Goal: Information Seeking & Learning: Learn about a topic

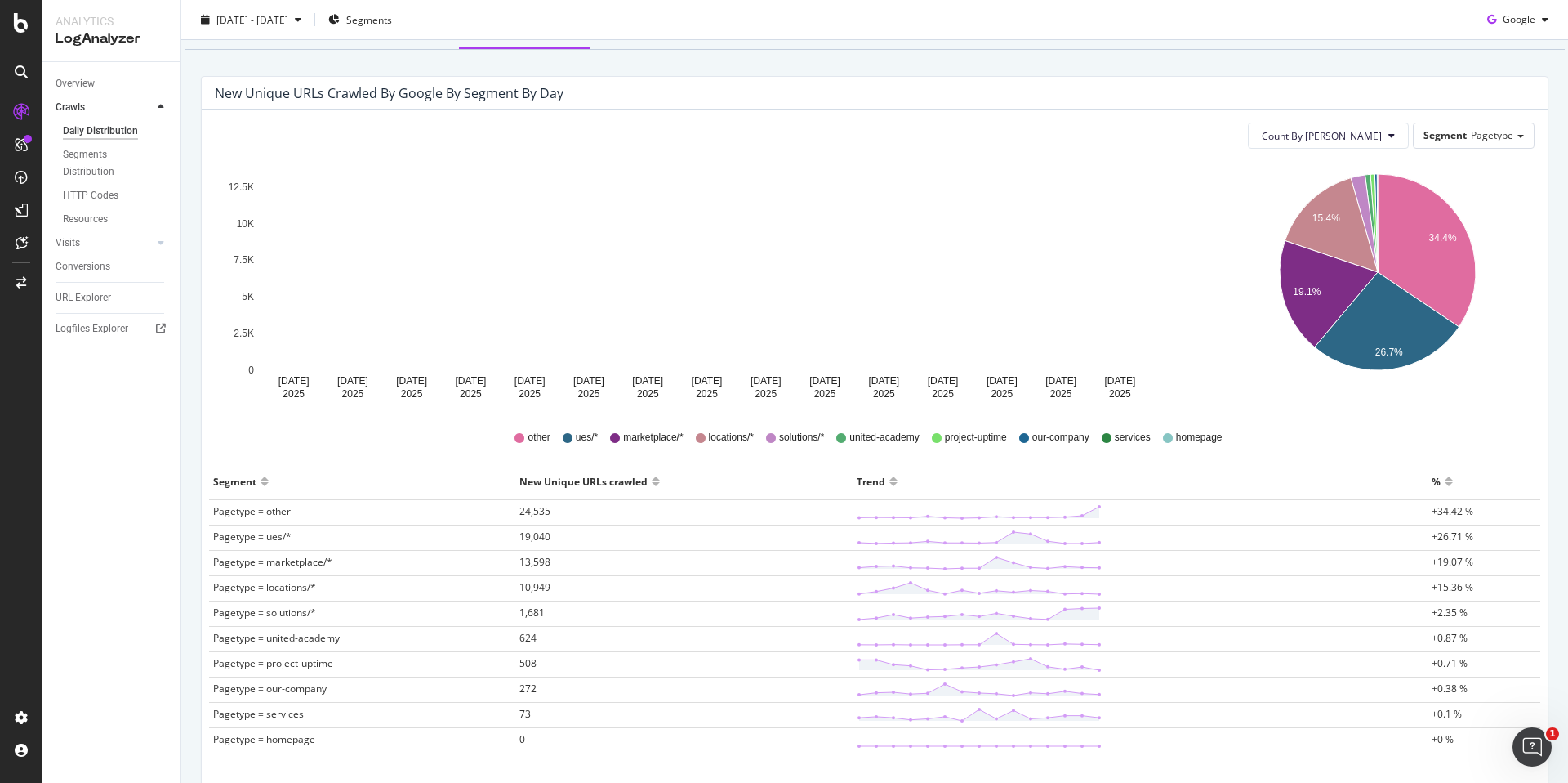
scroll to position [133, 0]
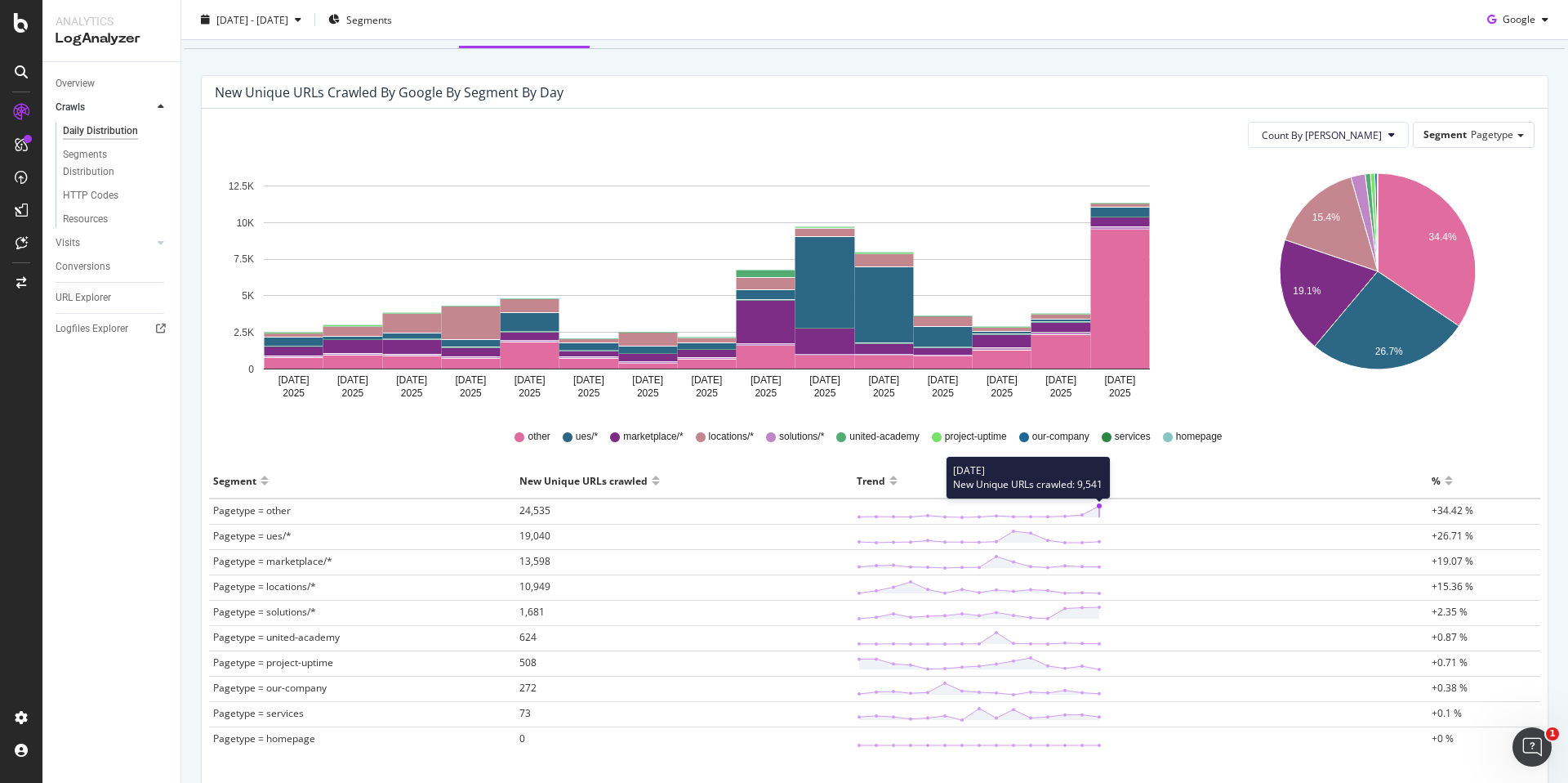
click at [1097, 507] on circle at bounding box center [1099, 505] width 5 height 5
click at [258, 510] on span "Pagetype = other" at bounding box center [252, 510] width 78 height 14
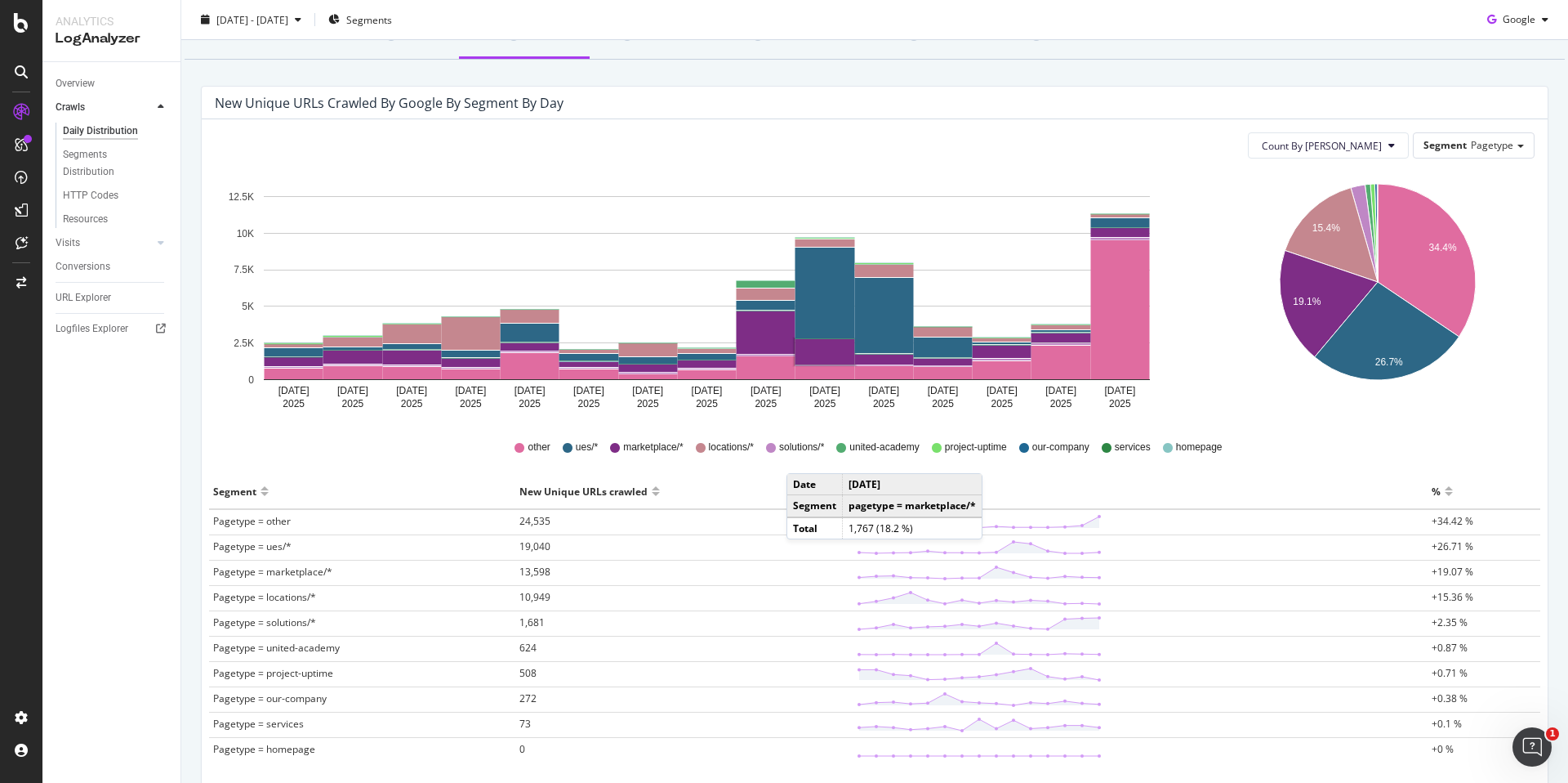
scroll to position [0, 0]
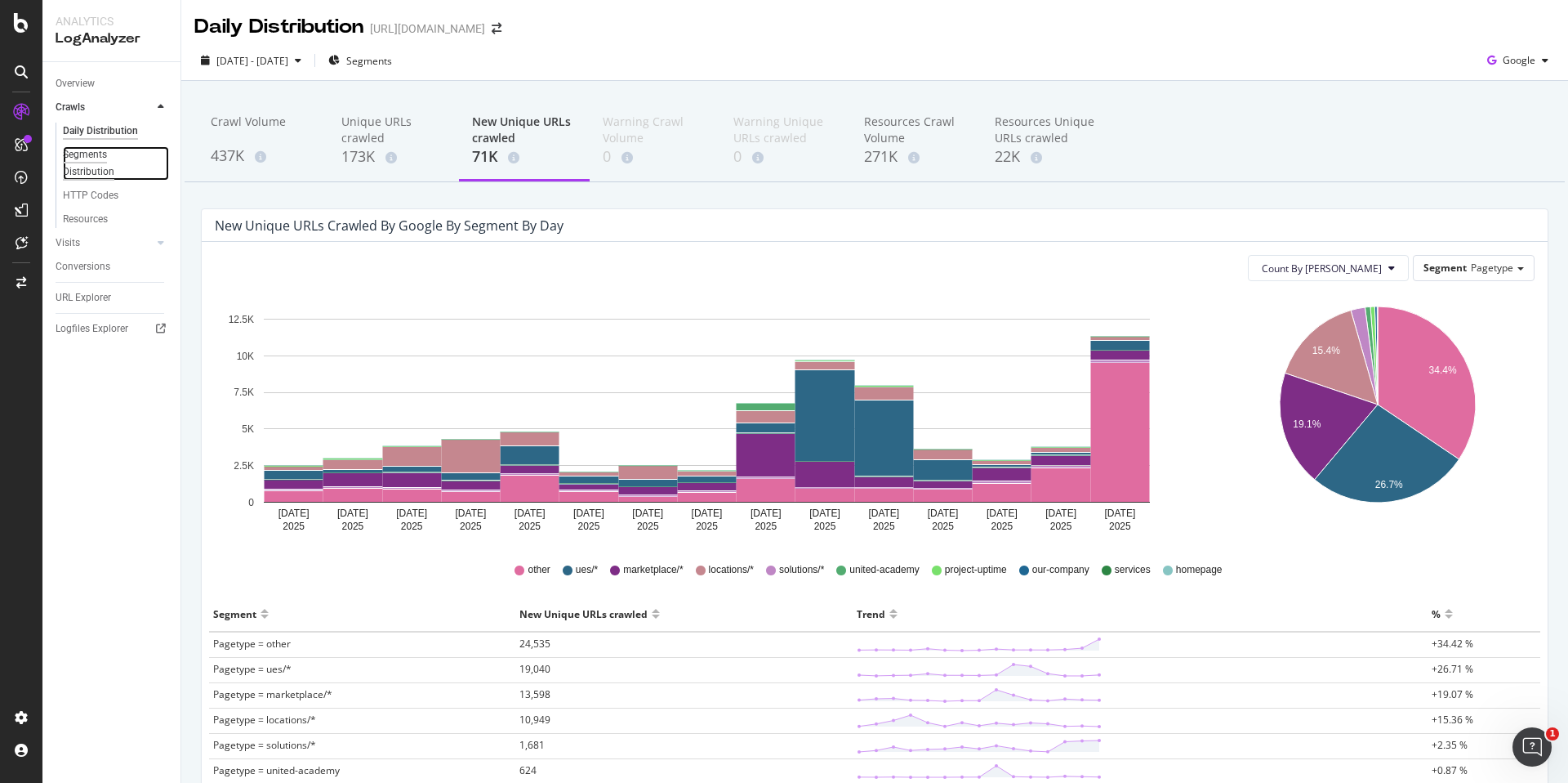
click at [86, 155] on div "Segments Distribution" at bounding box center [109, 163] width 91 height 34
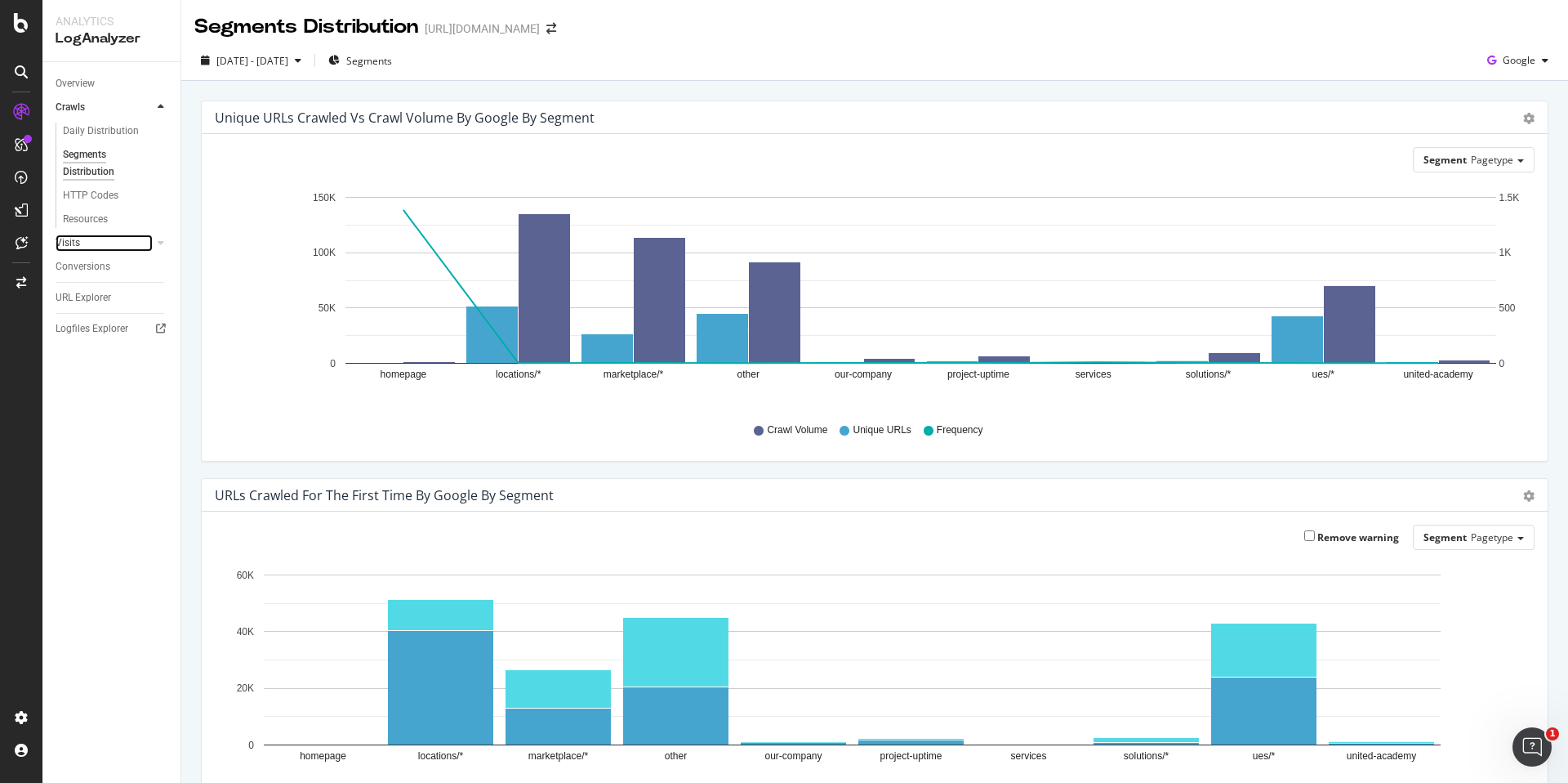
click at [91, 247] on link "Visits" at bounding box center [104, 243] width 97 height 17
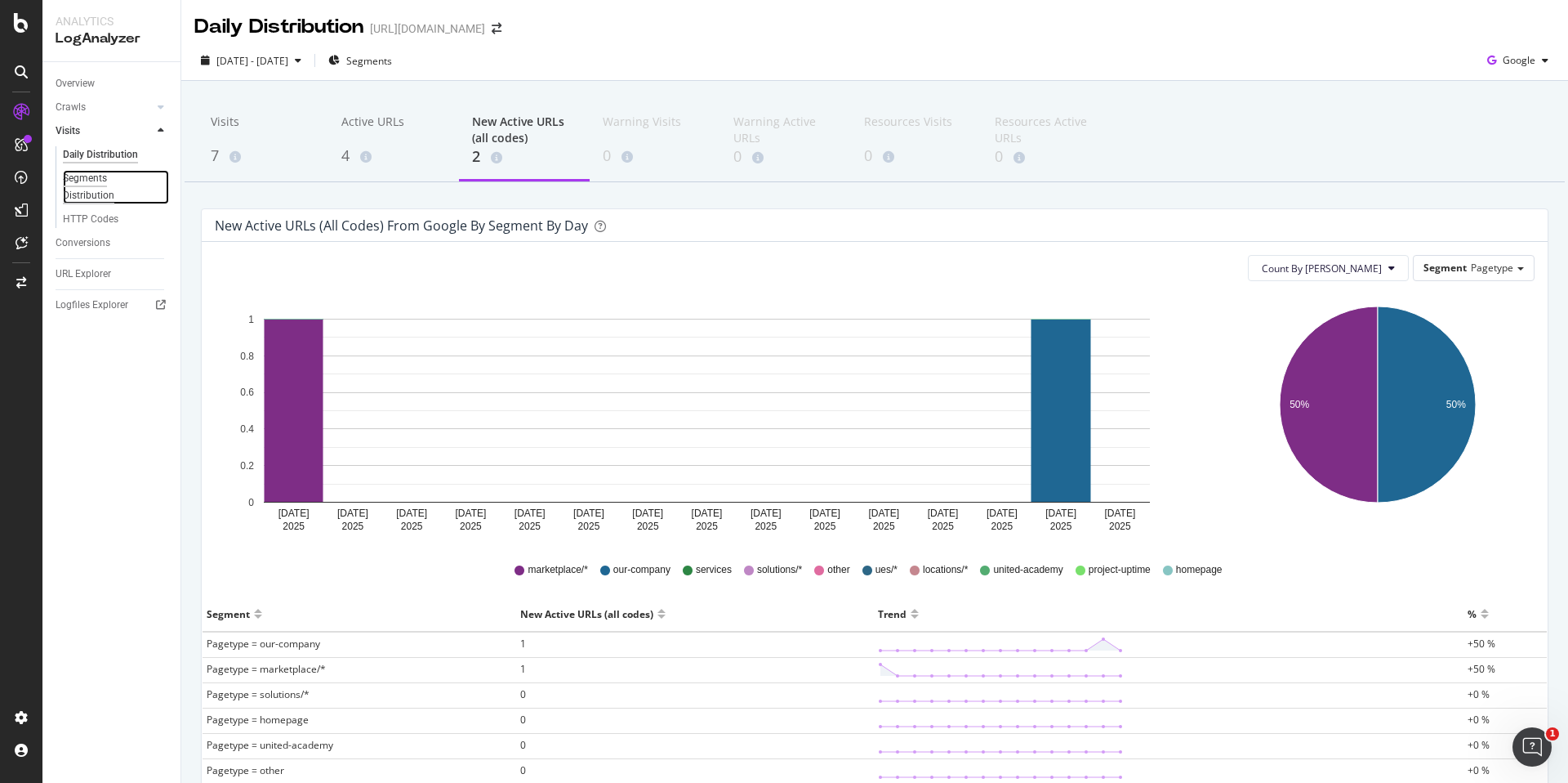
click at [97, 181] on div "Segments Distribution" at bounding box center [109, 186] width 91 height 34
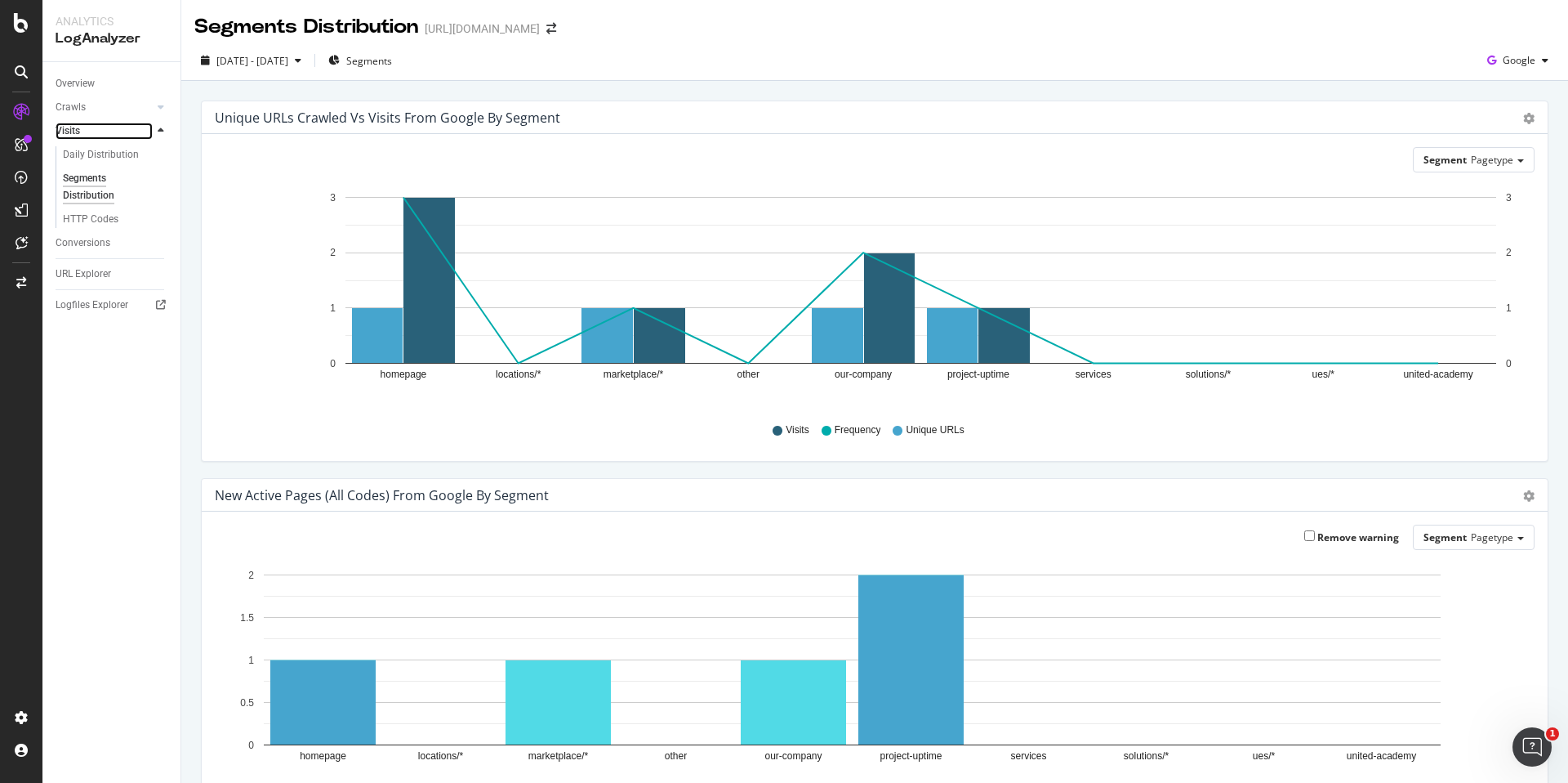
click at [107, 128] on link "Visits" at bounding box center [104, 131] width 97 height 17
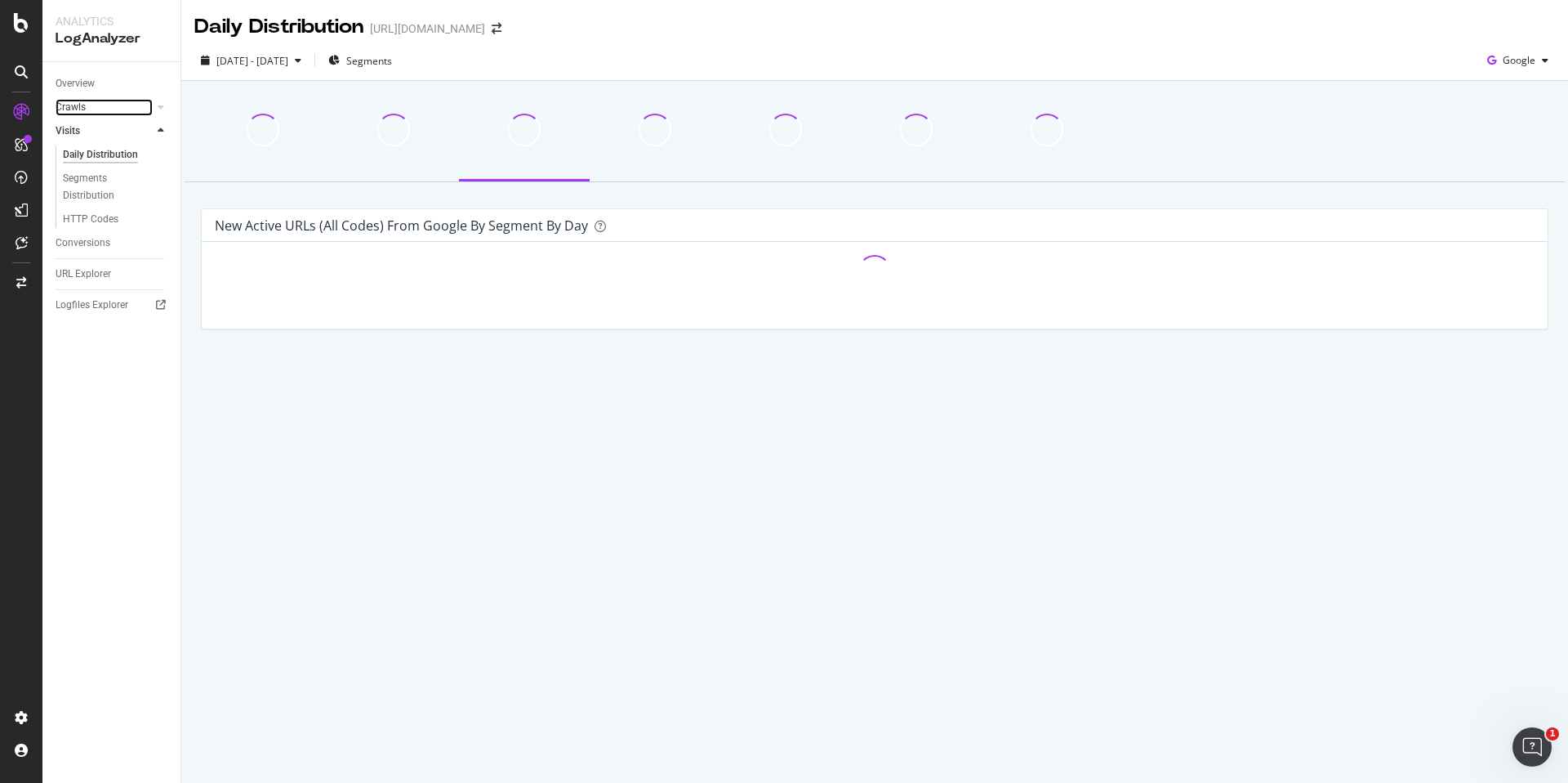
click at [107, 112] on link "Crawls" at bounding box center [104, 108] width 97 height 17
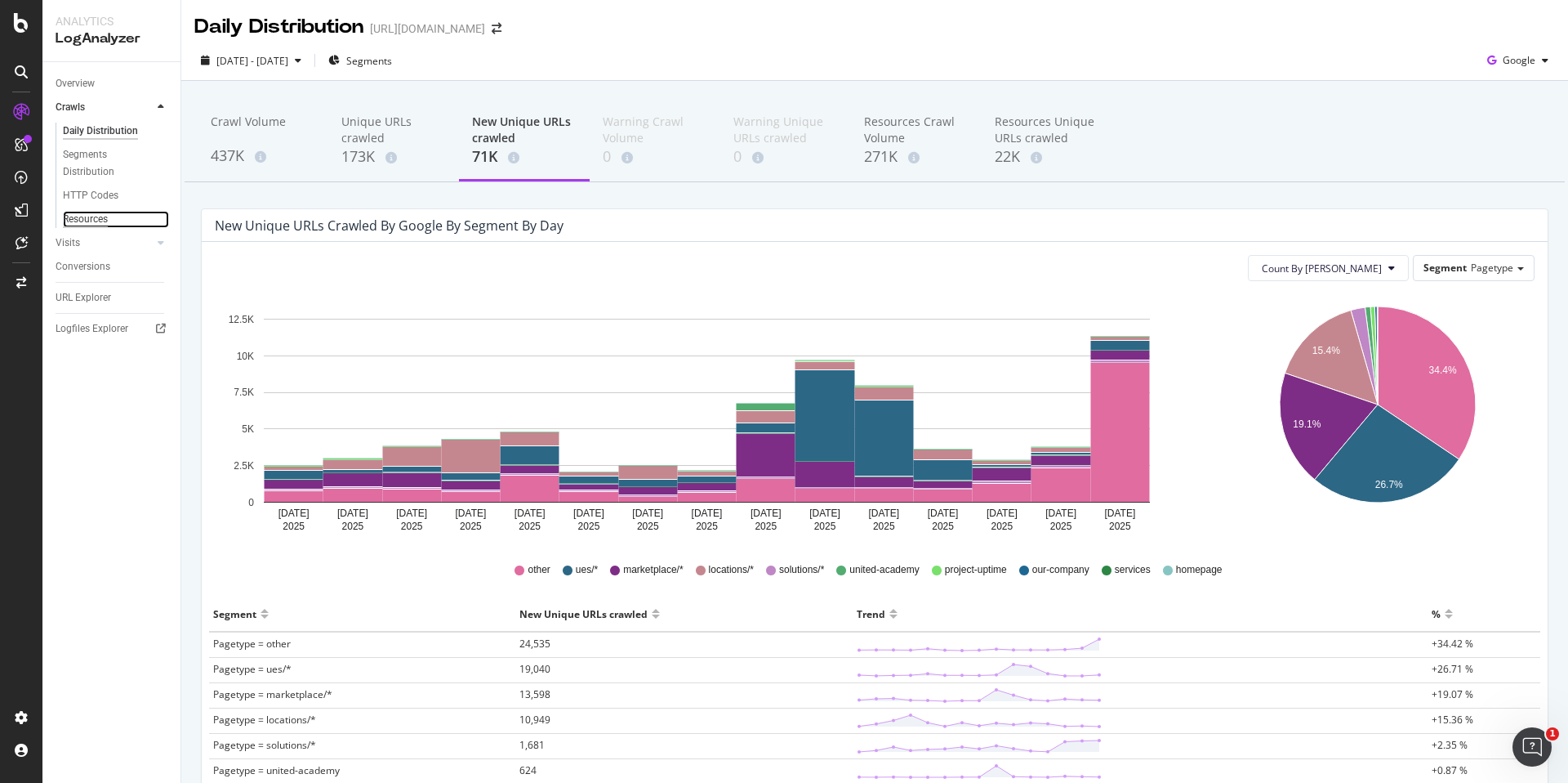
click at [106, 214] on div "Resources" at bounding box center [85, 219] width 45 height 17
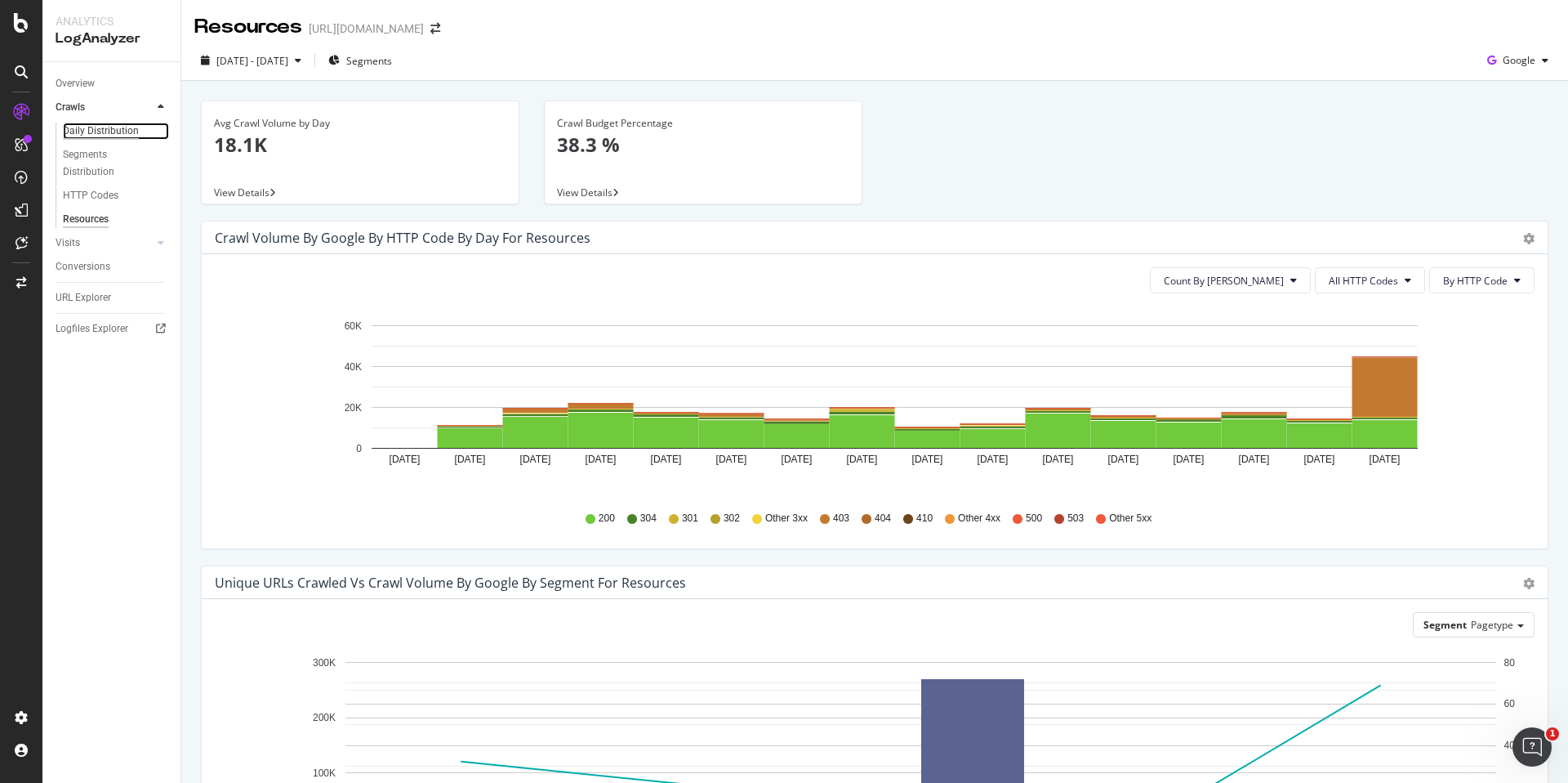
click at [96, 127] on div "Daily Distribution" at bounding box center [101, 131] width 76 height 17
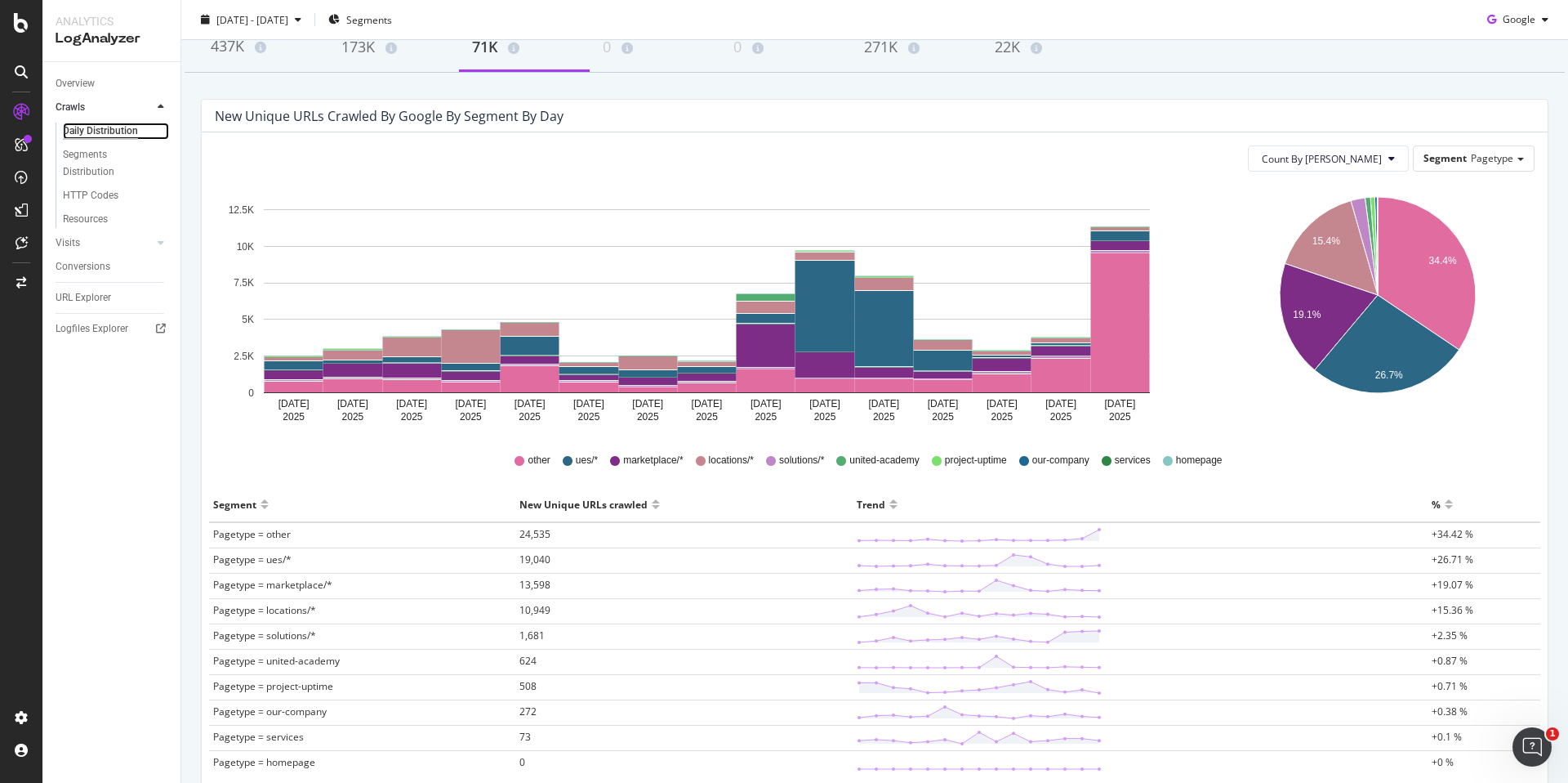
scroll to position [216, 0]
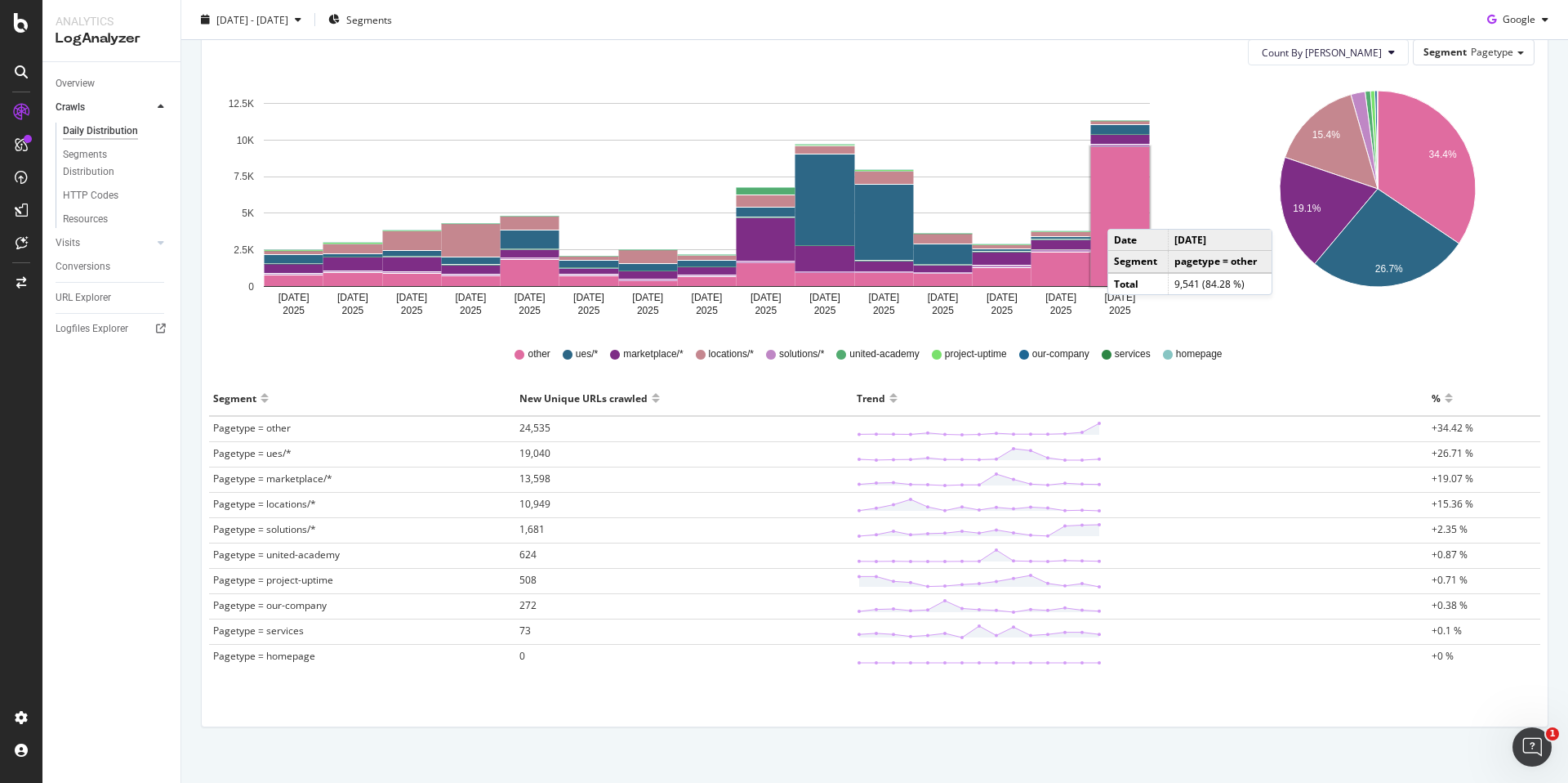
click at [1124, 212] on rect "A chart." at bounding box center [1120, 216] width 59 height 139
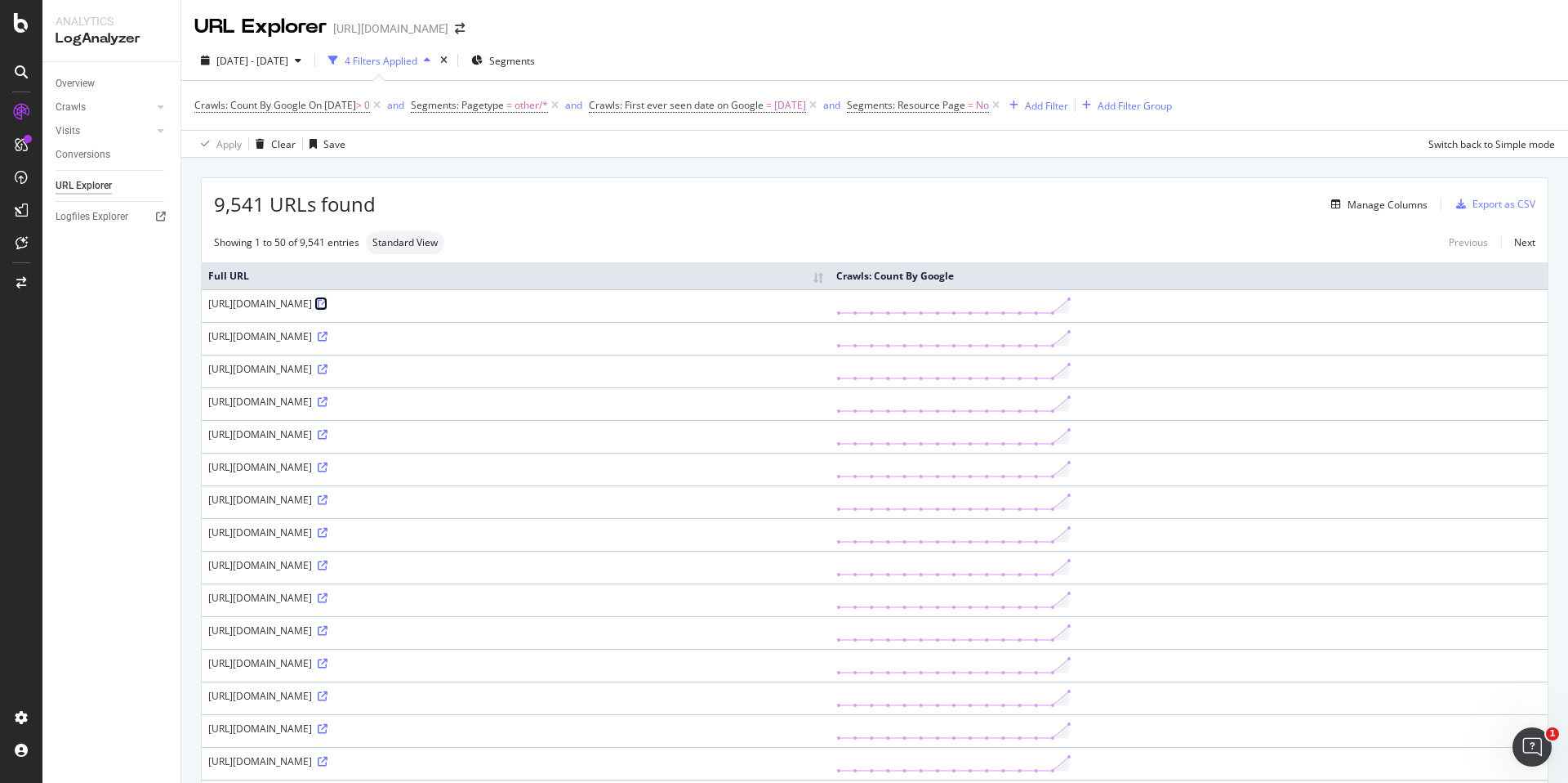
click at [328, 309] on icon at bounding box center [323, 304] width 10 height 10
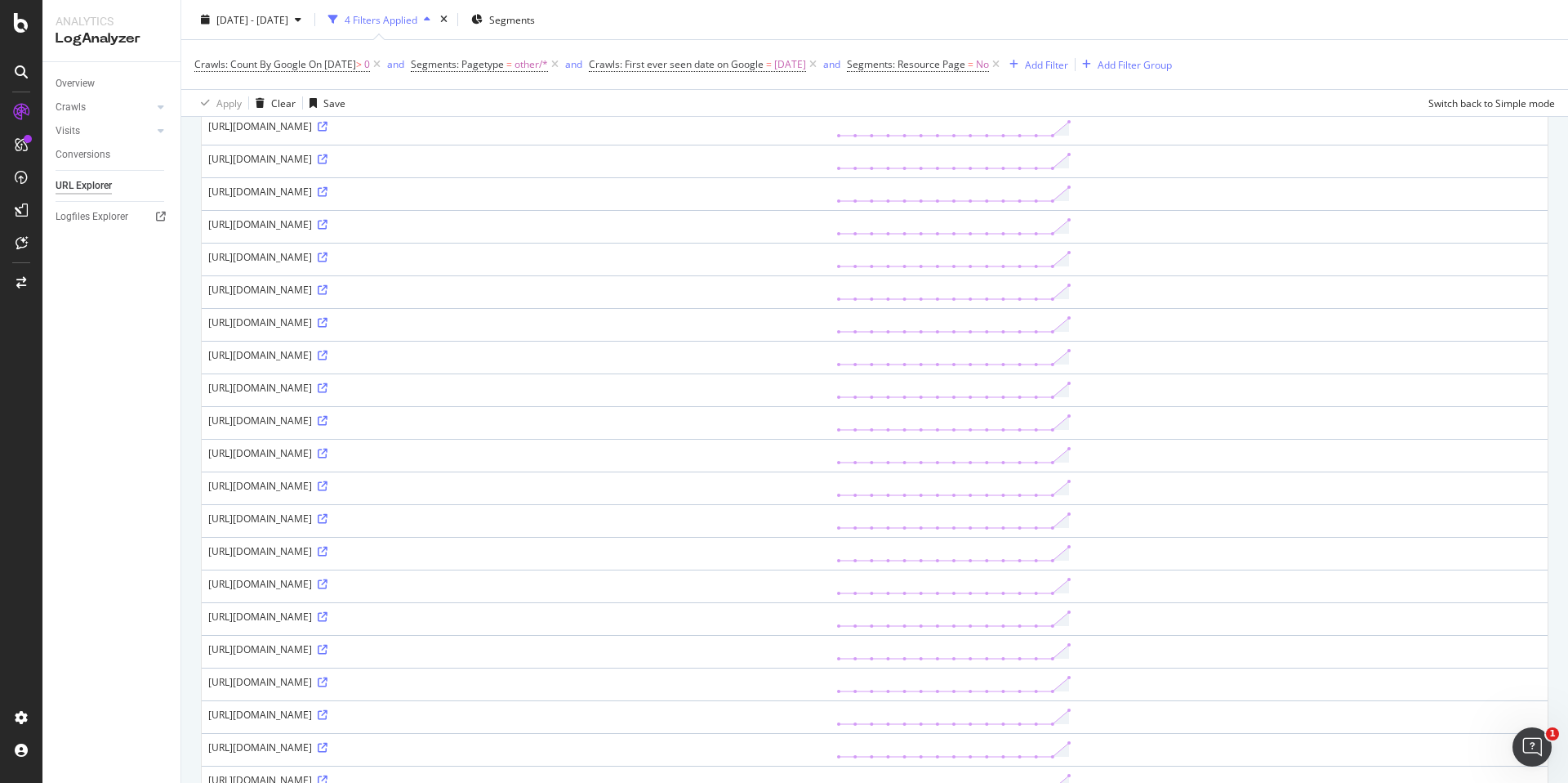
scroll to position [713, 0]
click at [328, 184] on icon at bounding box center [323, 179] width 10 height 10
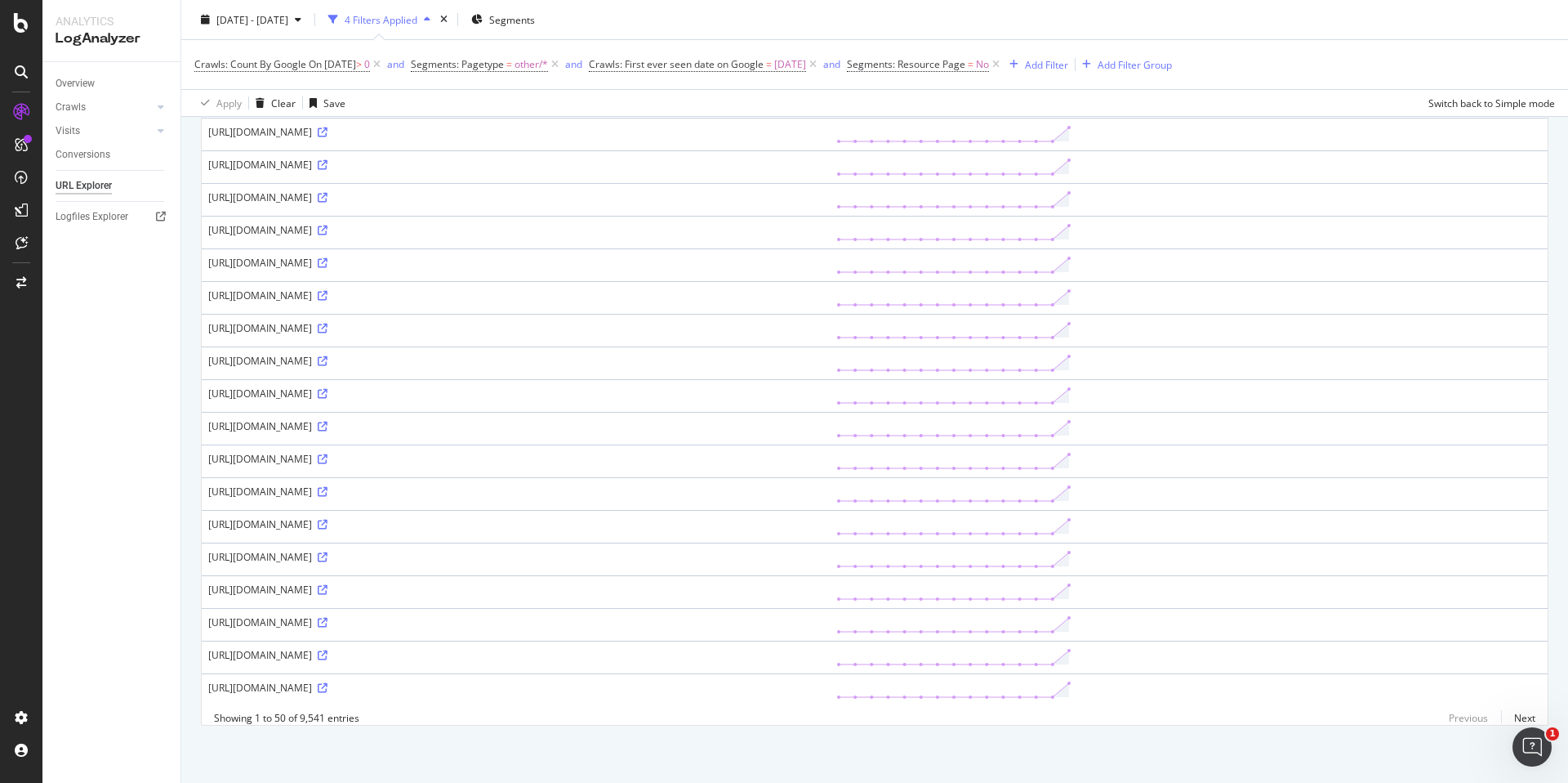
scroll to position [1367, 0]
click at [328, 486] on icon at bounding box center [323, 491] width 10 height 10
click at [1507, 721] on link "Next" at bounding box center [1518, 717] width 34 height 23
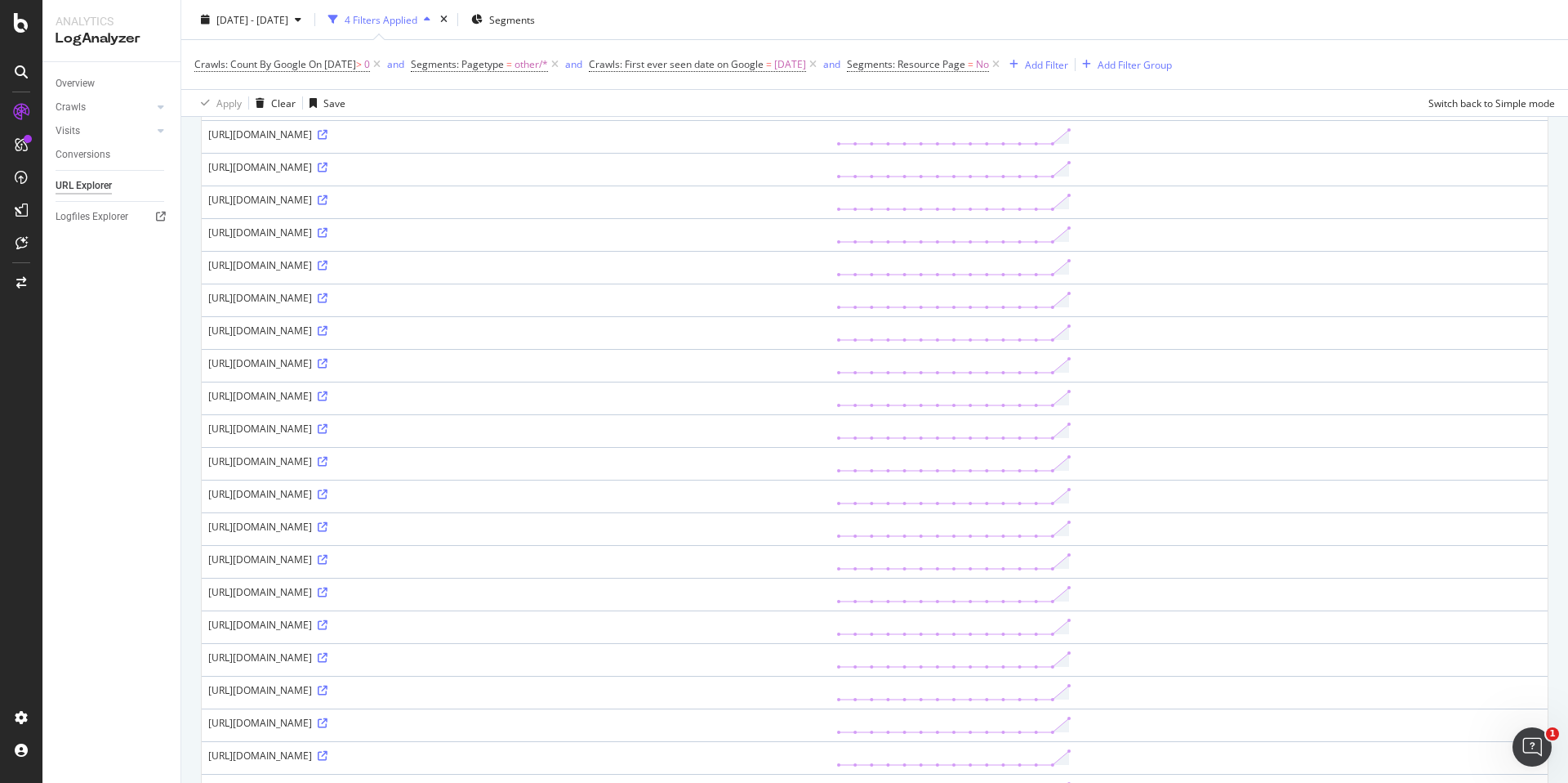
scroll to position [0, 0]
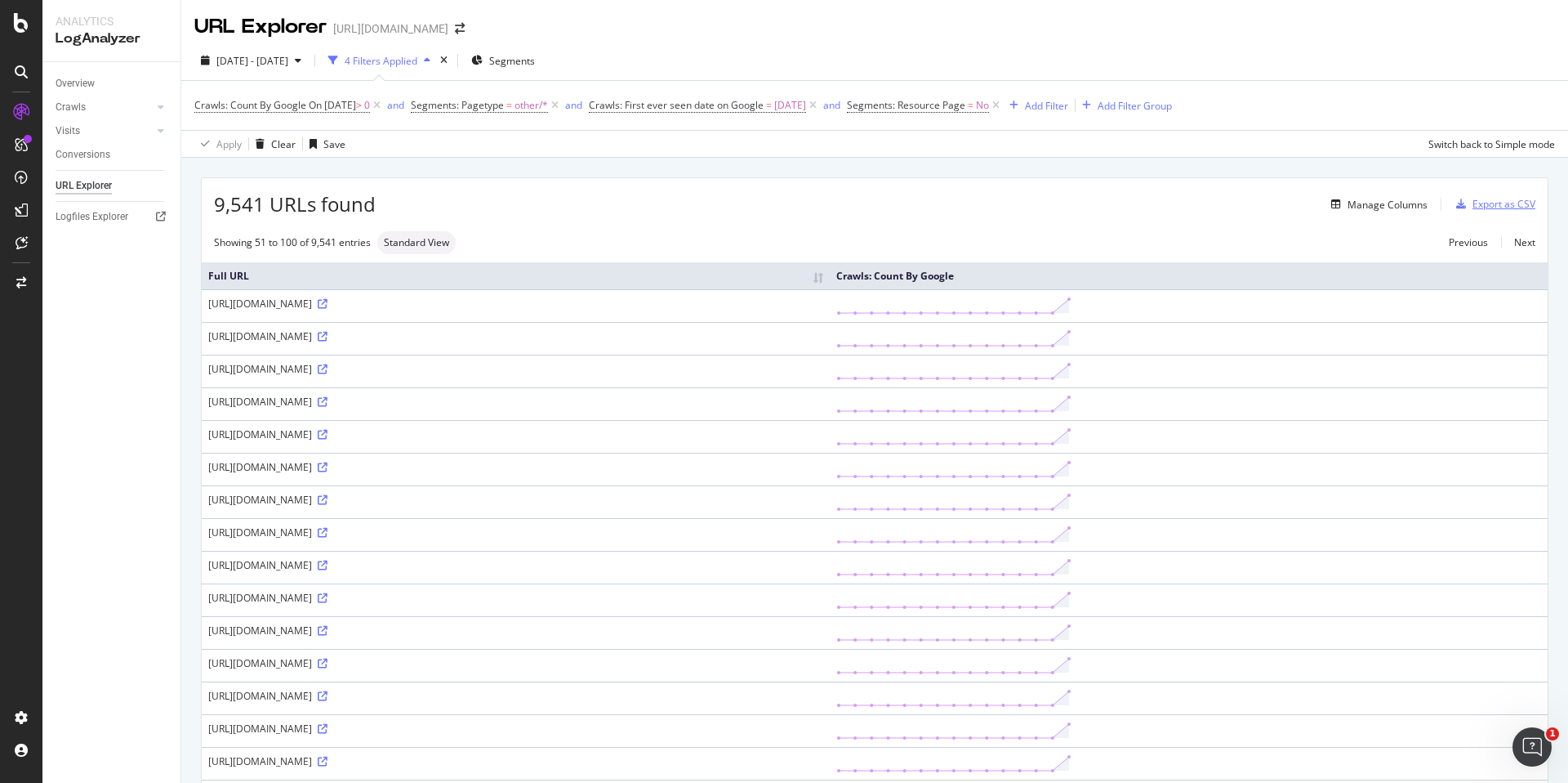
click at [1459, 205] on div "Export as CSV" at bounding box center [1492, 204] width 86 height 24
click at [1385, 205] on div "Manage Columns" at bounding box center [1388, 204] width 80 height 14
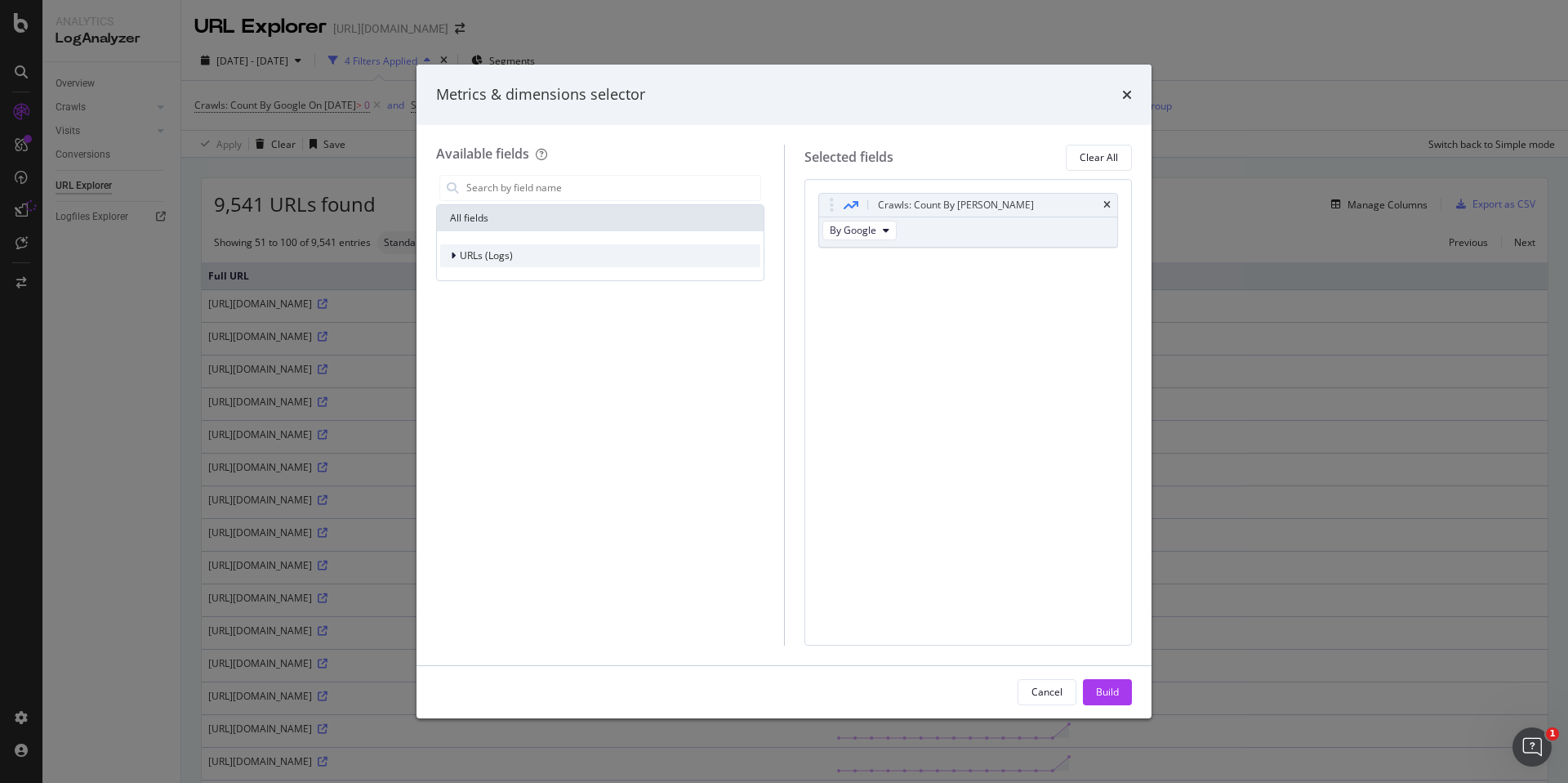
click at [492, 251] on span "URLs (Logs)" at bounding box center [486, 255] width 53 height 14
click at [470, 276] on span "URL Scheme" at bounding box center [498, 278] width 57 height 14
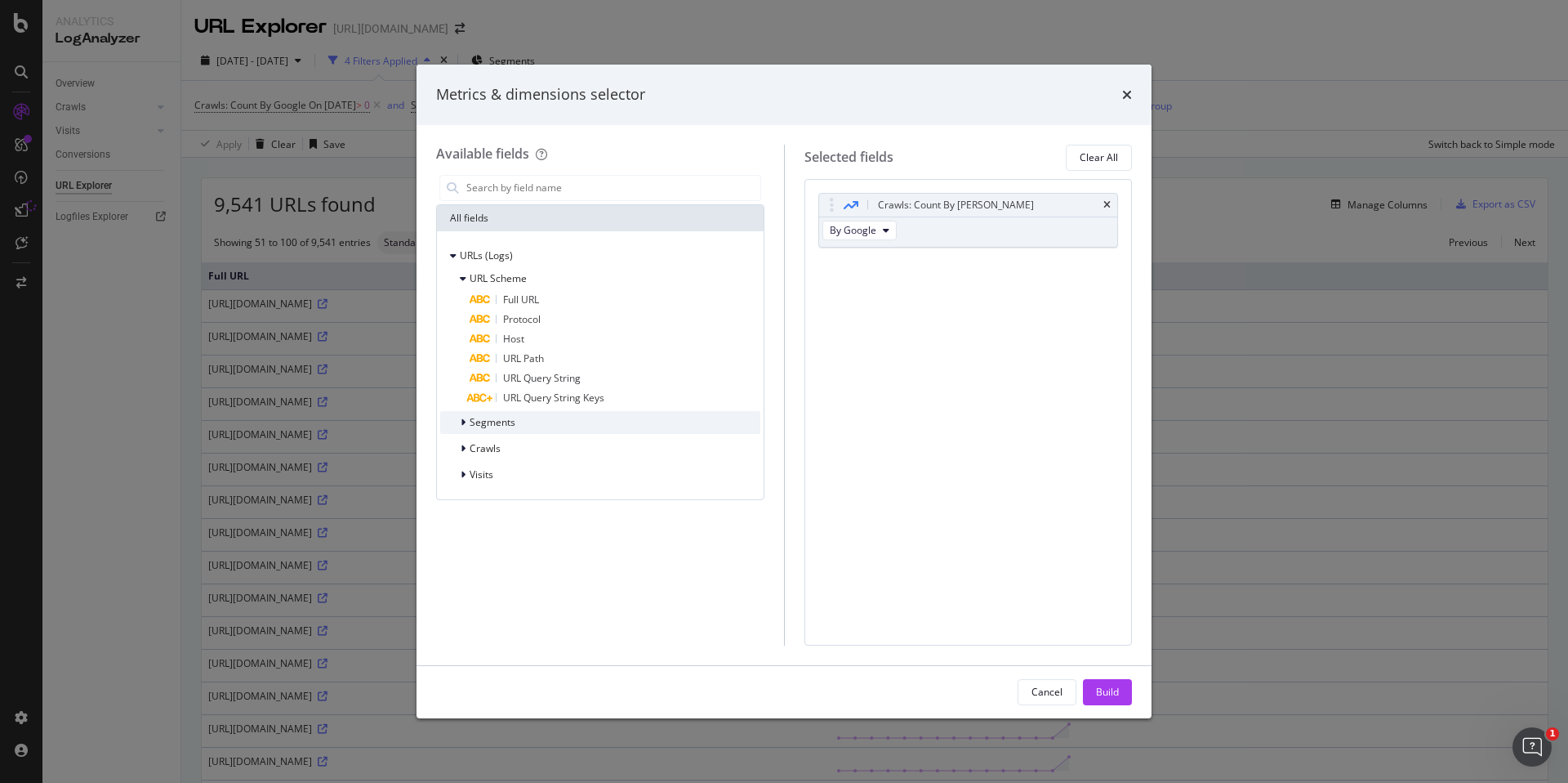
click at [463, 429] on div "modal" at bounding box center [465, 422] width 10 height 16
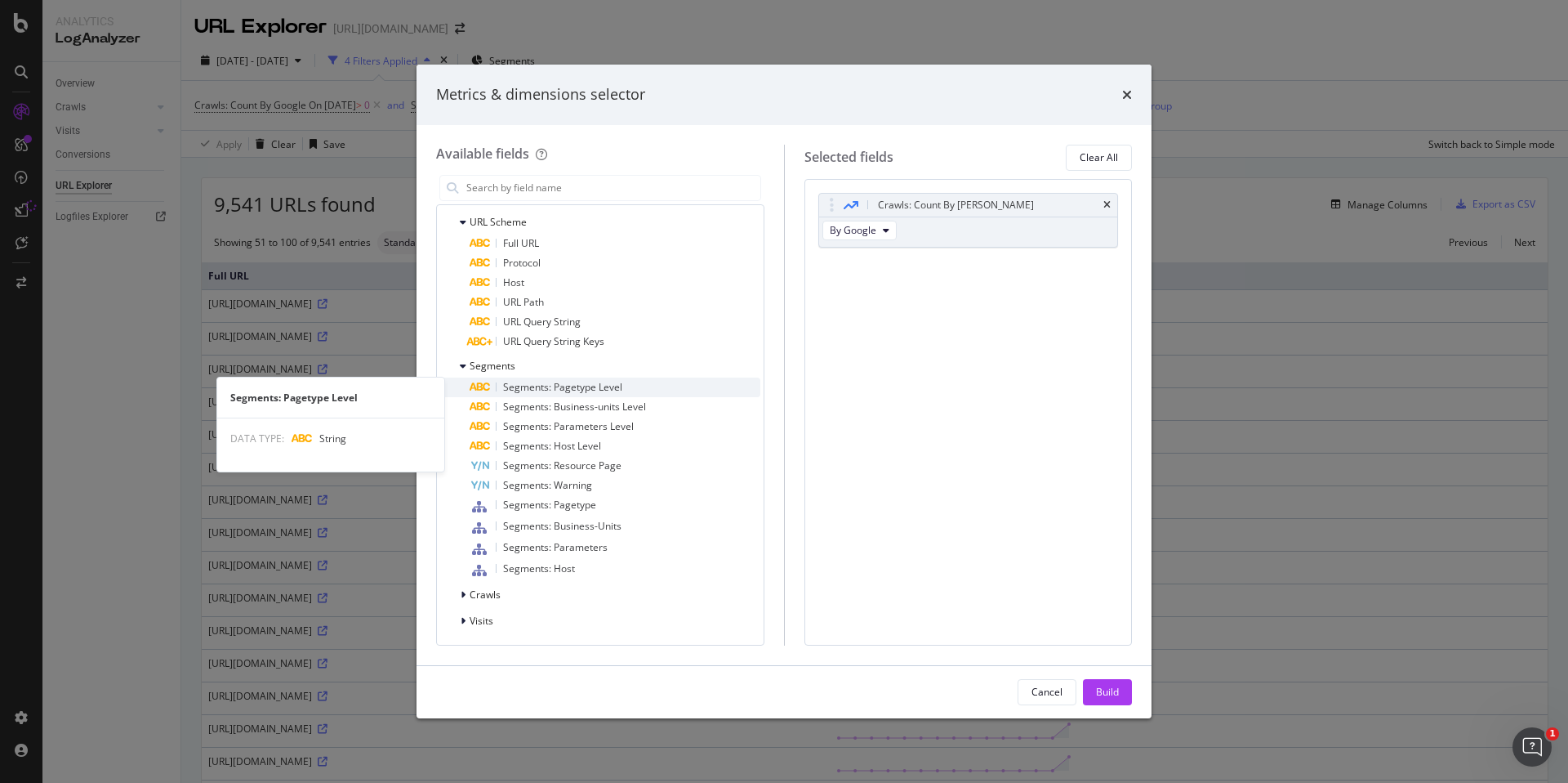
scroll to position [57, 0]
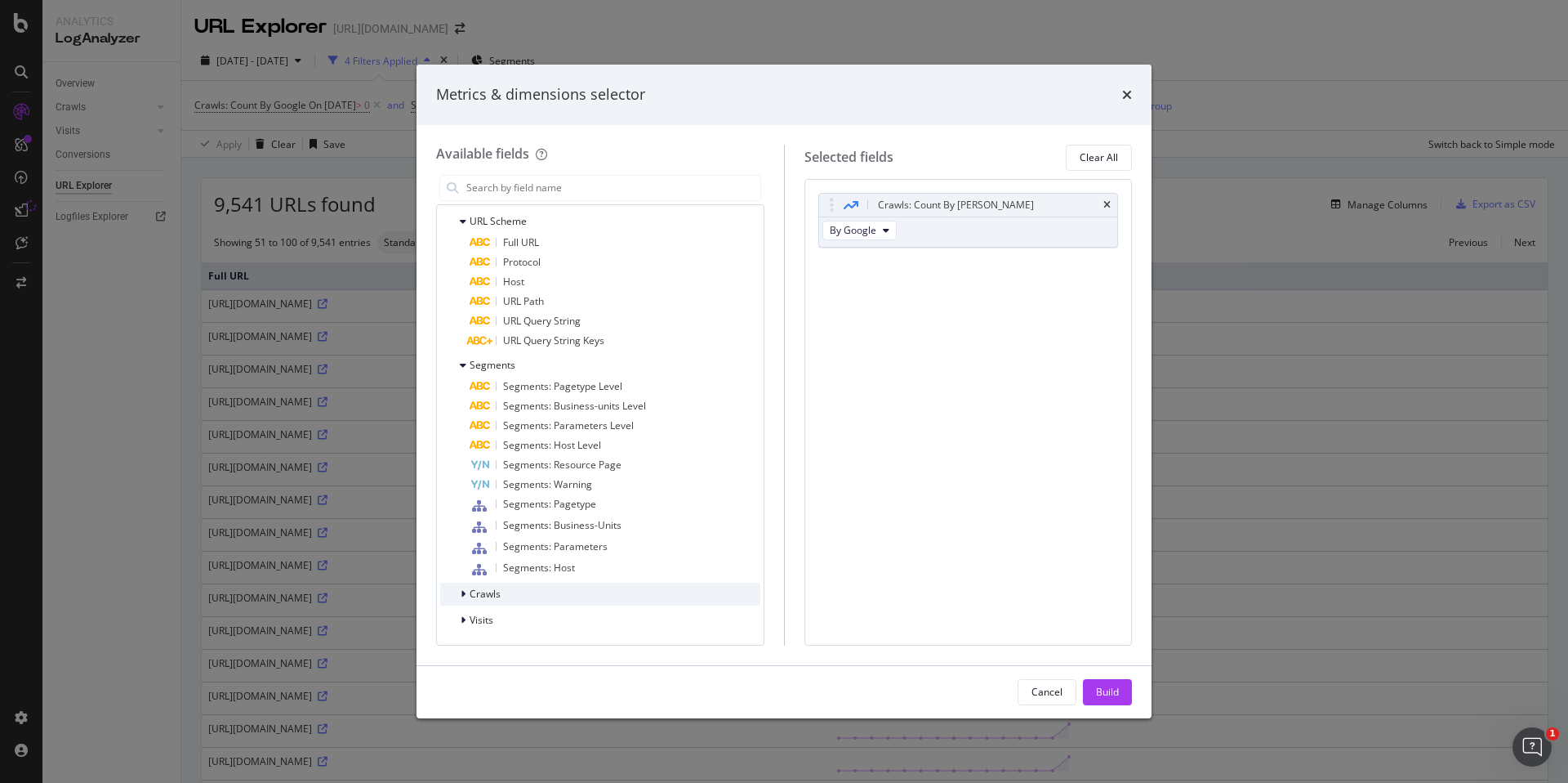
click at [476, 594] on span "Crawls" at bounding box center [486, 593] width 31 height 14
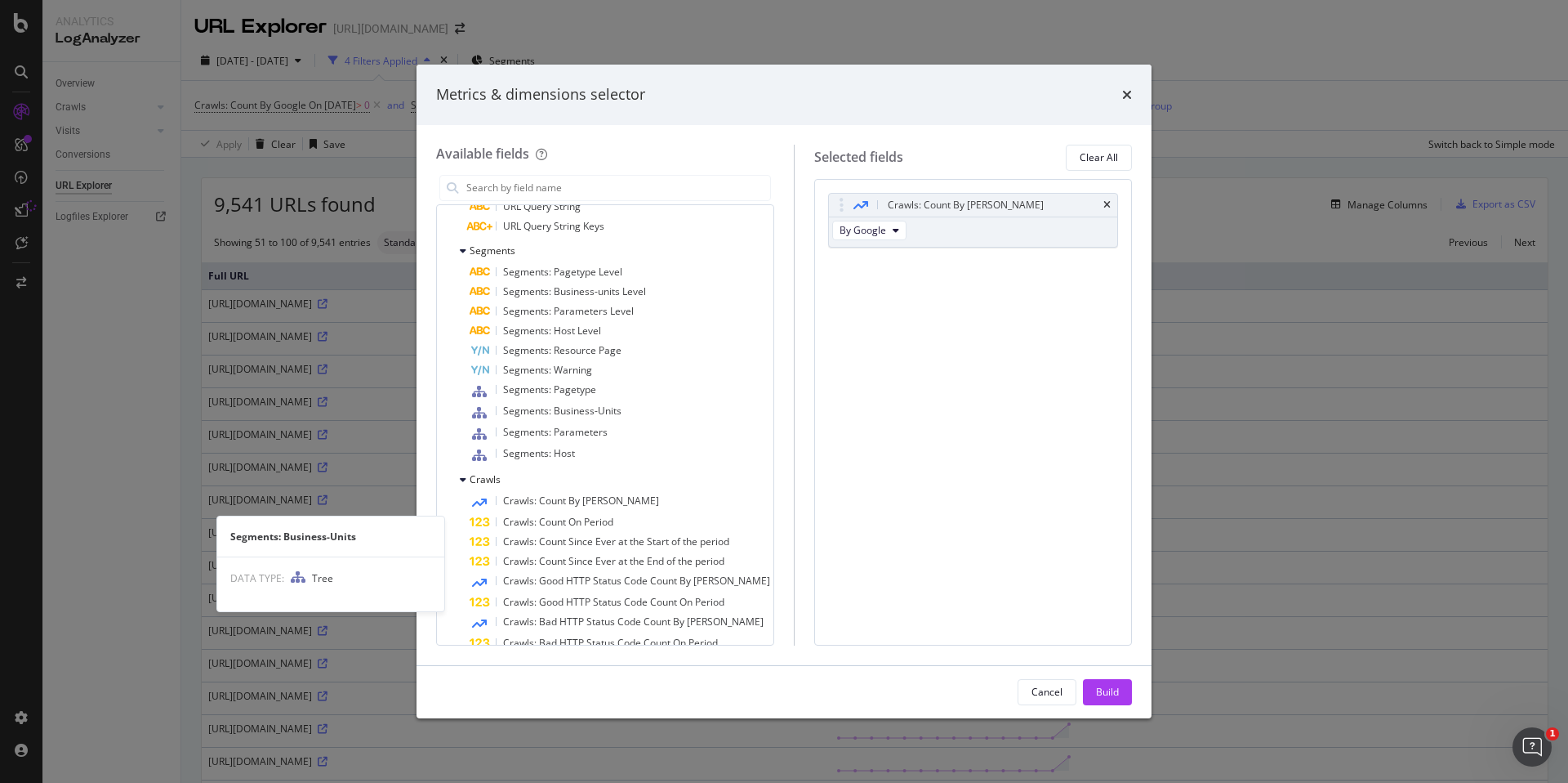
scroll to position [364, 0]
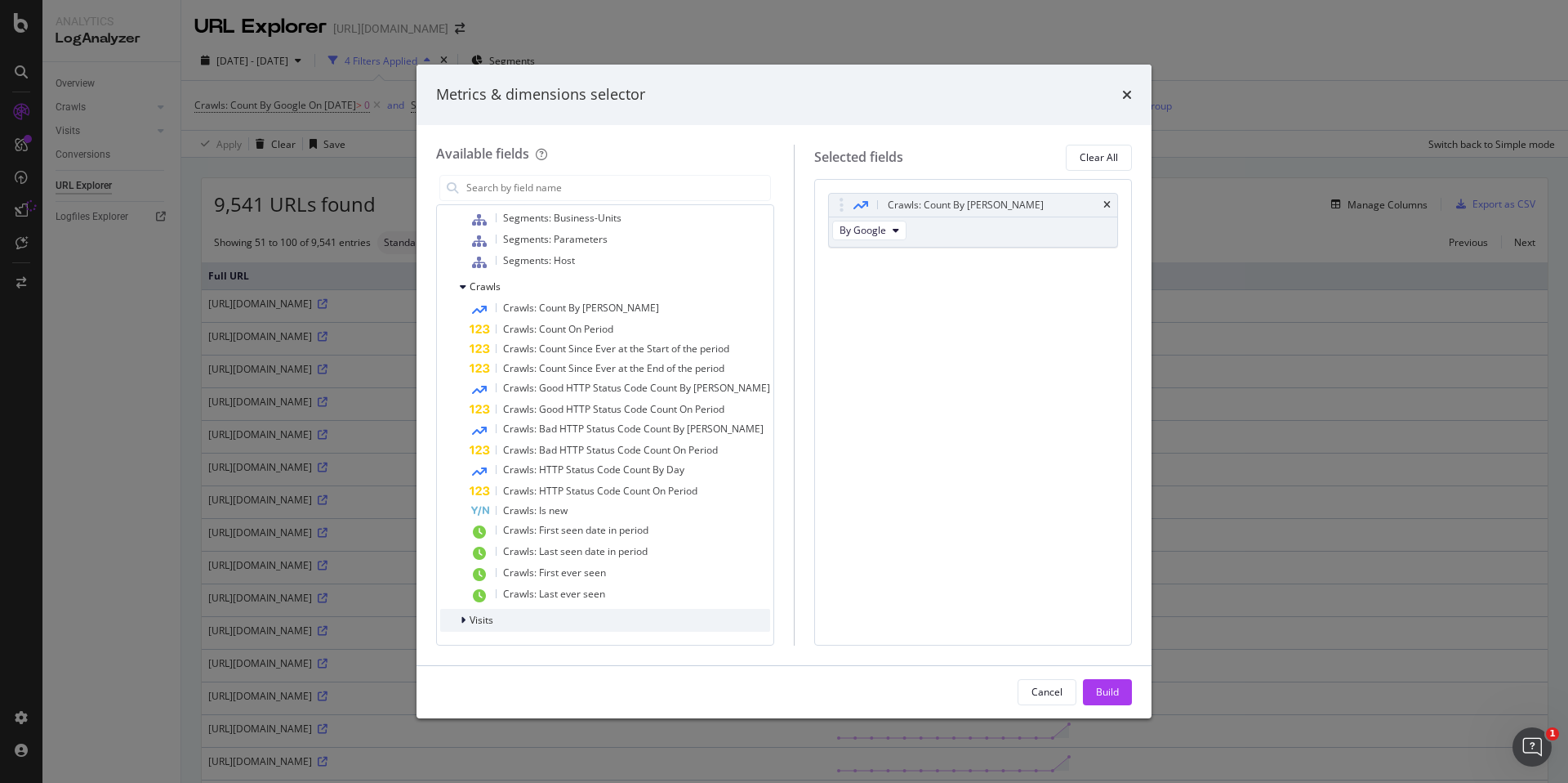
click at [476, 613] on span "Visits" at bounding box center [482, 619] width 23 height 14
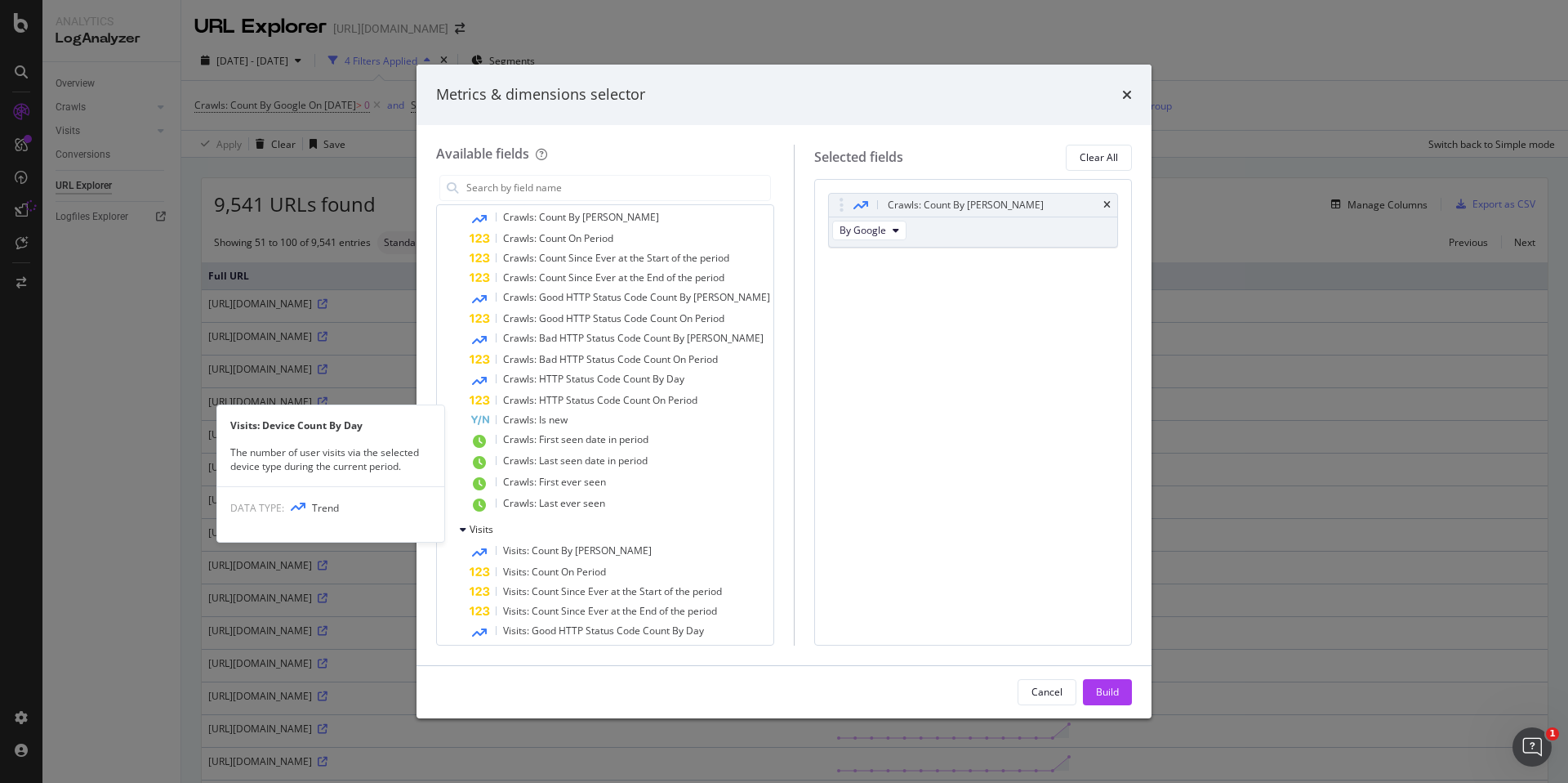
scroll to position [794, 0]
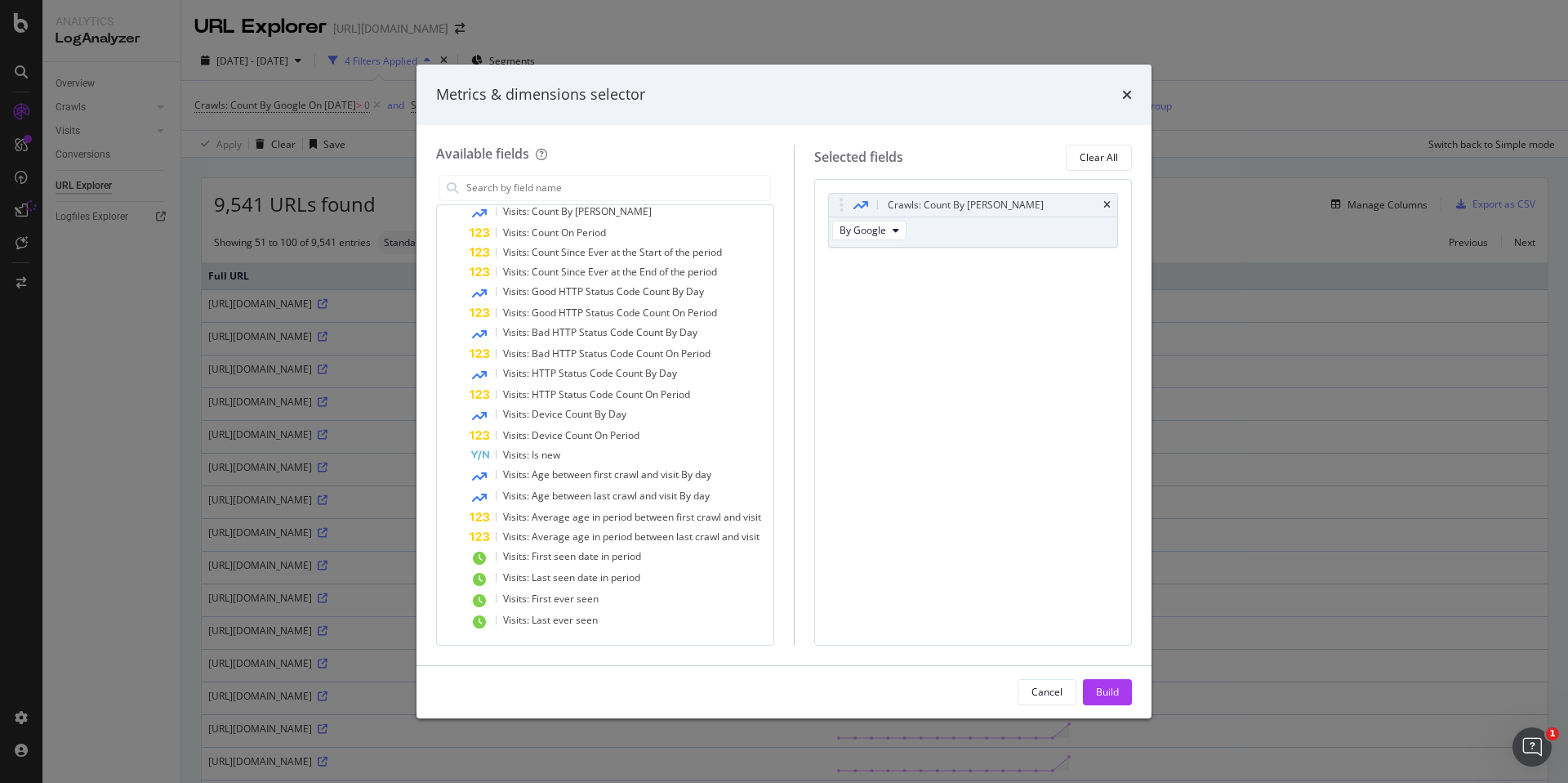
click at [1430, 286] on div "Metrics & dimensions selector Available fields All fields URLs (Logs) URL Schem…" at bounding box center [784, 392] width 1568 height 783
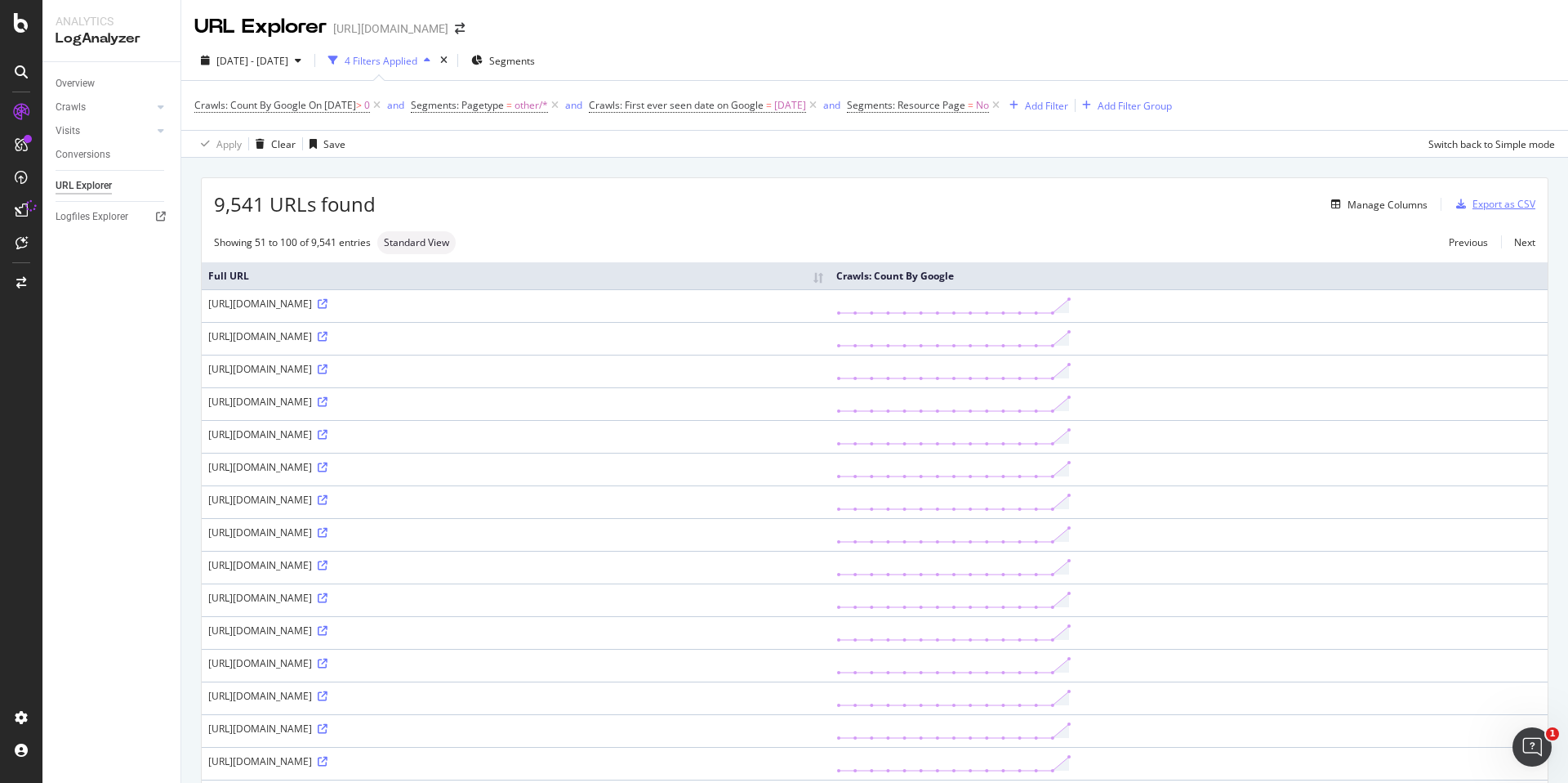
click at [1490, 209] on div "Export as CSV" at bounding box center [1504, 204] width 63 height 14
click at [425, 305] on div "[URL][DOMAIN_NAME]" at bounding box center [516, 303] width 615 height 14
click at [300, 301] on div "[URL][DOMAIN_NAME]" at bounding box center [516, 303] width 615 height 14
click at [336, 300] on div "[URL][DOMAIN_NAME]" at bounding box center [516, 303] width 615 height 14
click at [328, 304] on icon at bounding box center [323, 304] width 10 height 10
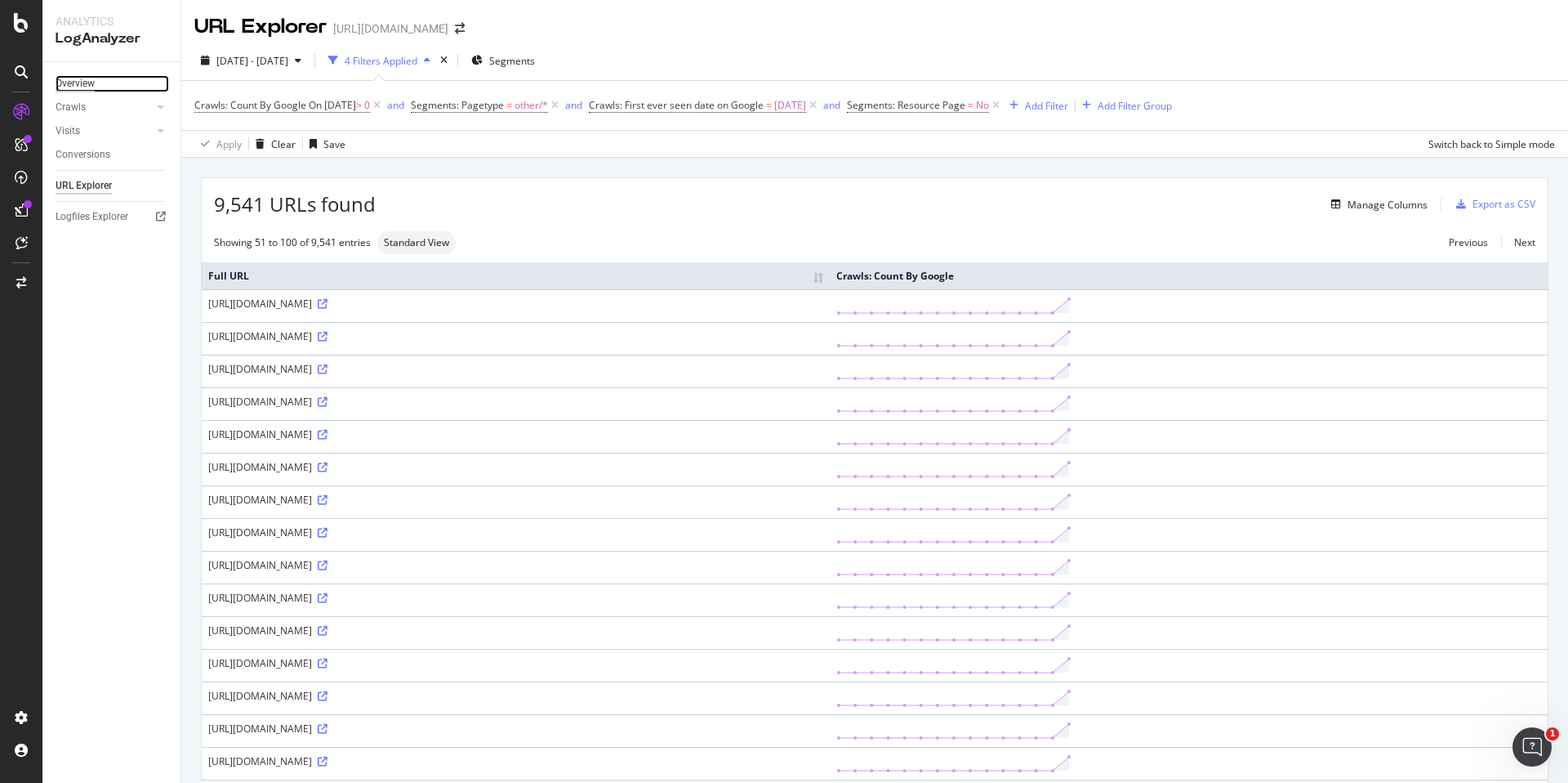
click at [91, 86] on div "Overview" at bounding box center [75, 84] width 39 height 17
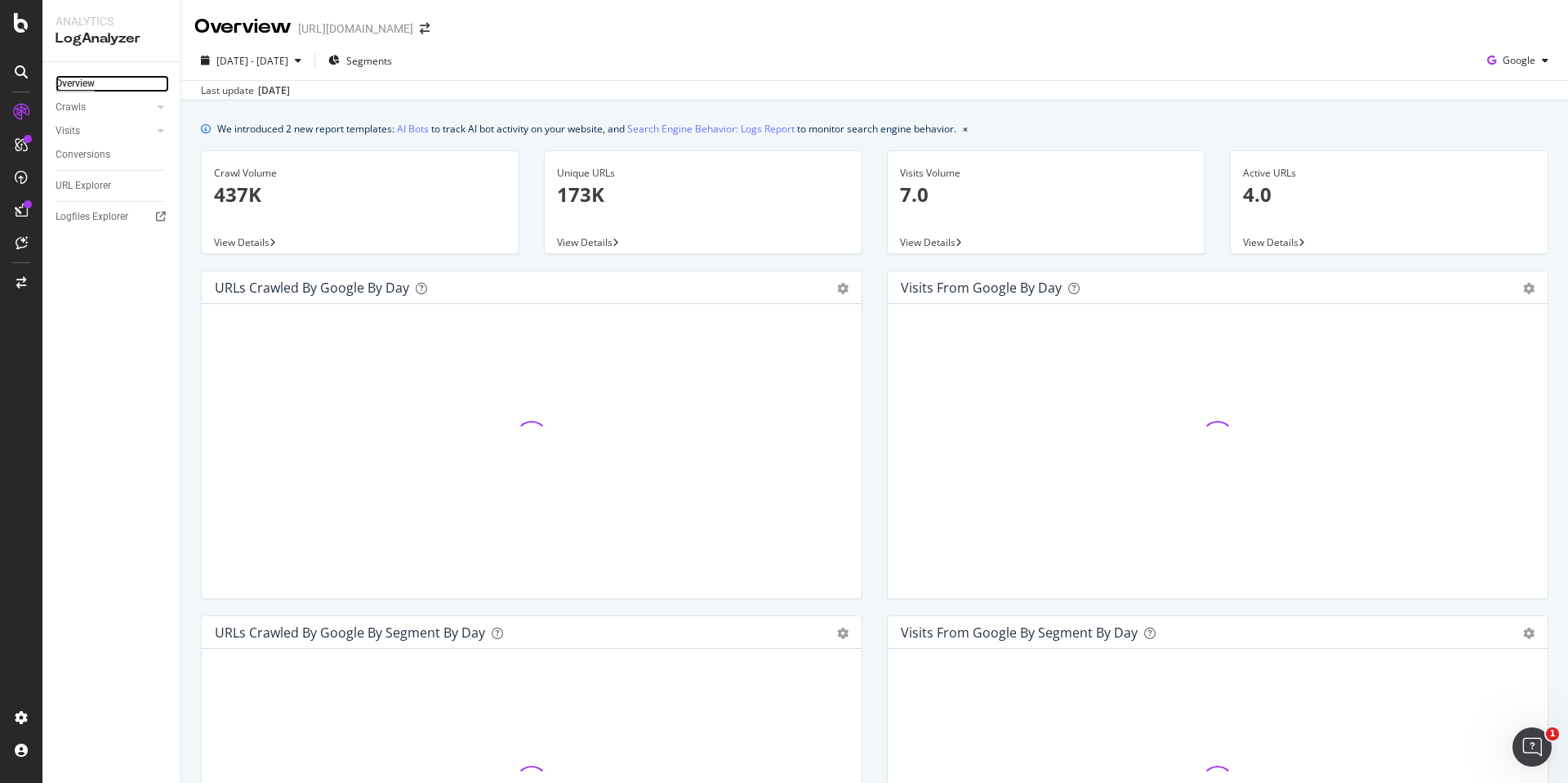
scroll to position [579, 0]
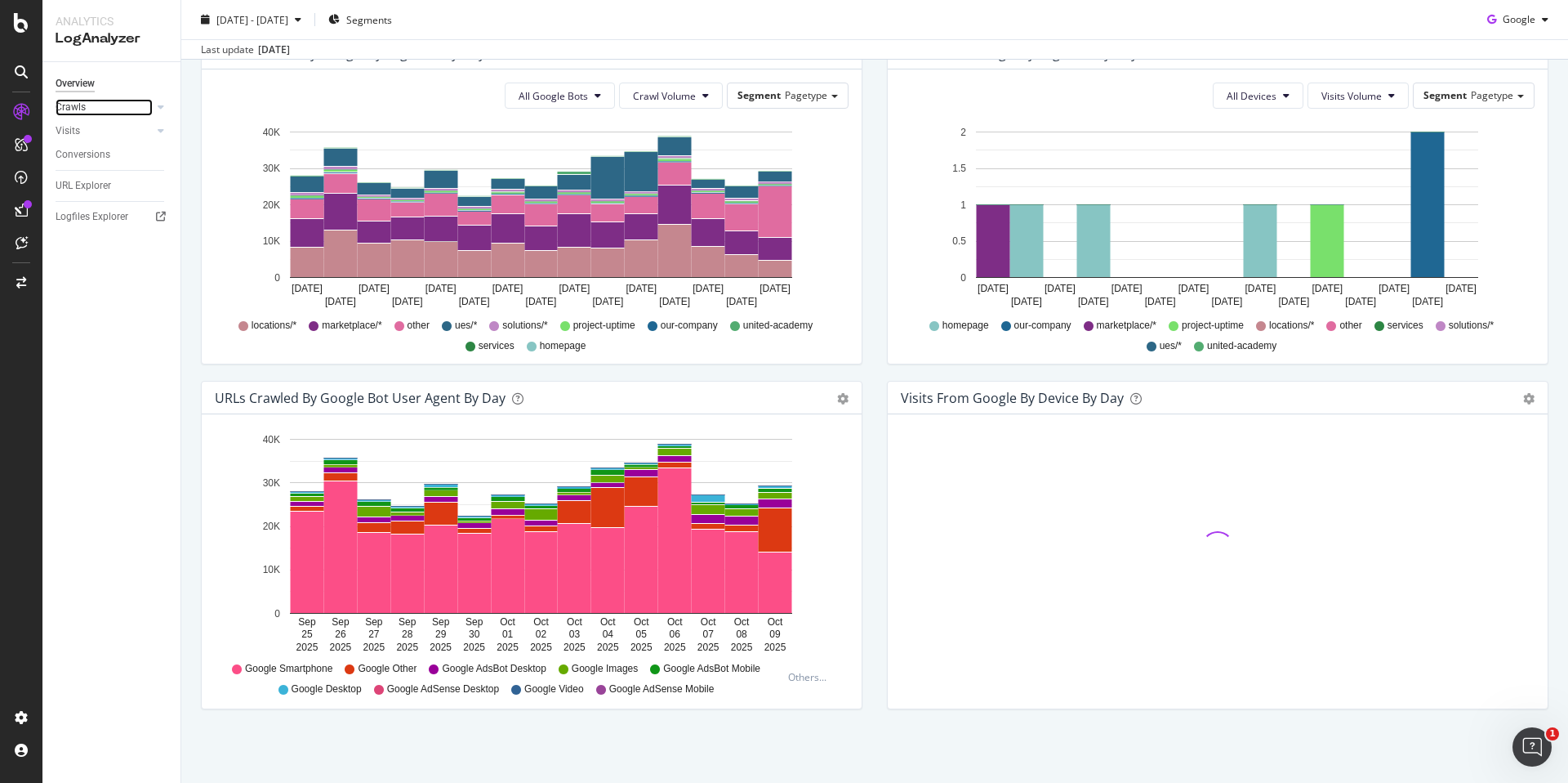
click at [107, 105] on link "Crawls" at bounding box center [104, 108] width 97 height 17
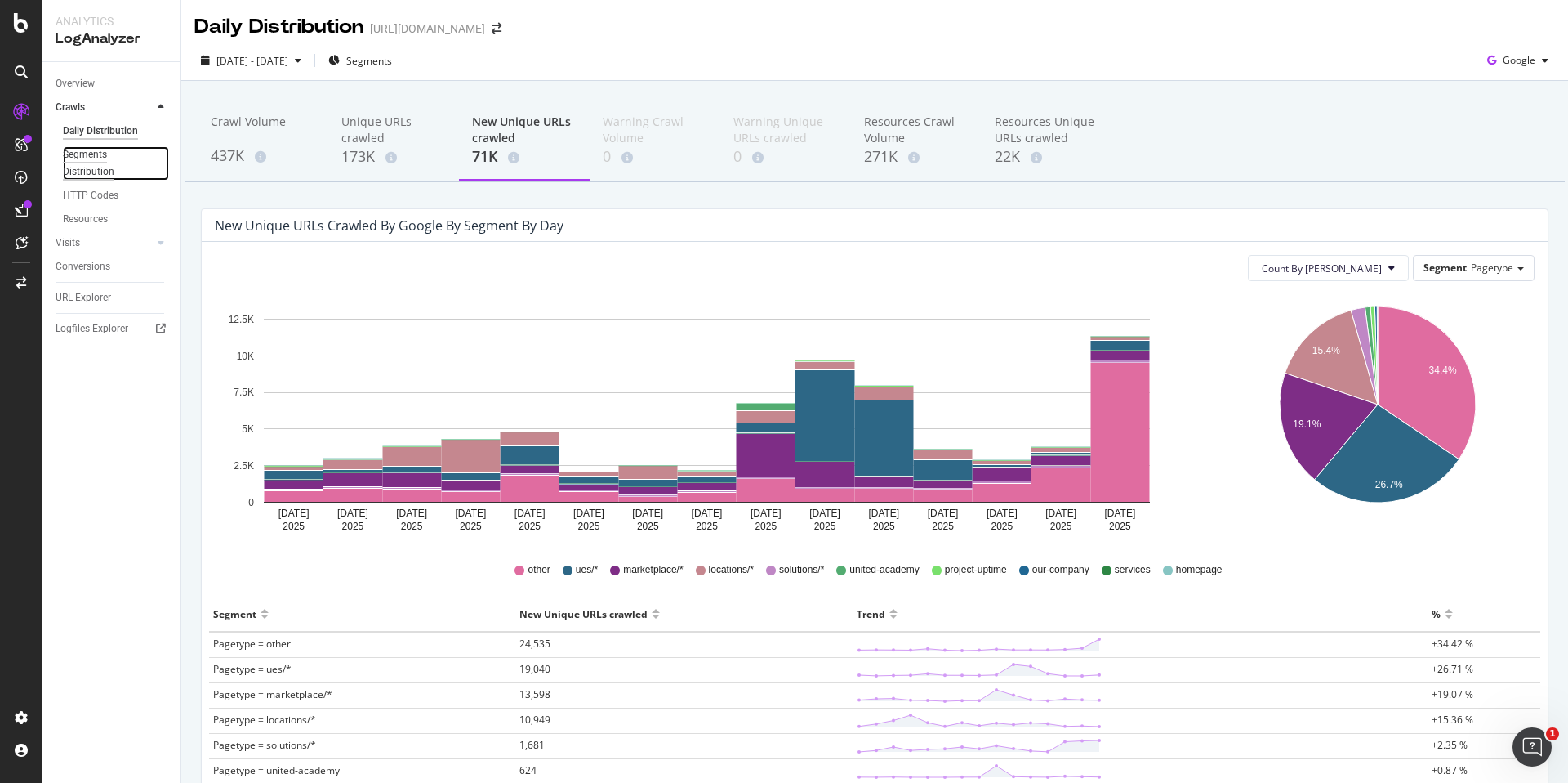
click at [128, 163] on div "Segments Distribution" at bounding box center [109, 163] width 91 height 34
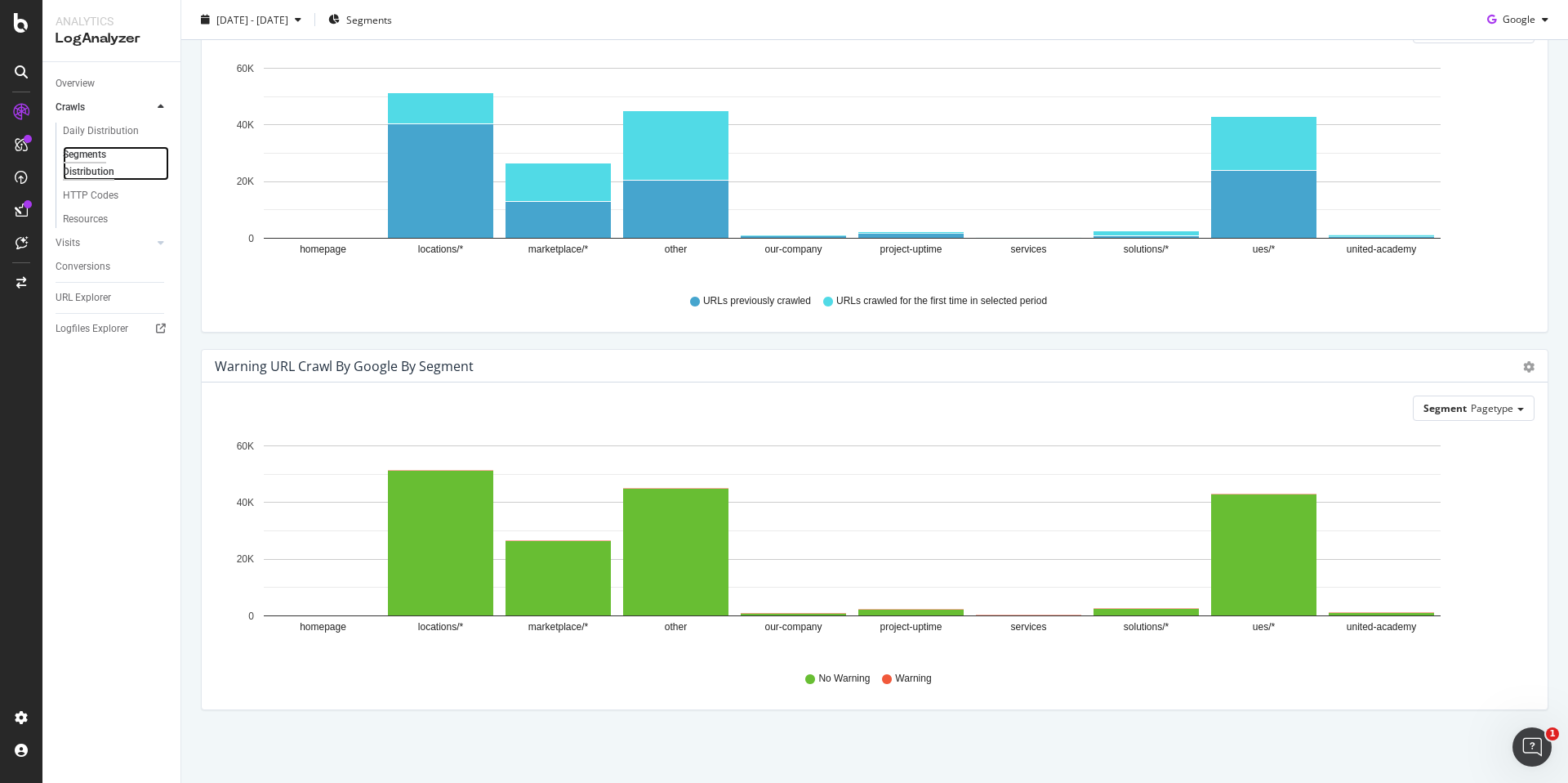
scroll to position [507, 0]
click at [122, 195] on link "HTTP Codes" at bounding box center [116, 196] width 107 height 17
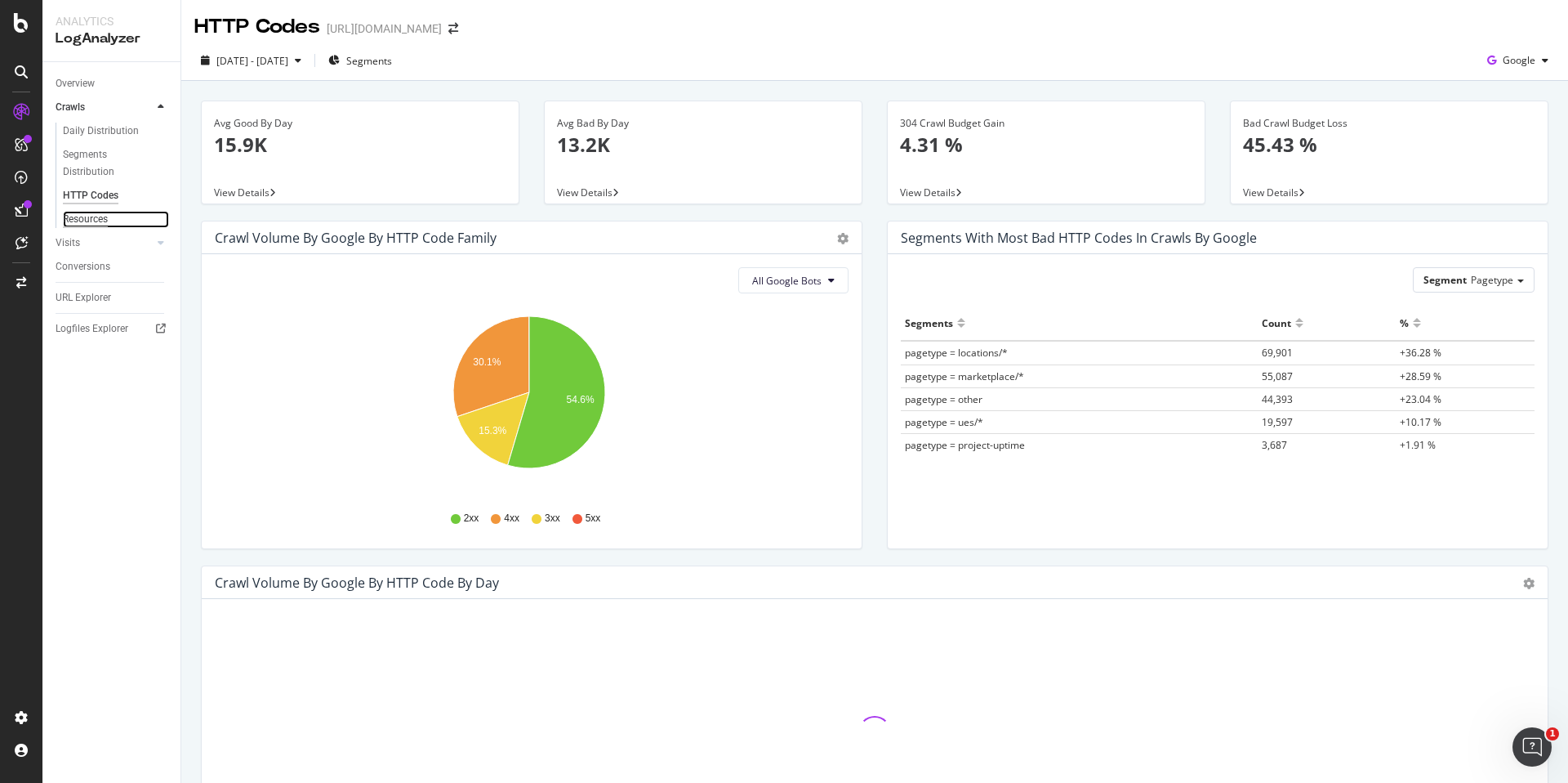
click at [102, 216] on div "Resources" at bounding box center [85, 219] width 45 height 17
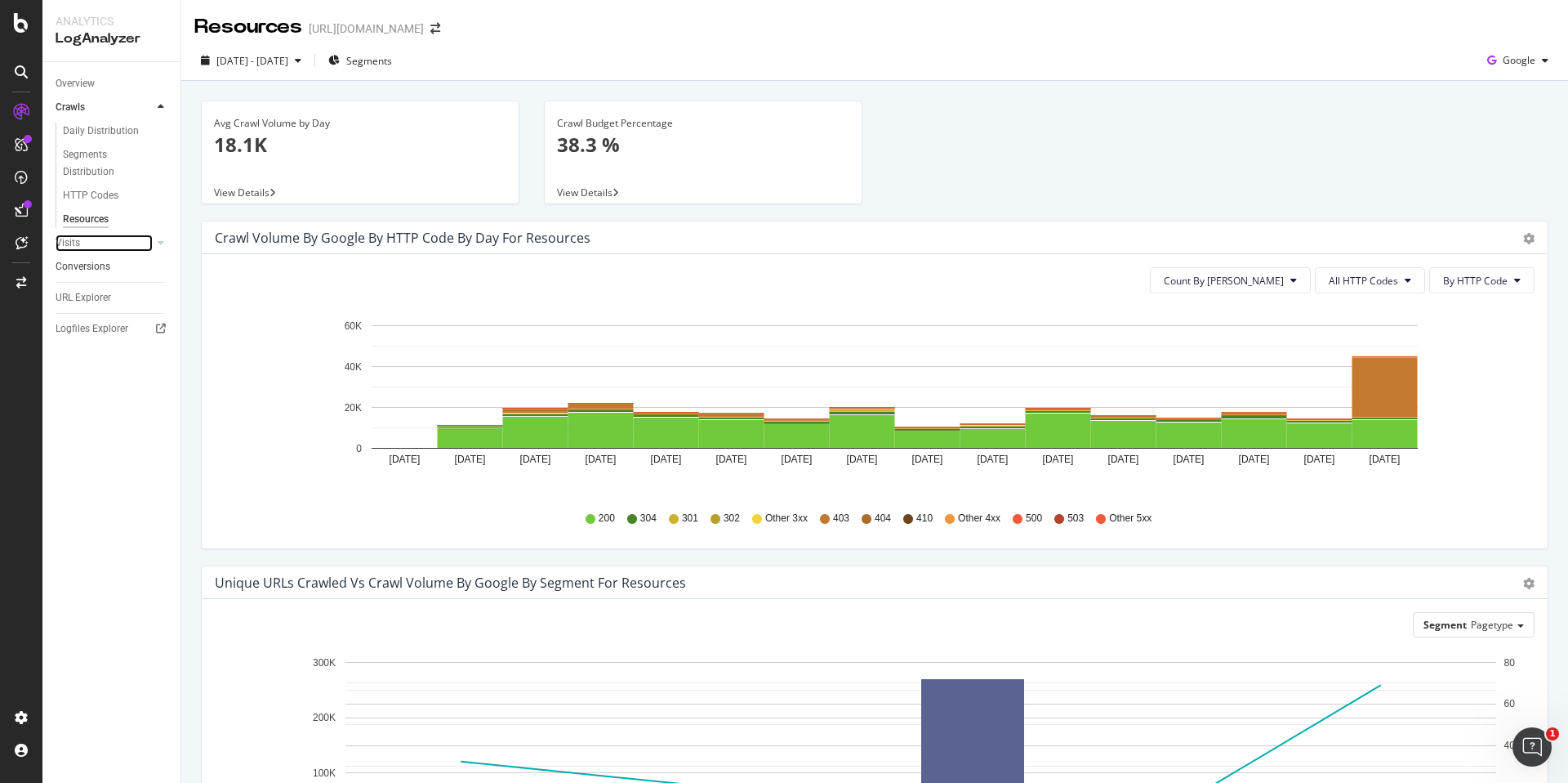
click at [134, 235] on link "Visits" at bounding box center [104, 243] width 97 height 17
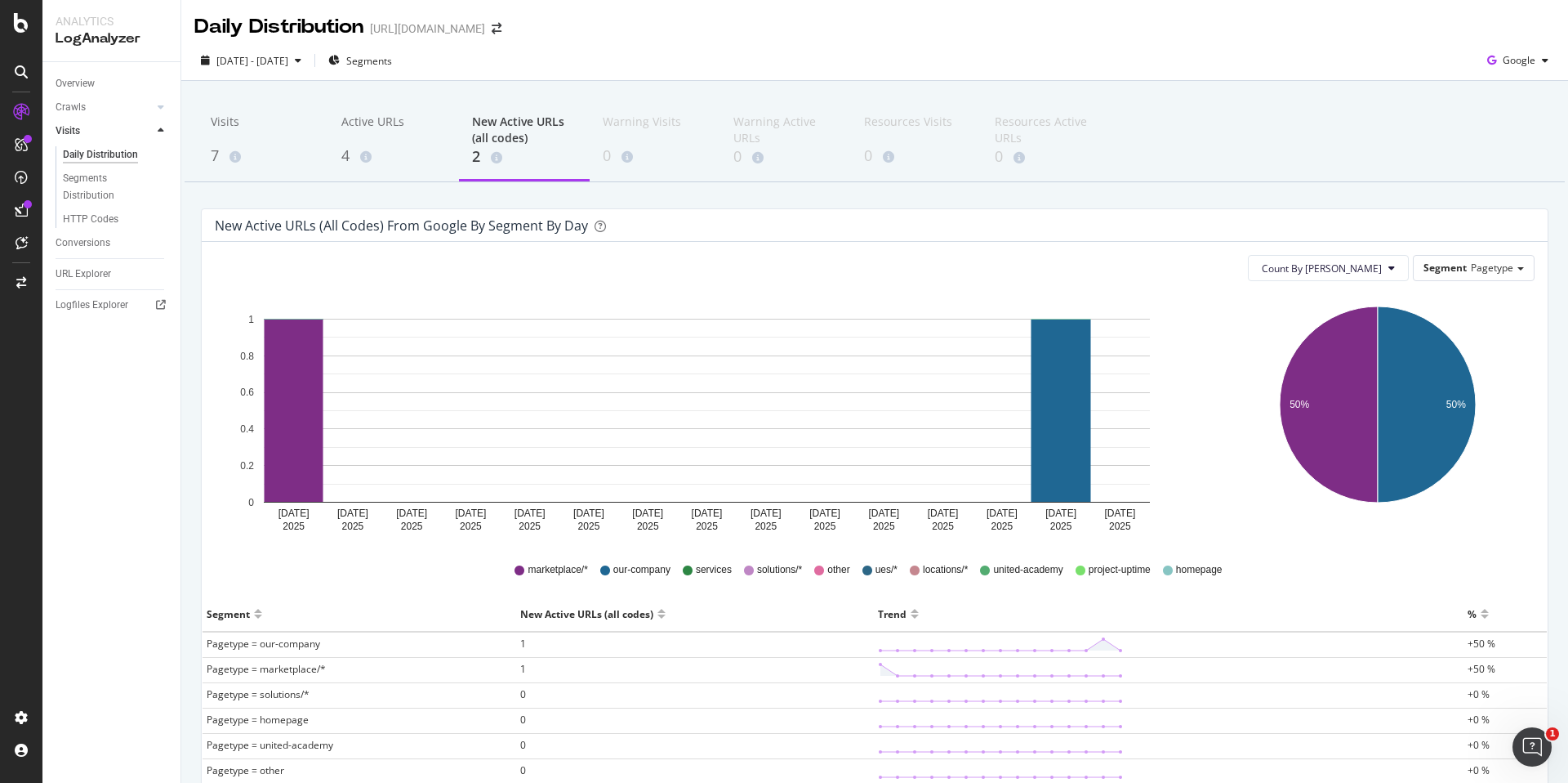
click at [90, 291] on div "Overview Crawls Daily Distribution Segments Distribution HTTP Codes Resources V…" at bounding box center [111, 422] width 138 height 720
click at [89, 273] on div "URL Explorer" at bounding box center [82, 274] width 55 height 17
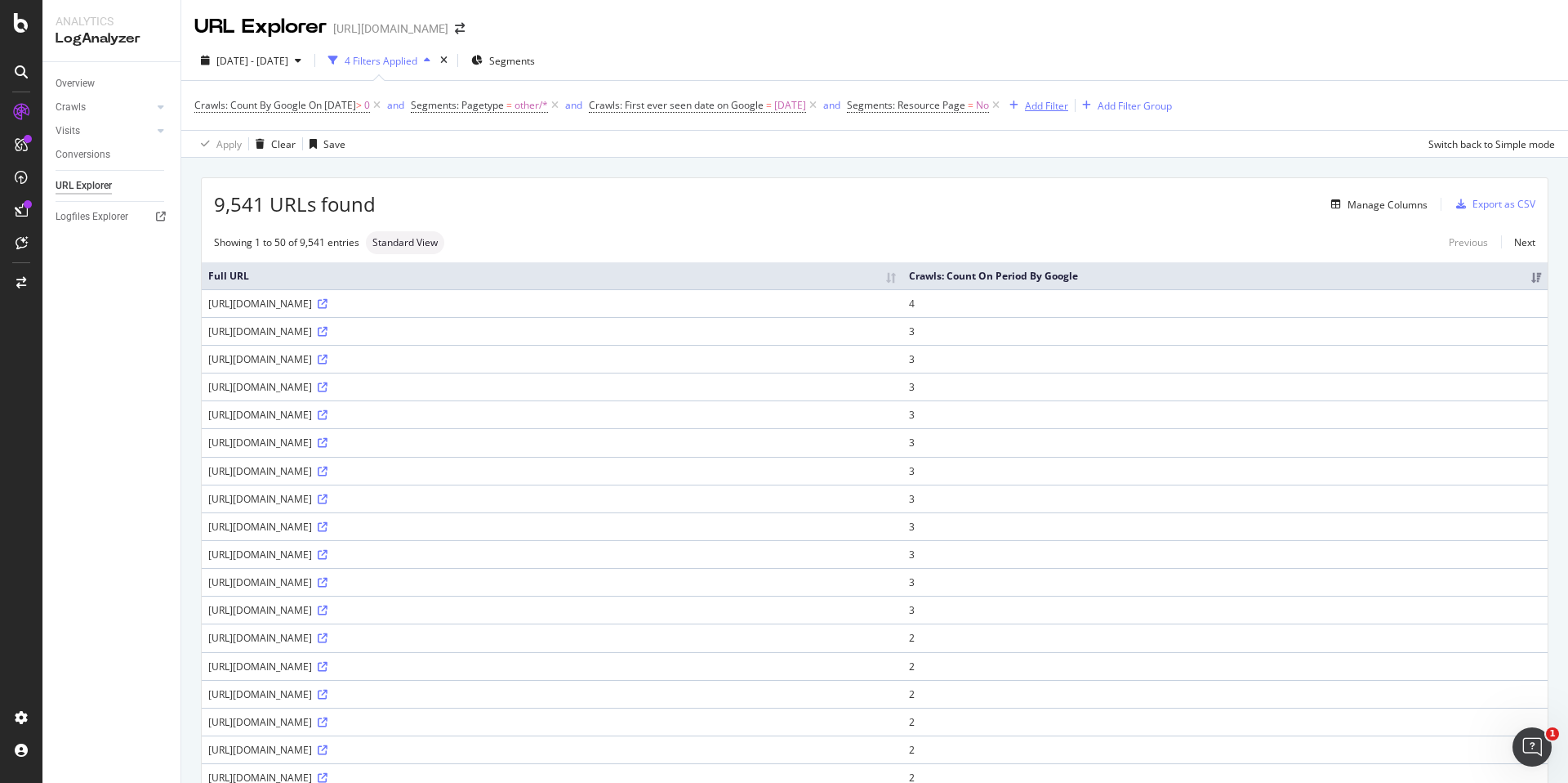
click at [1069, 100] on div "Add Filter" at bounding box center [1047, 106] width 44 height 14
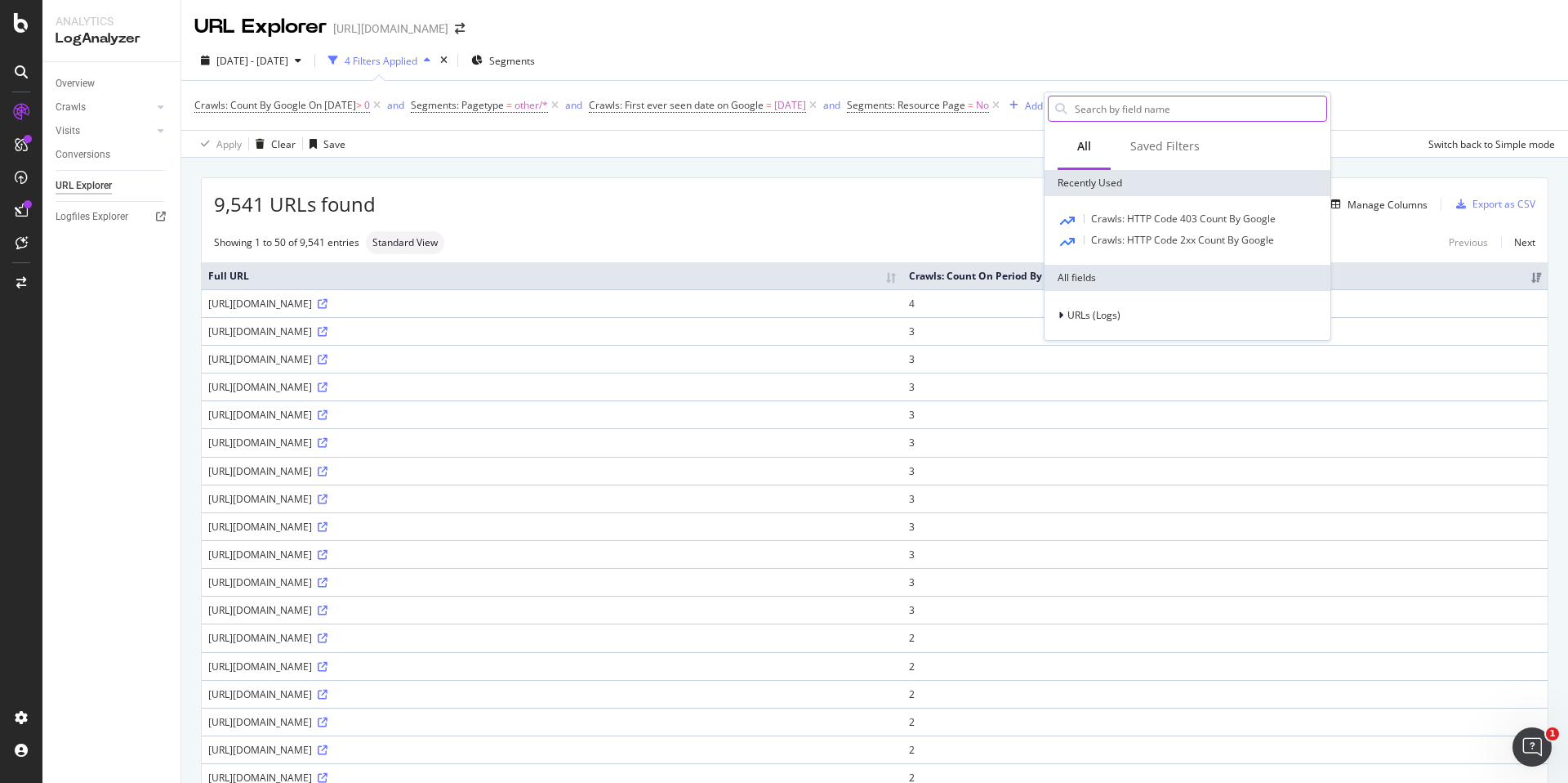
click at [1132, 111] on input "text" at bounding box center [1200, 108] width 253 height 24
click at [1082, 311] on span "URLs (Logs)" at bounding box center [1094, 315] width 53 height 14
click at [1098, 335] on span "URL Scheme" at bounding box center [1106, 337] width 57 height 14
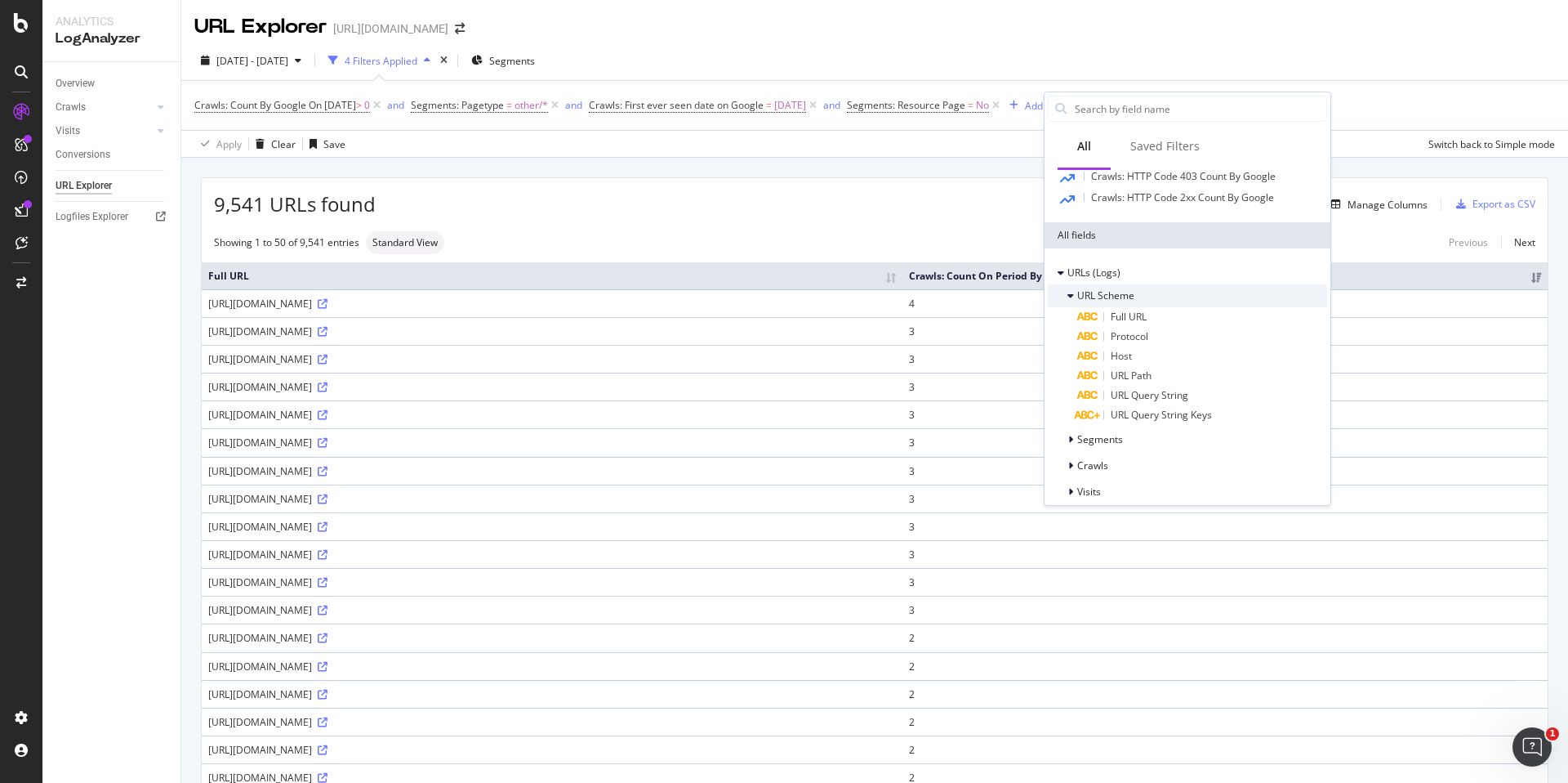
scroll to position [54, 0]
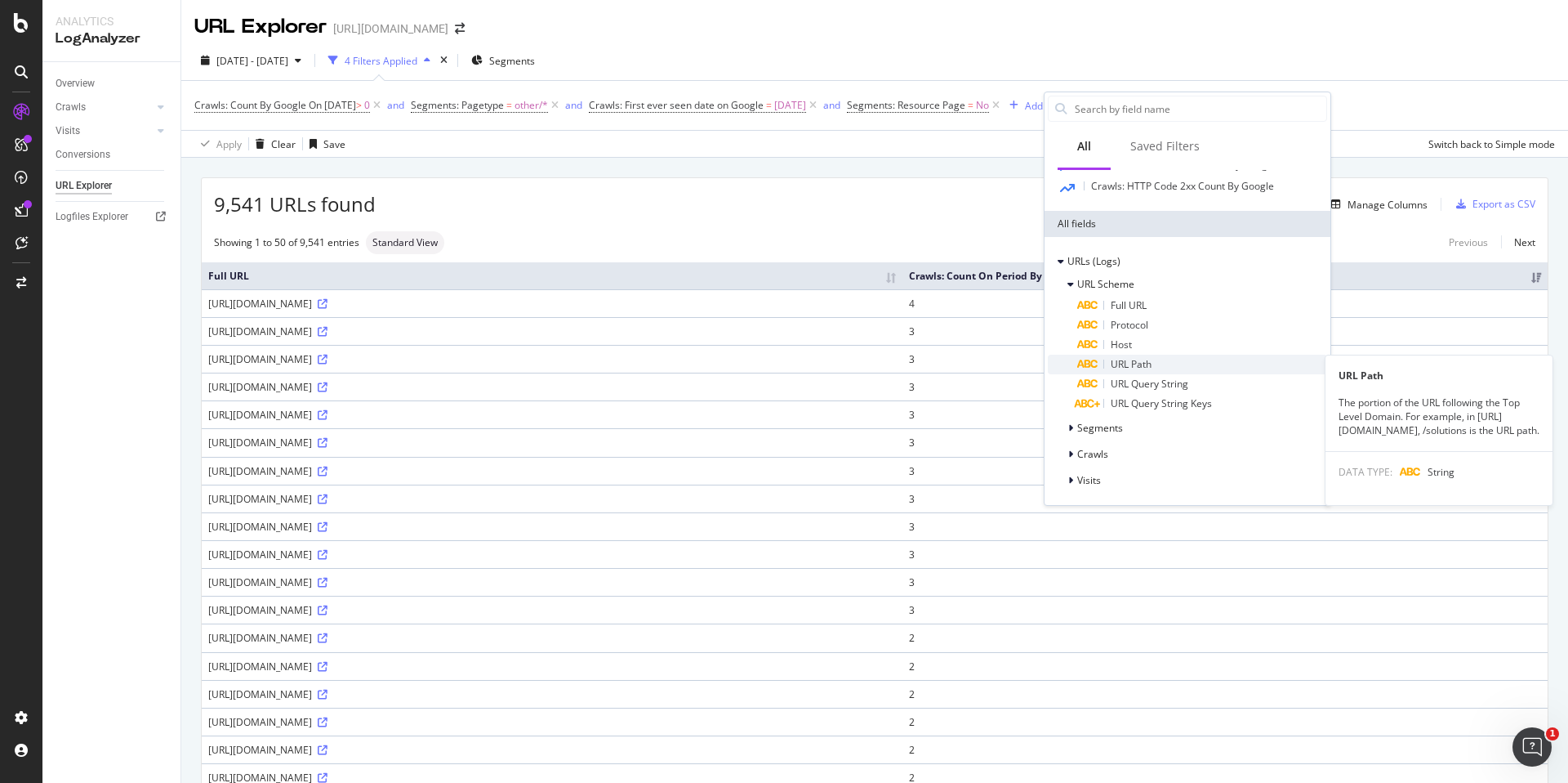
click at [1115, 361] on span "URL Path" at bounding box center [1131, 363] width 41 height 14
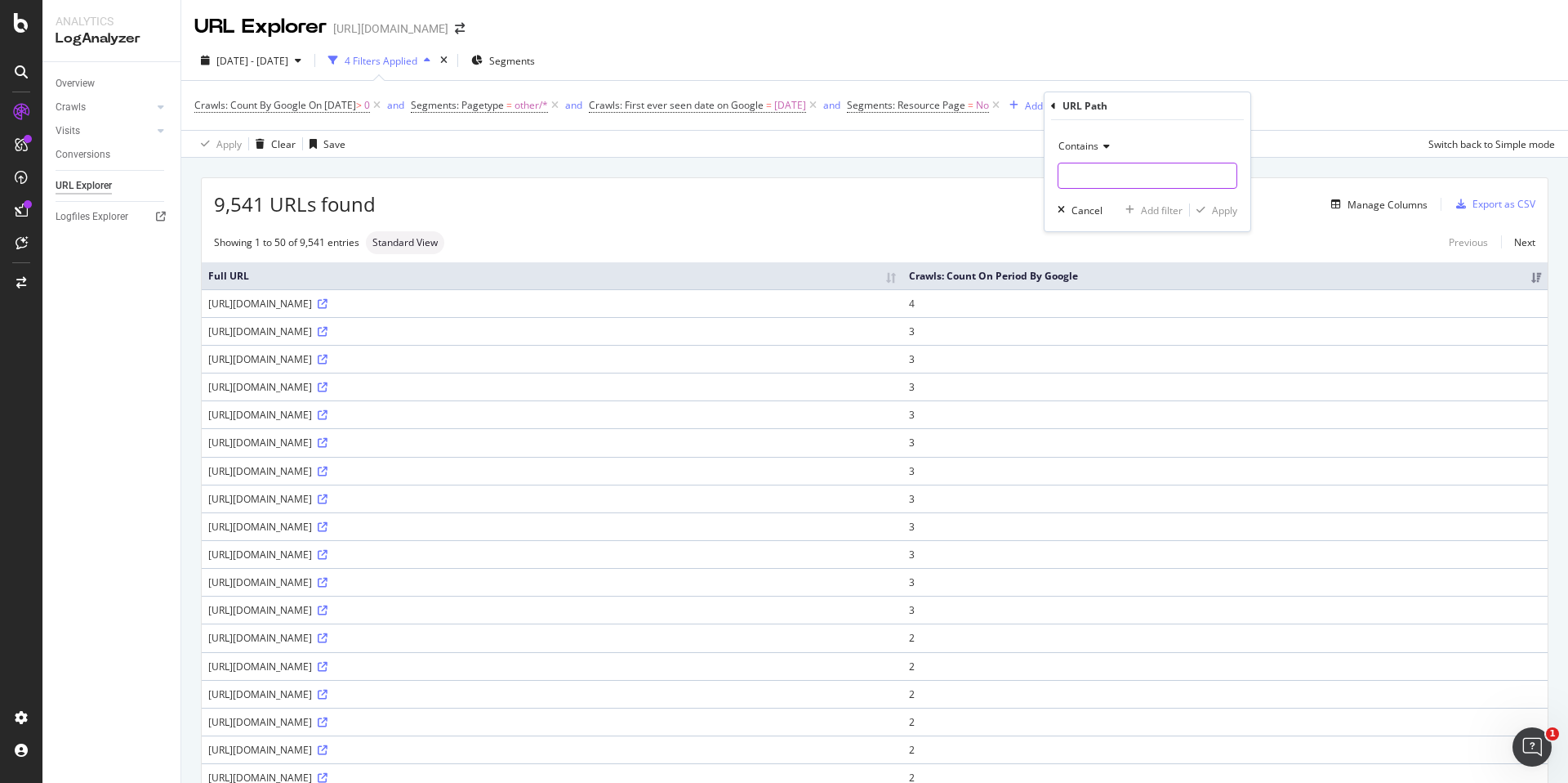
click at [1115, 169] on input "text" at bounding box center [1147, 175] width 178 height 26
type input "en-au"
click at [1219, 209] on div "Apply" at bounding box center [1225, 210] width 25 height 14
click at [422, 358] on div "[URL][DOMAIN_NAME]" at bounding box center [552, 359] width 688 height 14
click at [328, 360] on icon at bounding box center [323, 360] width 10 height 10
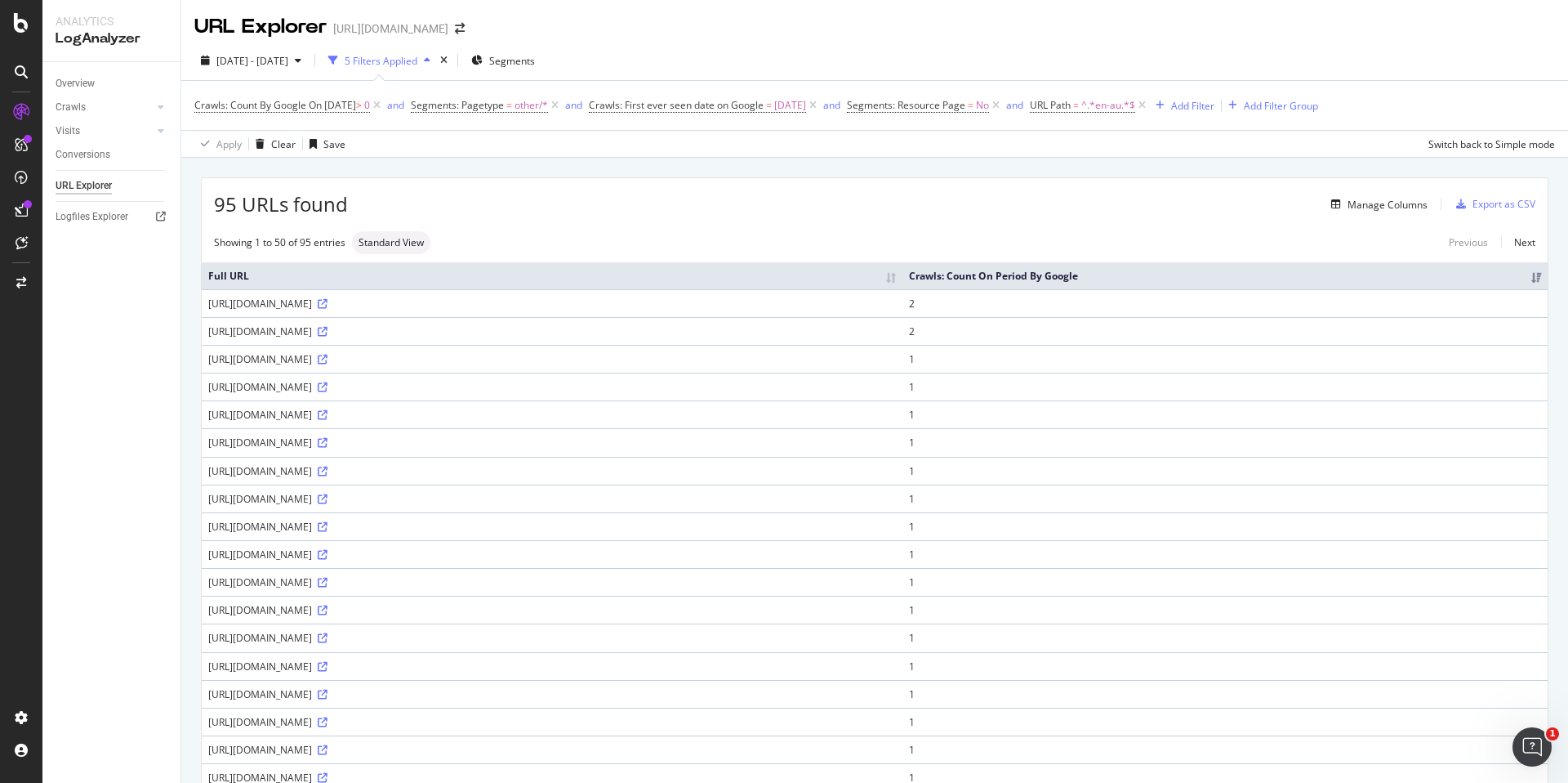
click at [369, 360] on div "[URL][DOMAIN_NAME]" at bounding box center [552, 359] width 688 height 14
click at [1214, 107] on div "Add Filter" at bounding box center [1193, 106] width 44 height 14
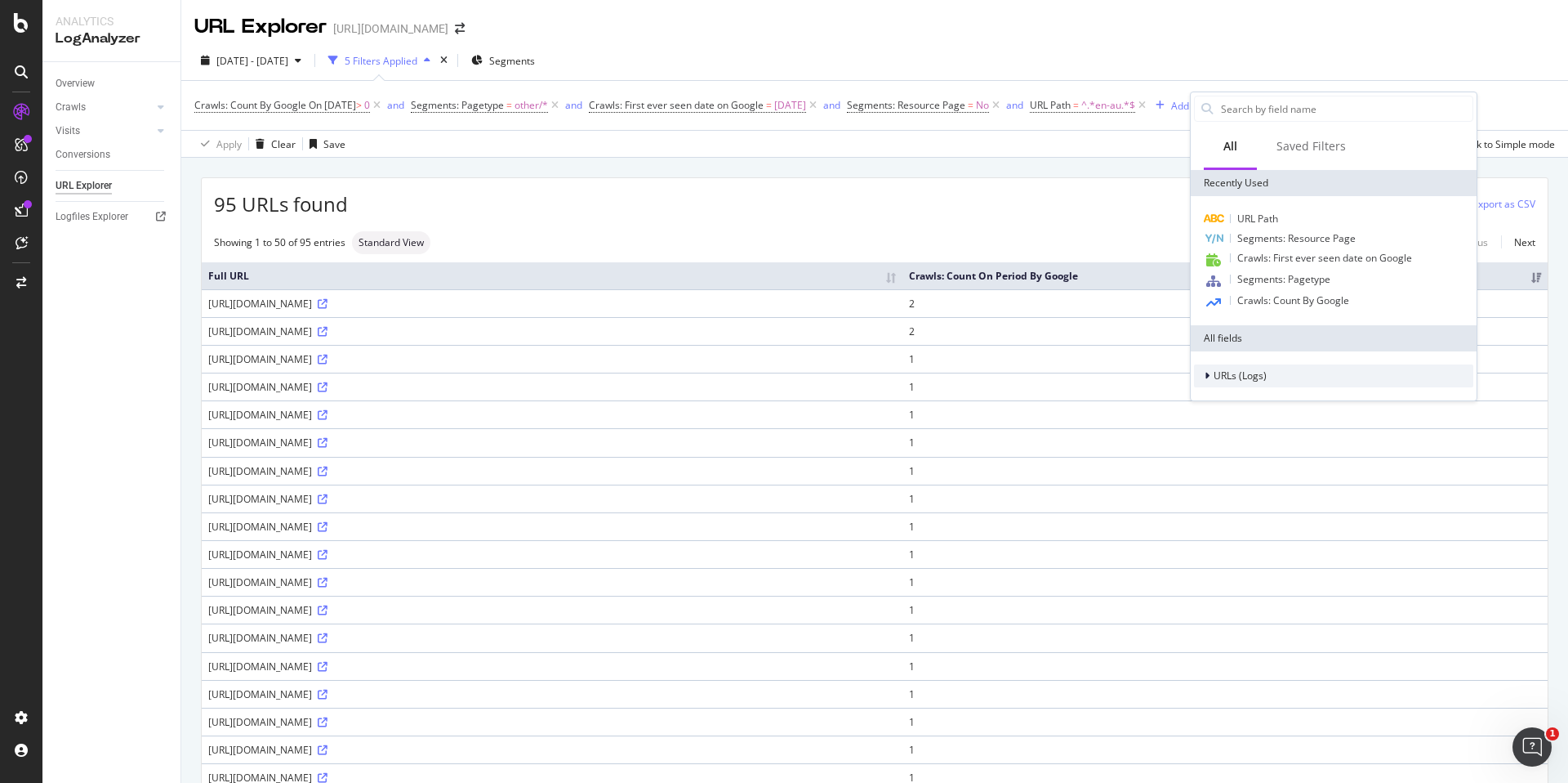
click at [1251, 369] on span "URLs (Logs)" at bounding box center [1240, 375] width 53 height 14
click at [969, 194] on div "95 URLs found Manage Columns Export as CSV" at bounding box center [874, 198] width 1346 height 40
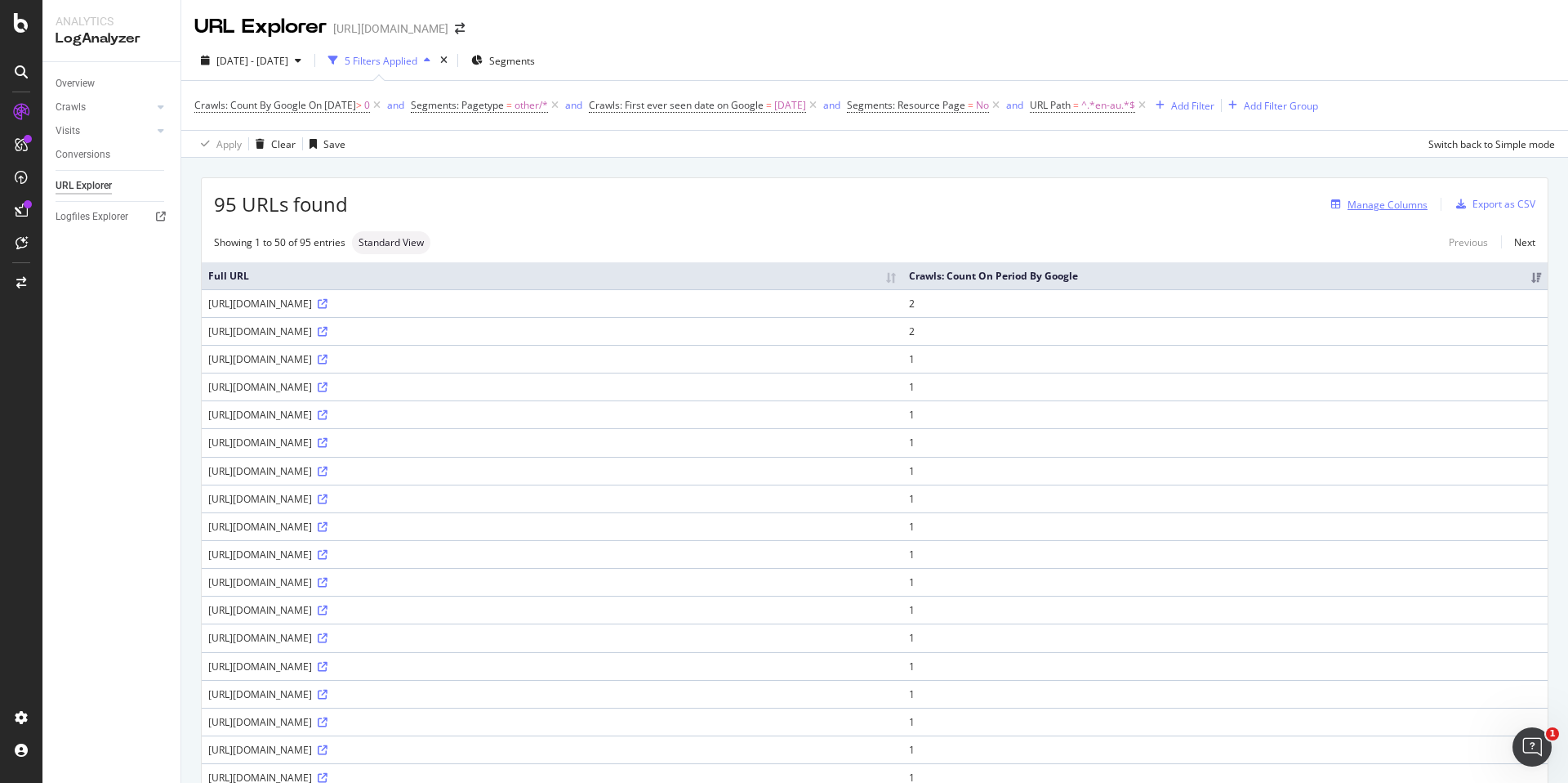
click at [1348, 202] on div "Manage Columns" at bounding box center [1388, 204] width 80 height 14
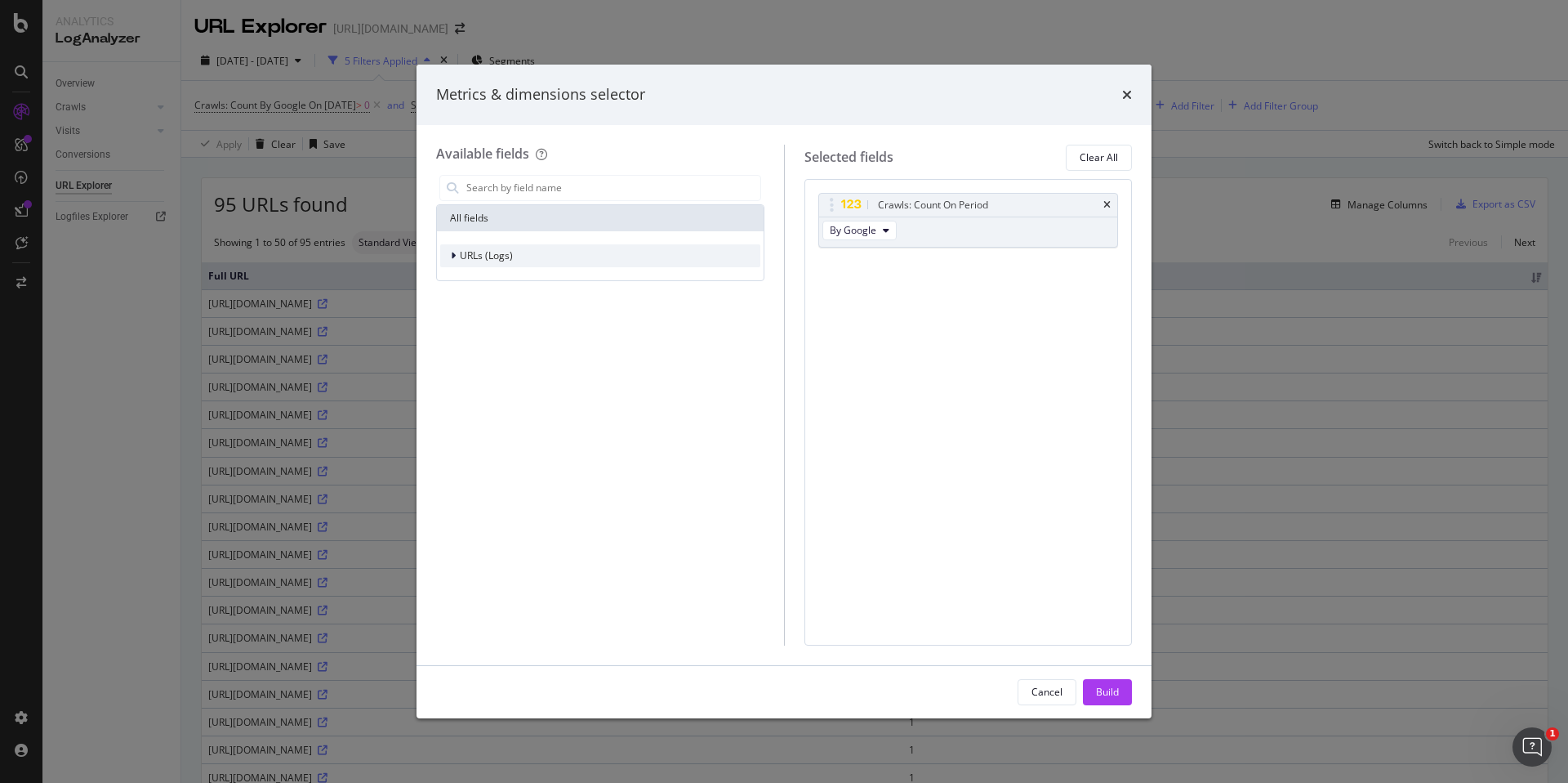
click at [537, 258] on div "URLs (Logs)" at bounding box center [600, 256] width 320 height 23
click at [491, 353] on span "Visits" at bounding box center [482, 357] width 23 height 14
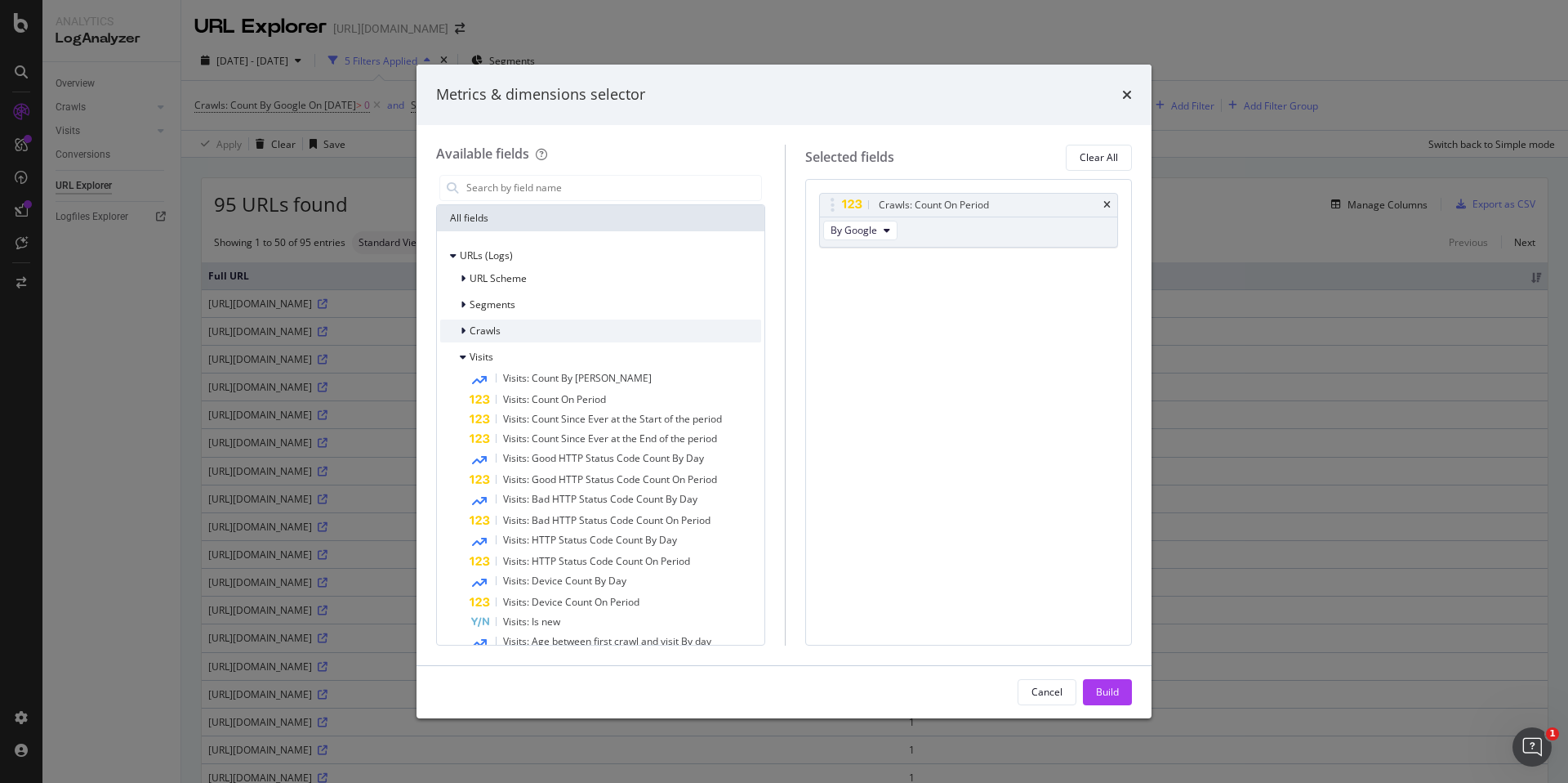
click at [491, 333] on span "Crawls" at bounding box center [486, 330] width 31 height 14
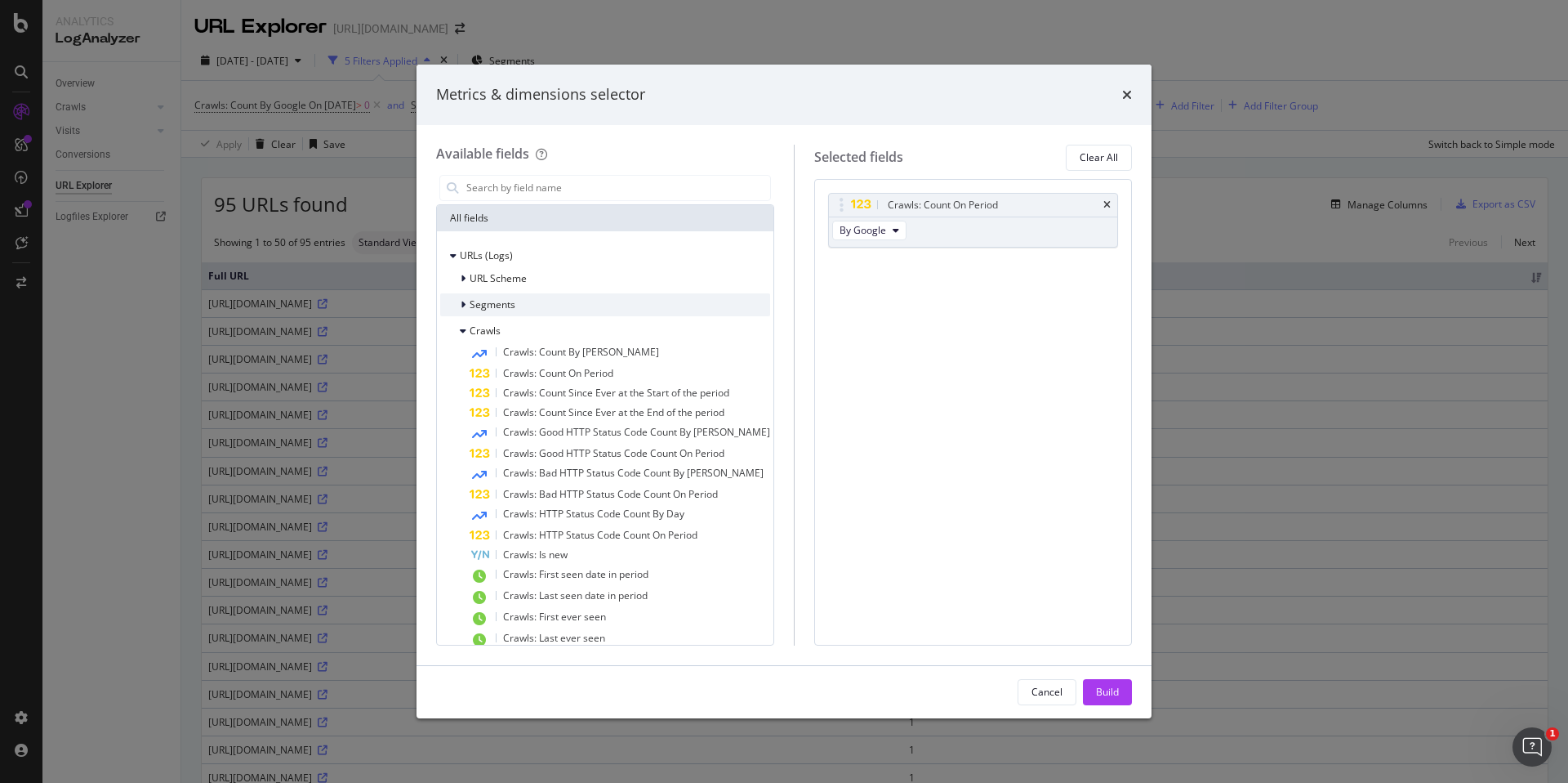
click at [491, 304] on span "Segments" at bounding box center [492, 304] width 46 height 14
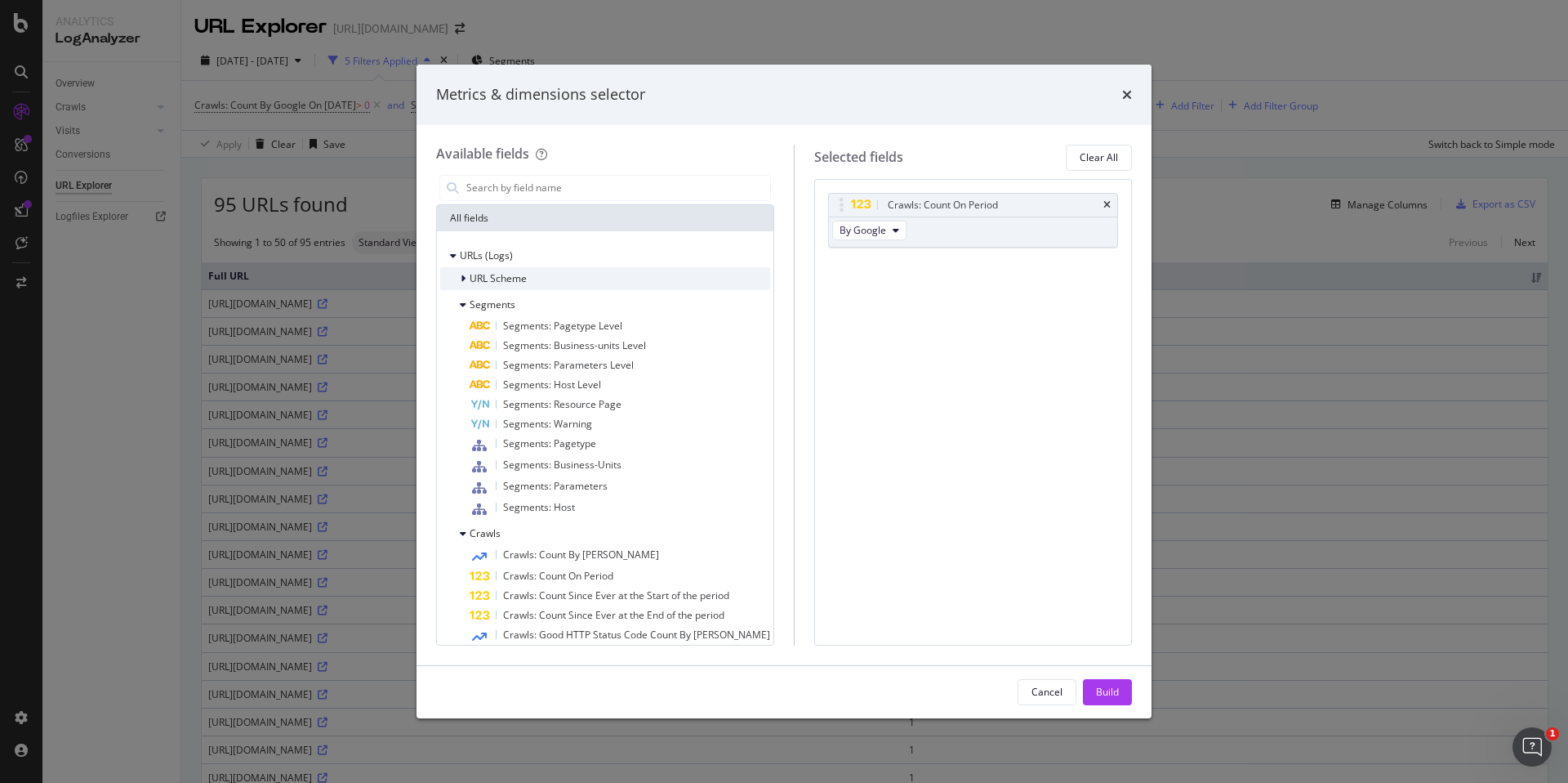
click at [489, 277] on span "URL Scheme" at bounding box center [498, 278] width 57 height 14
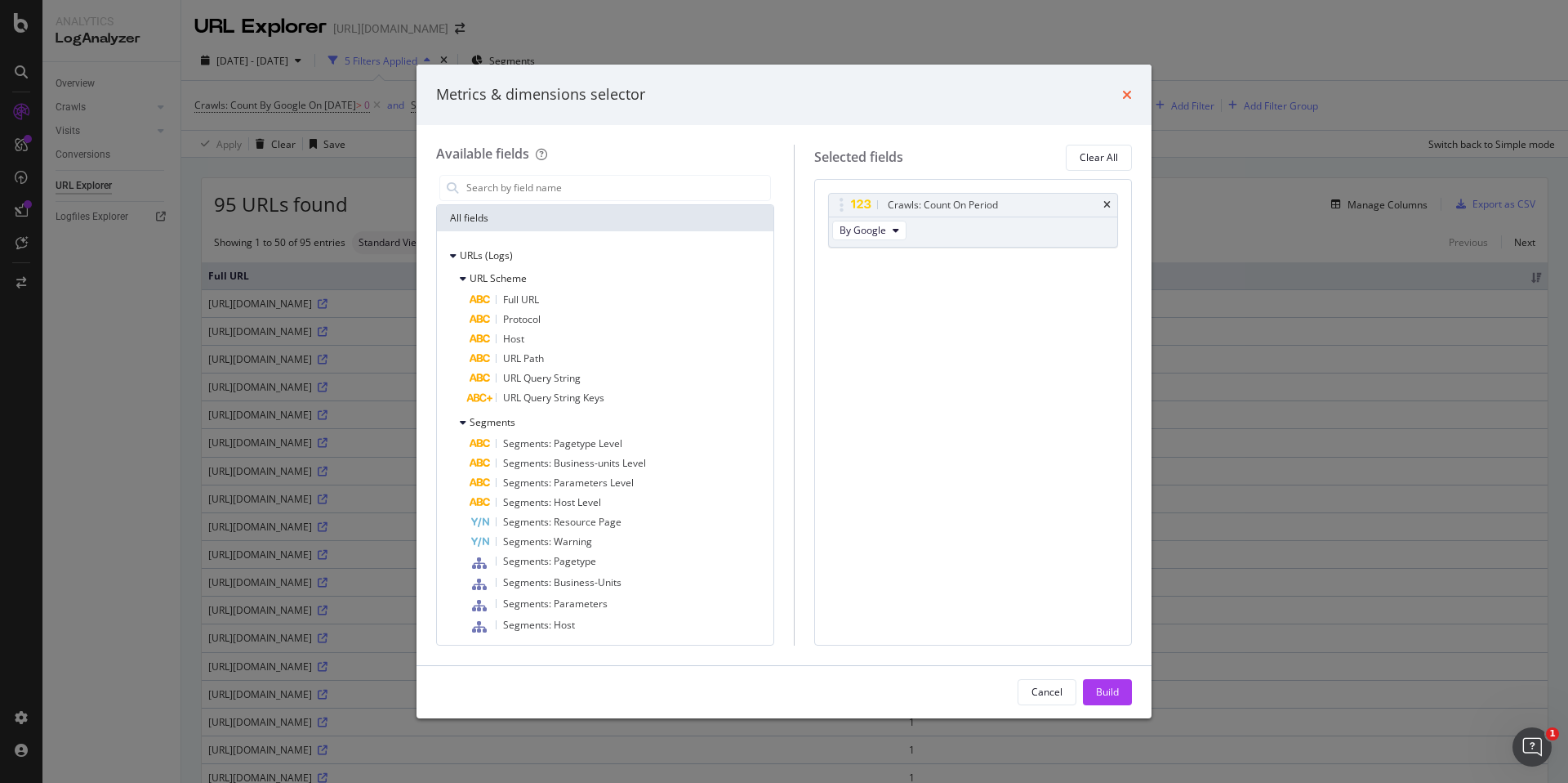
click at [1126, 95] on icon "times" at bounding box center [1127, 94] width 10 height 13
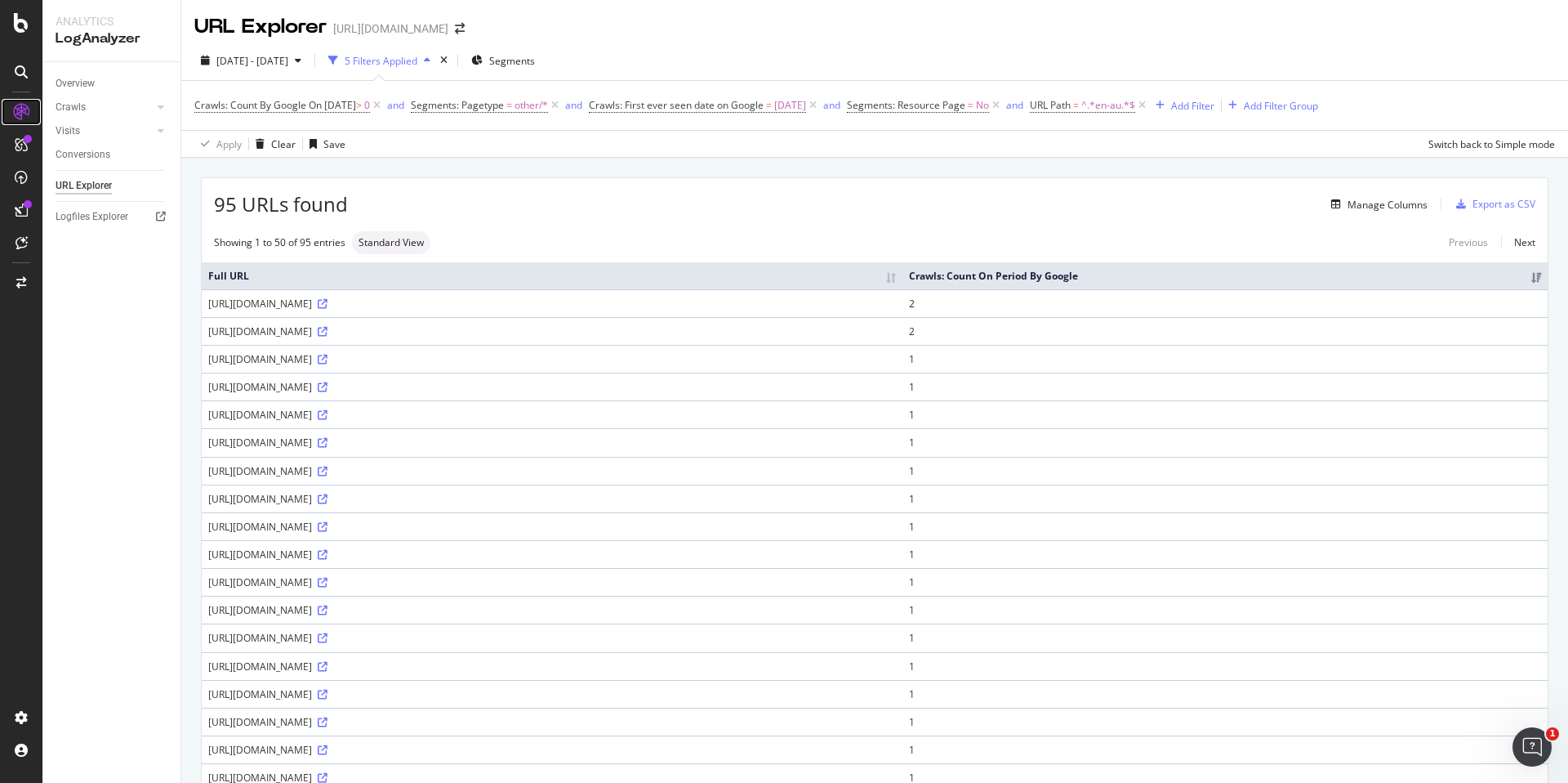
click at [9, 110] on div at bounding box center [20, 111] width 26 height 26
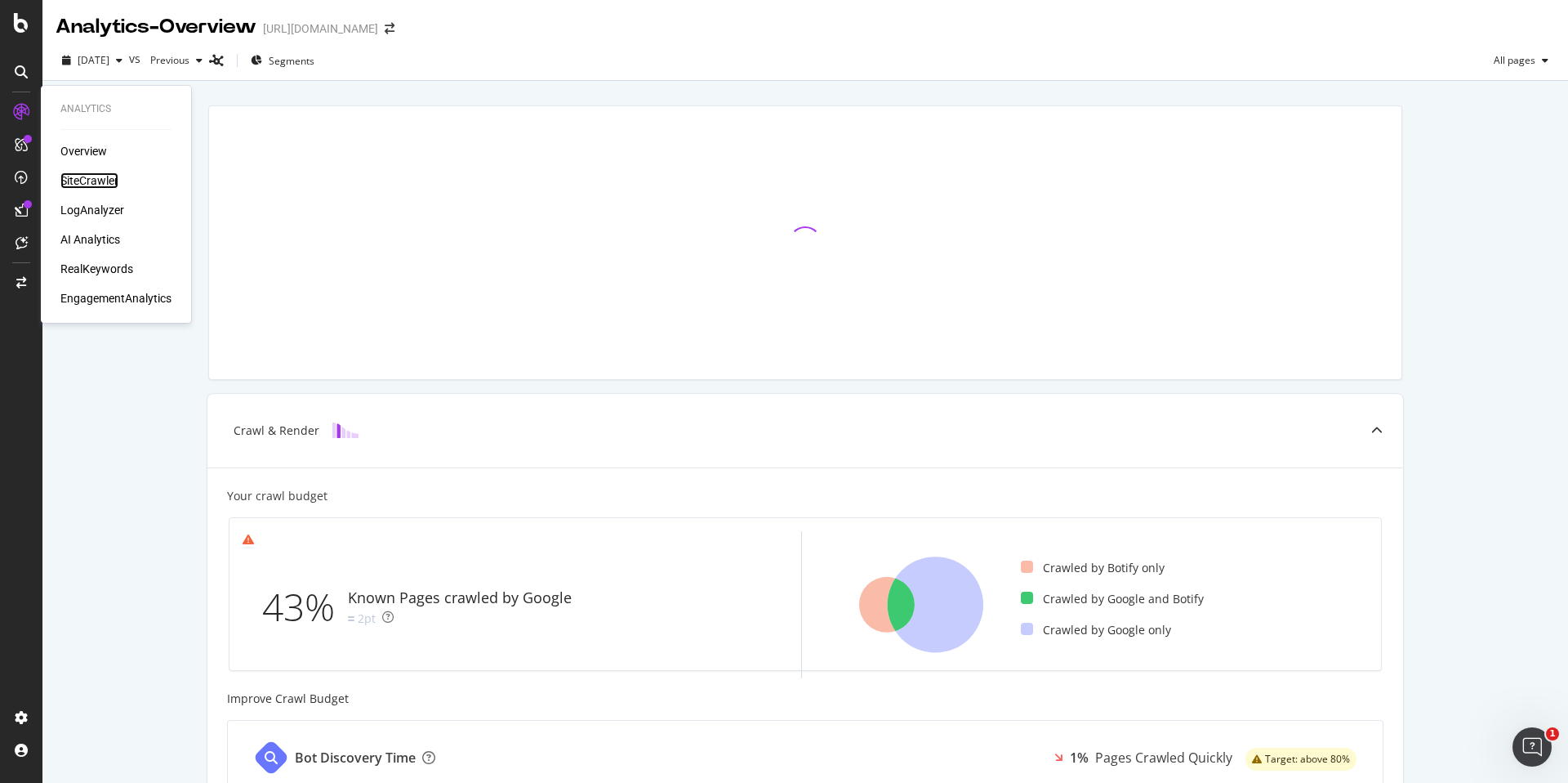
click at [104, 180] on div "SiteCrawler" at bounding box center [89, 180] width 58 height 16
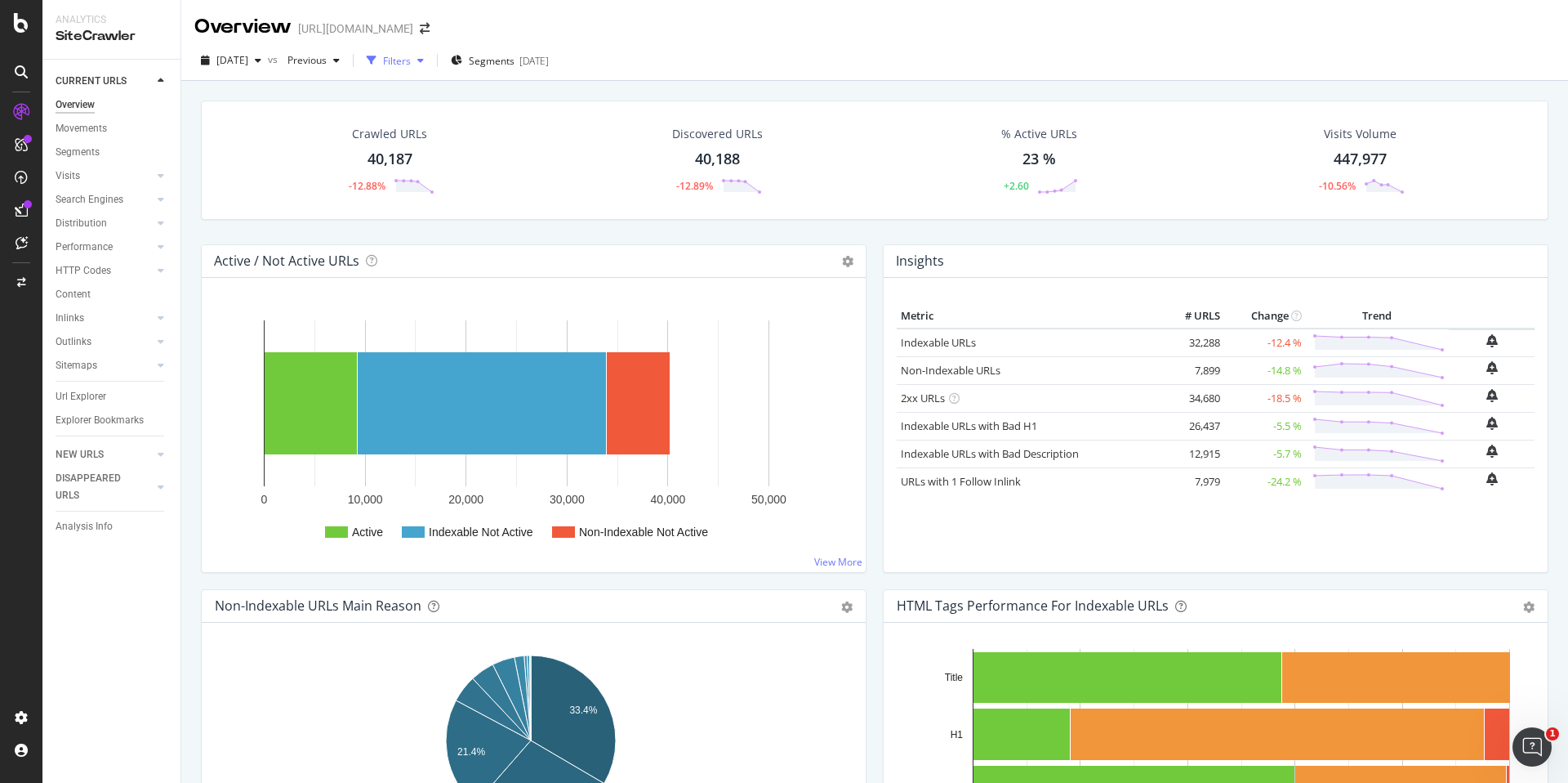
click at [430, 59] on div "button" at bounding box center [421, 60] width 19 height 10
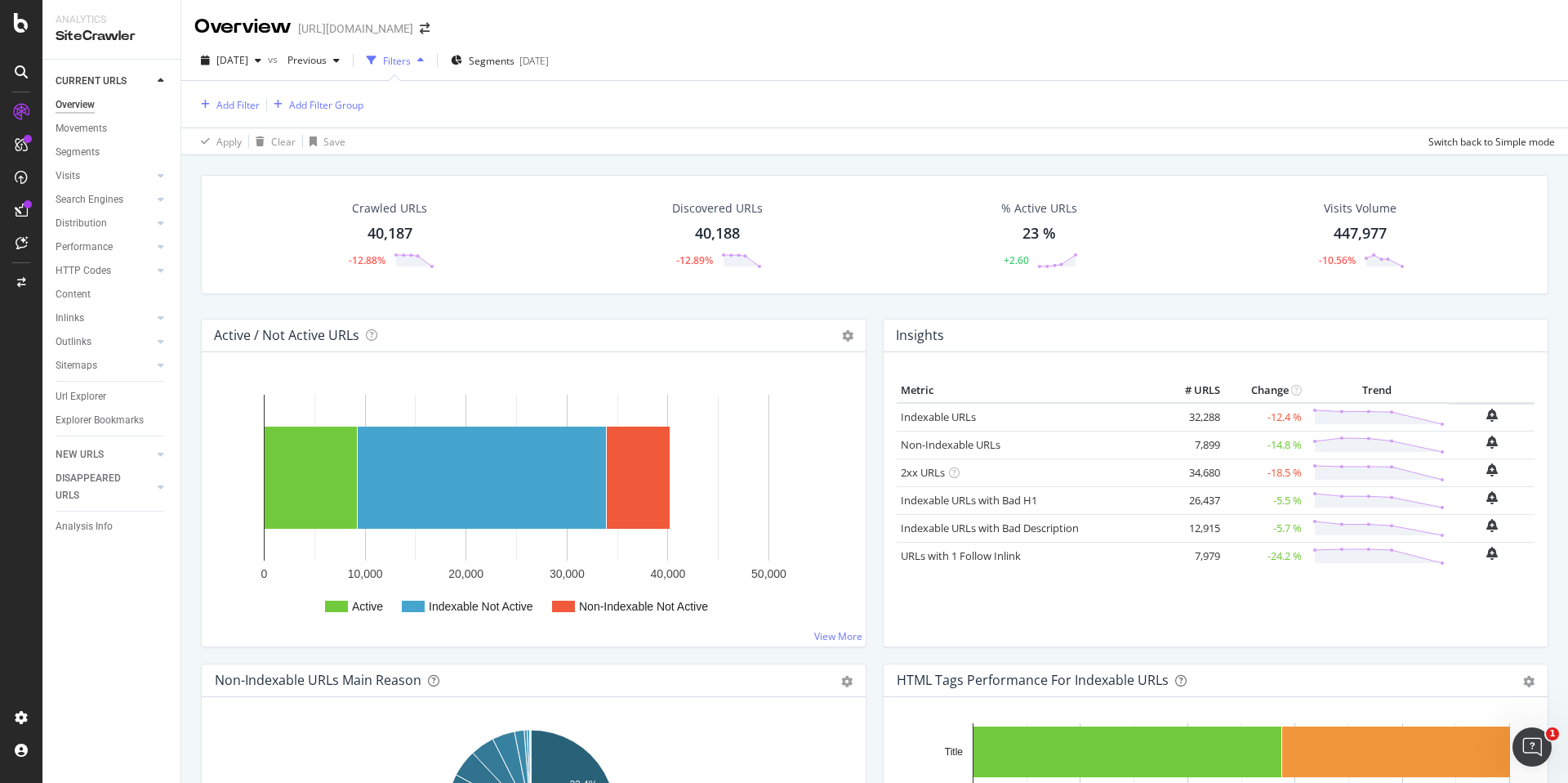
click at [262, 102] on div "Add Filter Add Filter Group" at bounding box center [279, 105] width 169 height 19
click at [254, 105] on div "Add Filter" at bounding box center [237, 105] width 44 height 14
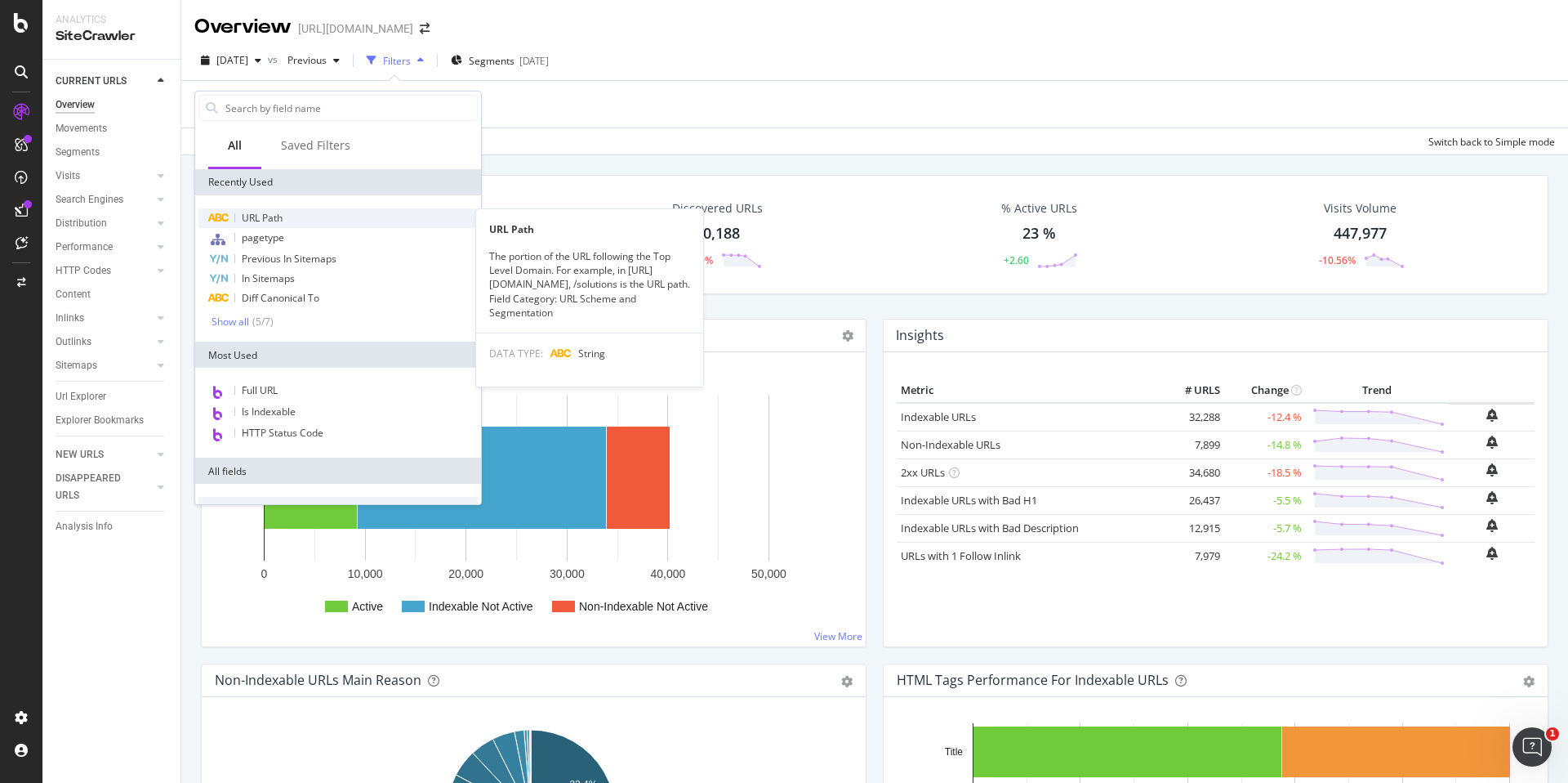
click at [288, 213] on div "URL Path" at bounding box center [338, 218] width 279 height 19
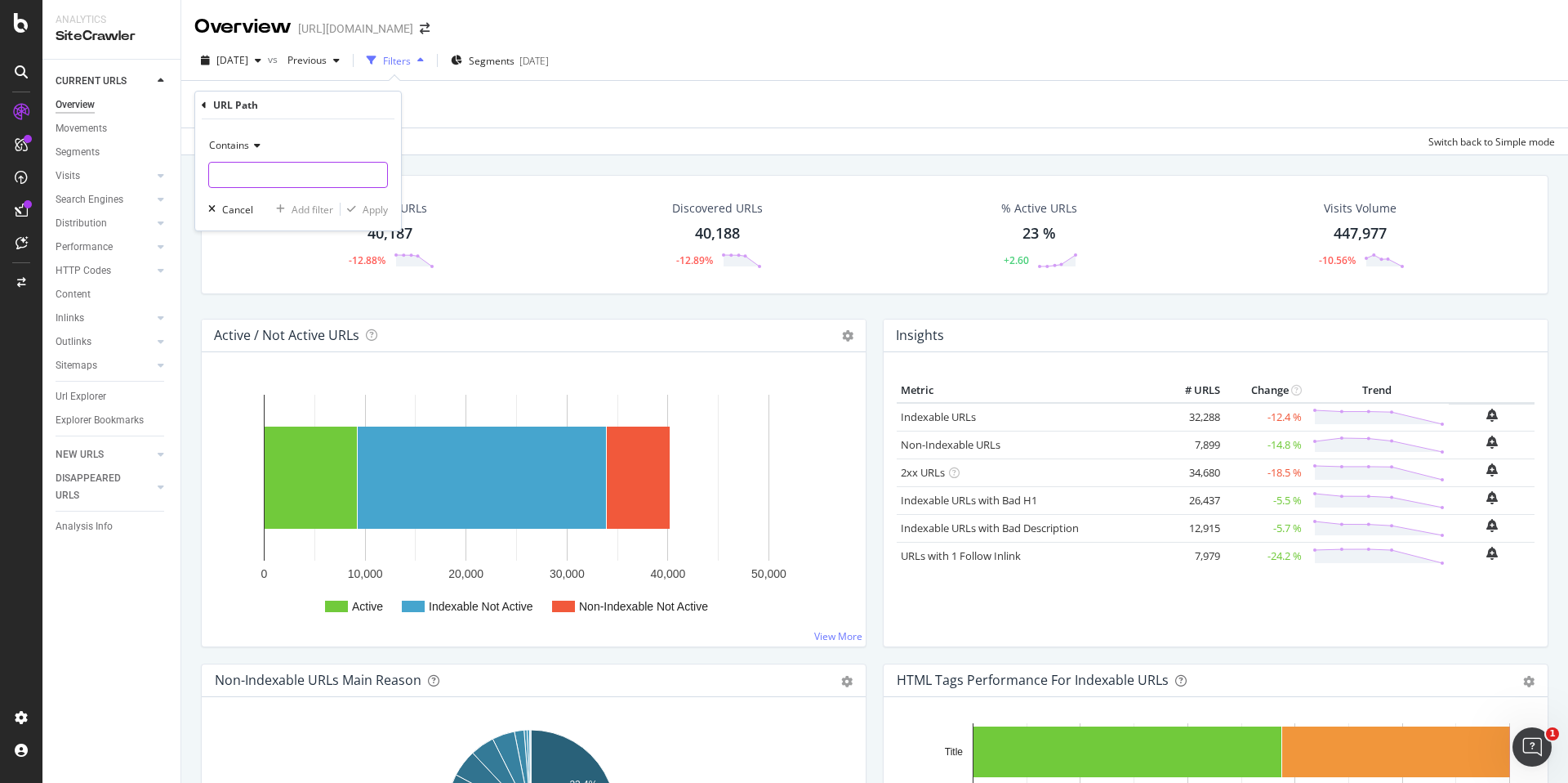
click at [304, 172] on input "text" at bounding box center [298, 174] width 178 height 26
type input "en-au"
click at [374, 211] on div "Apply" at bounding box center [375, 209] width 25 height 14
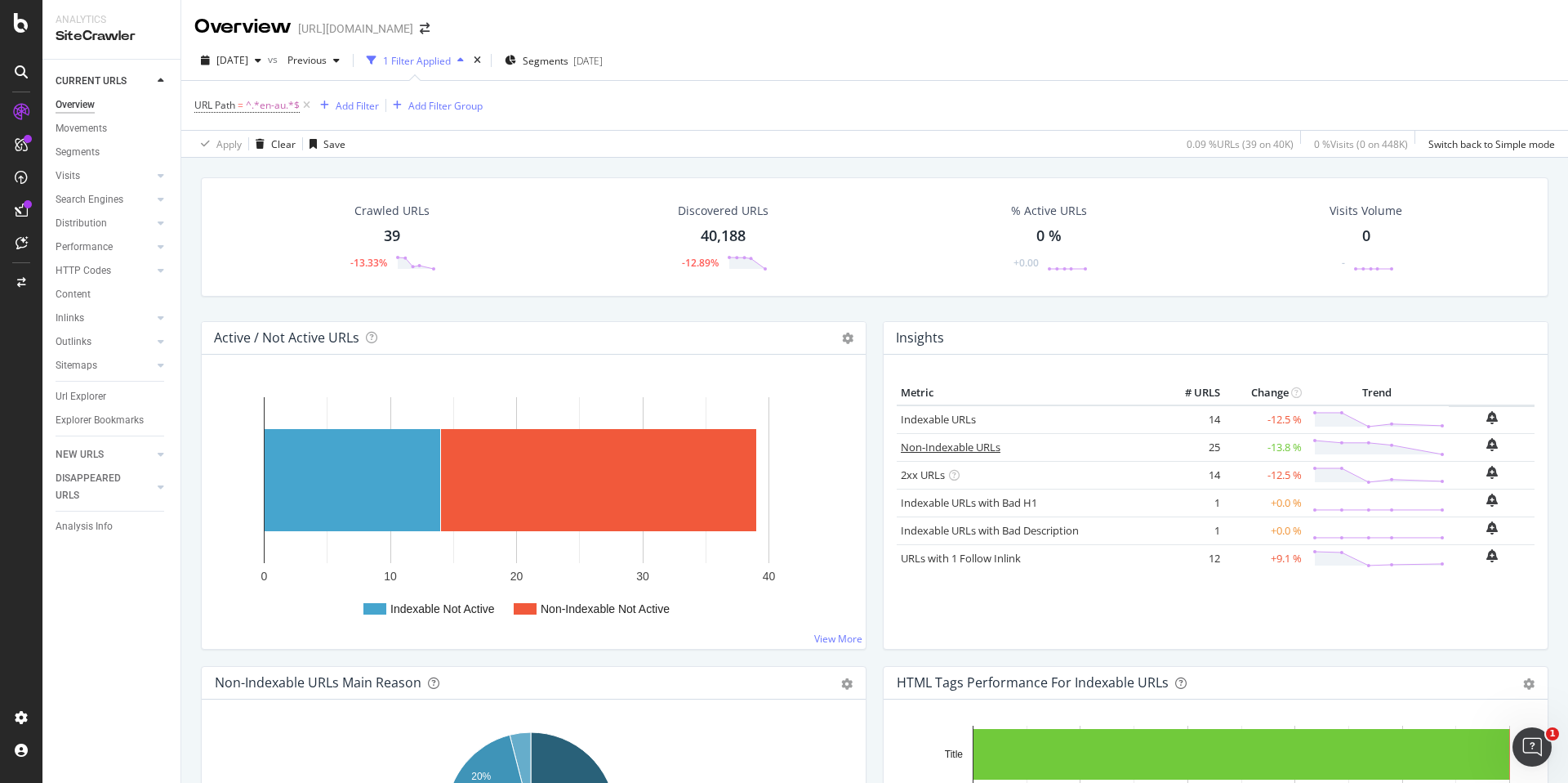
click at [968, 443] on link "Non-Indexable URLs" at bounding box center [951, 446] width 100 height 15
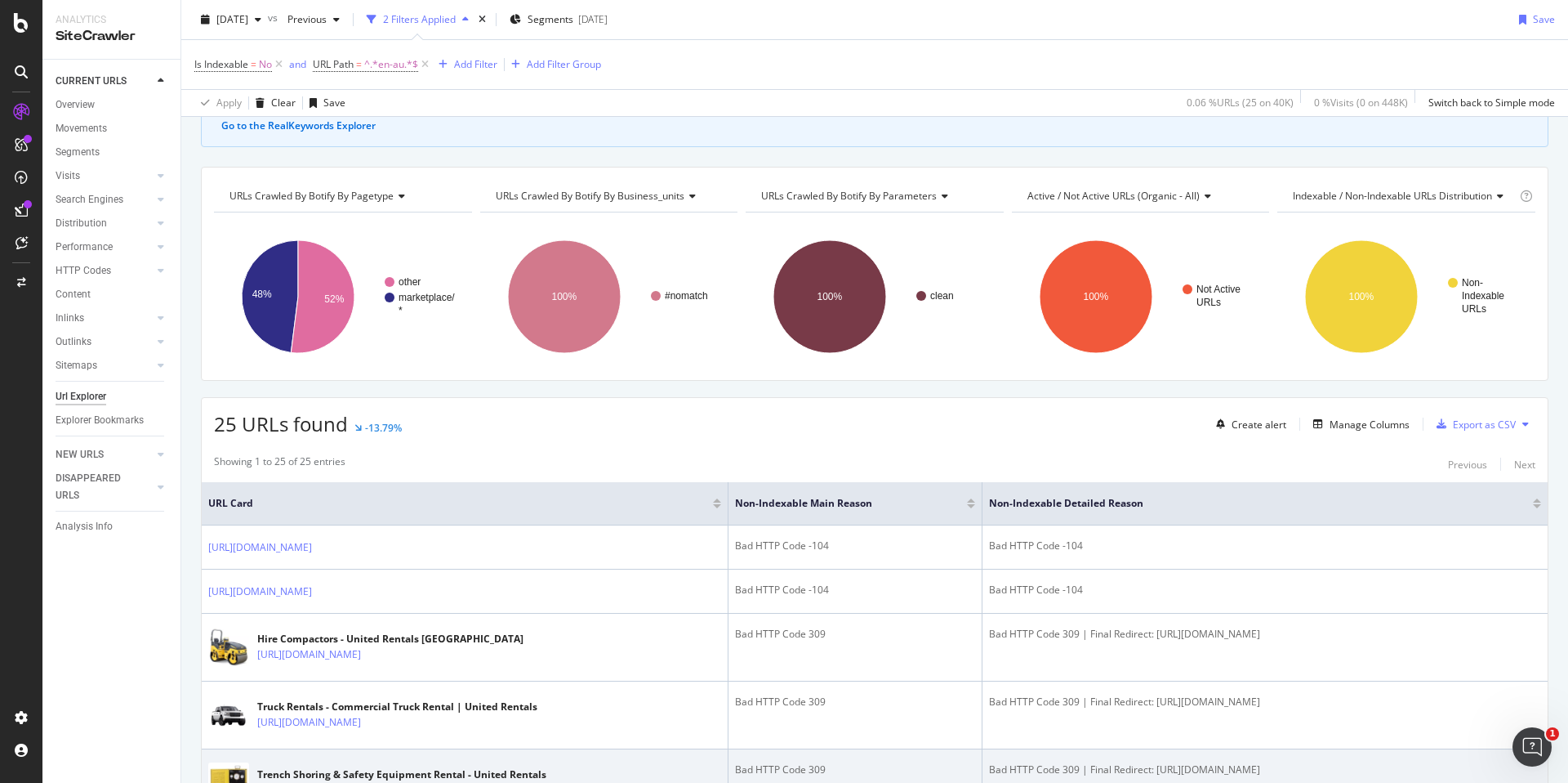
scroll to position [97, 0]
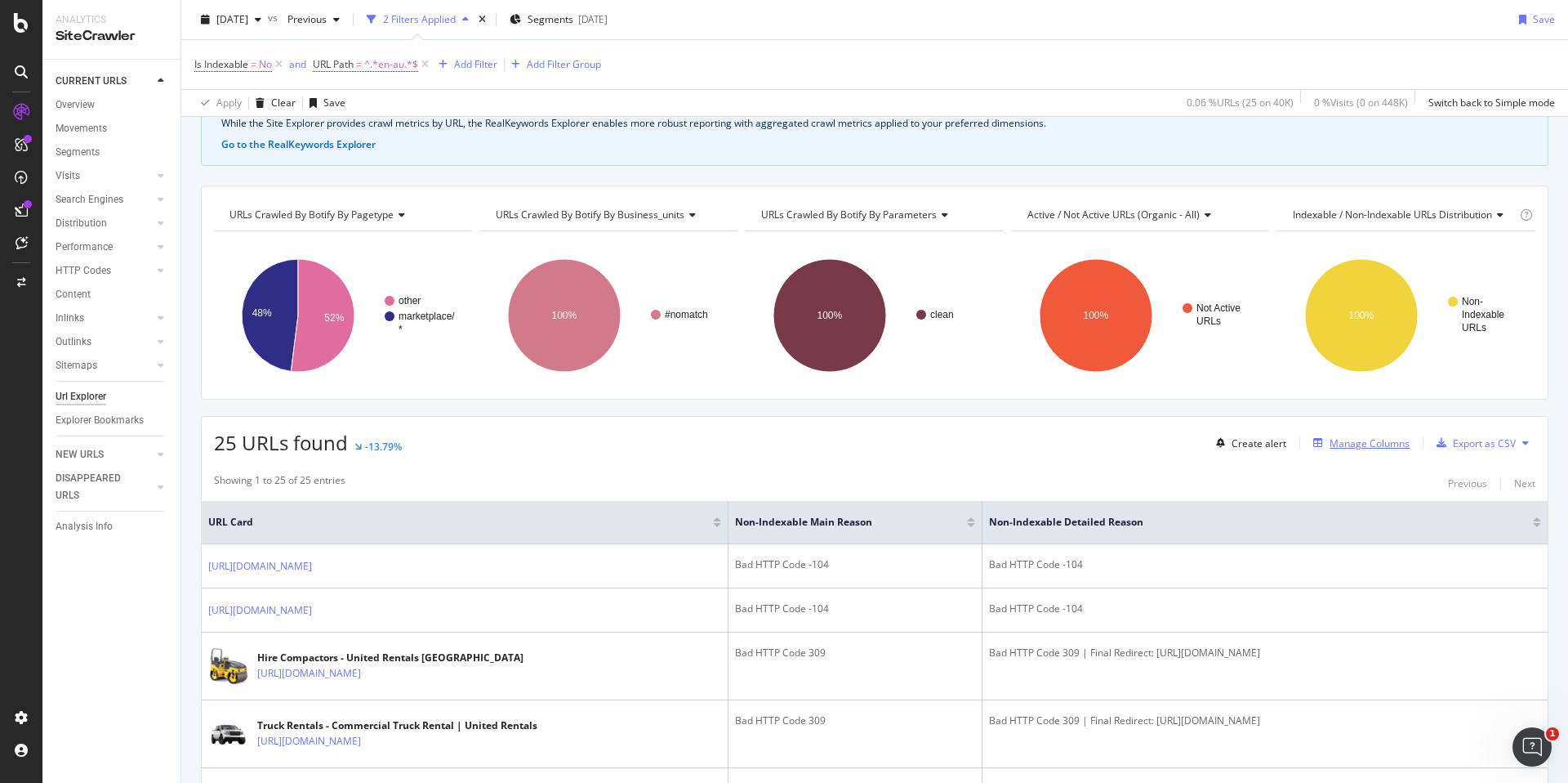
click at [1314, 443] on div "button" at bounding box center [1319, 443] width 23 height 10
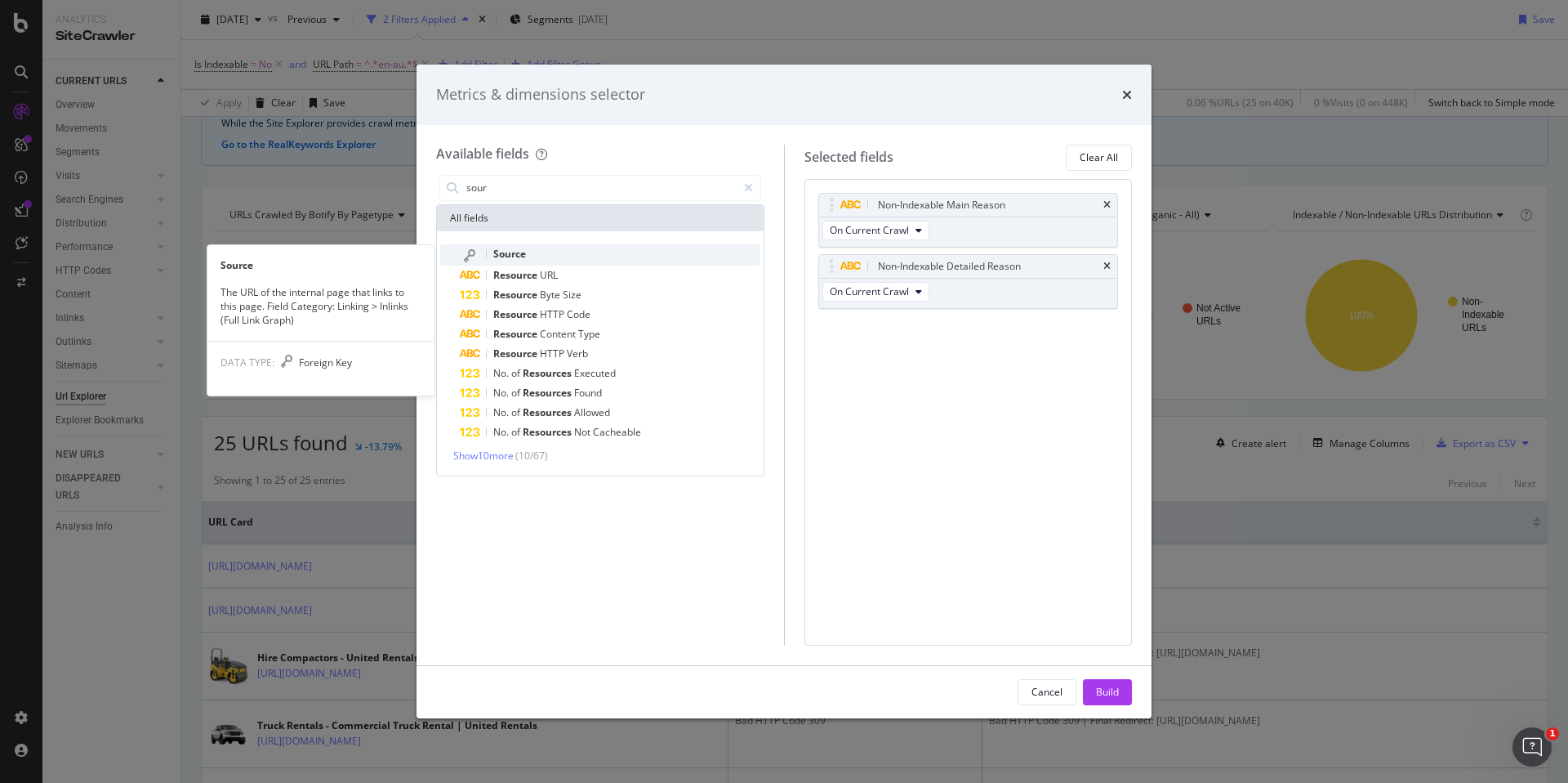
type input "sour"
click at [556, 251] on div "Source" at bounding box center [611, 255] width 300 height 21
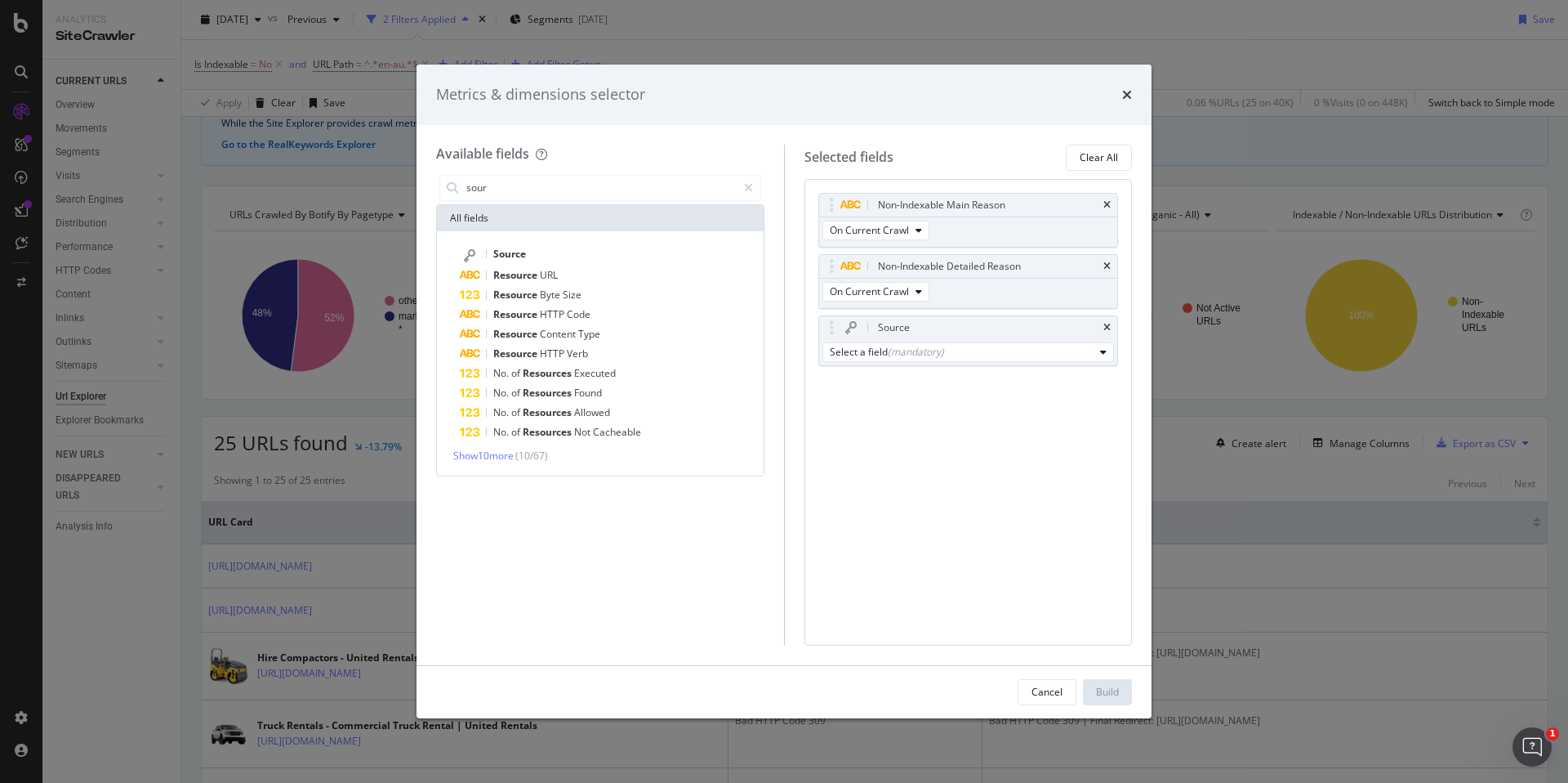
click at [1040, 614] on div "Non-Indexable Main Reason On Current Crawl Non-Indexable Detailed Reason On Cur…" at bounding box center [968, 412] width 329 height 466
click at [990, 347] on div "Select a field (mandatory)" at bounding box center [961, 352] width 265 height 14
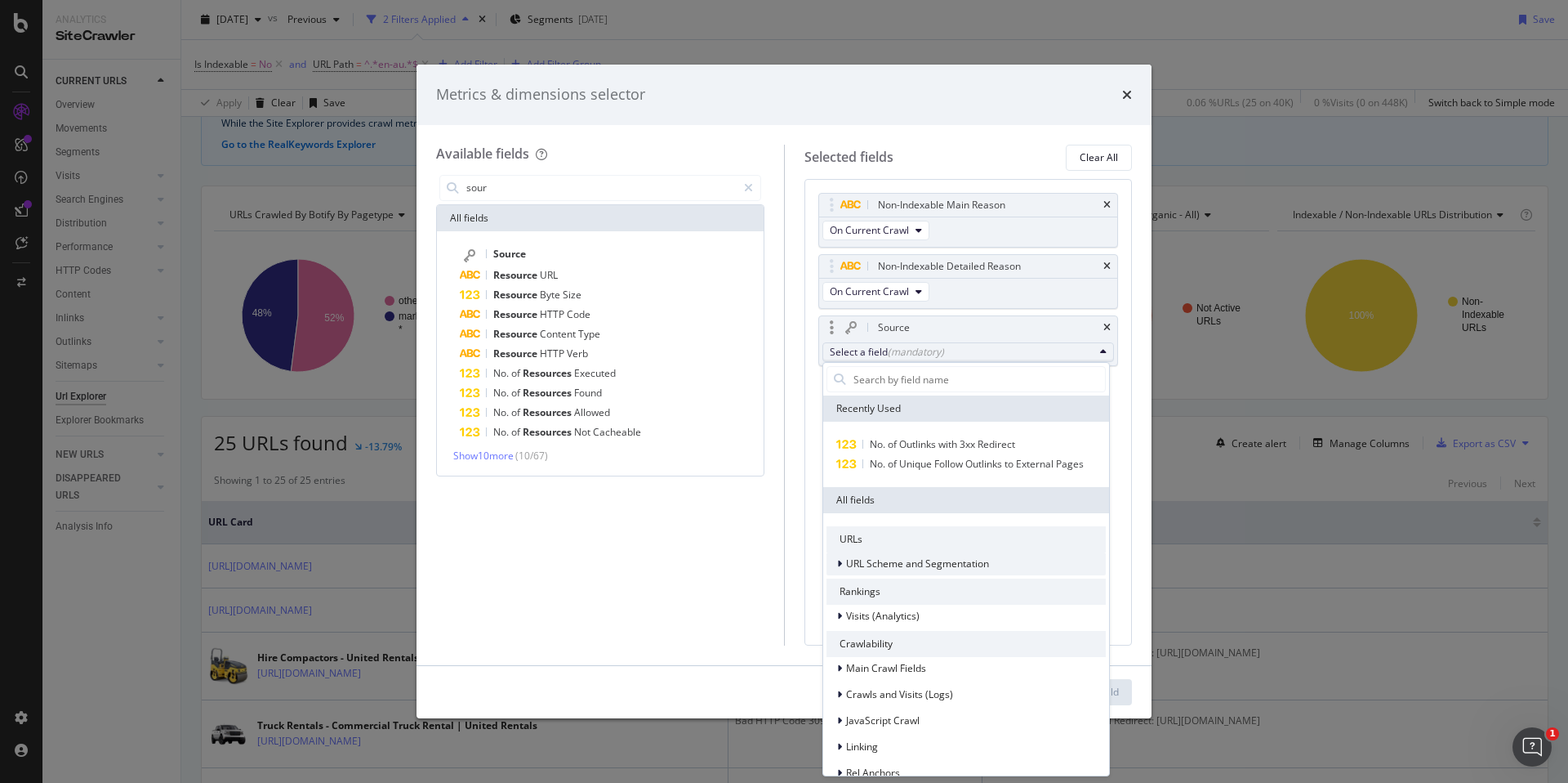
click at [948, 558] on span "URL Scheme and Segmentation" at bounding box center [918, 563] width 143 height 14
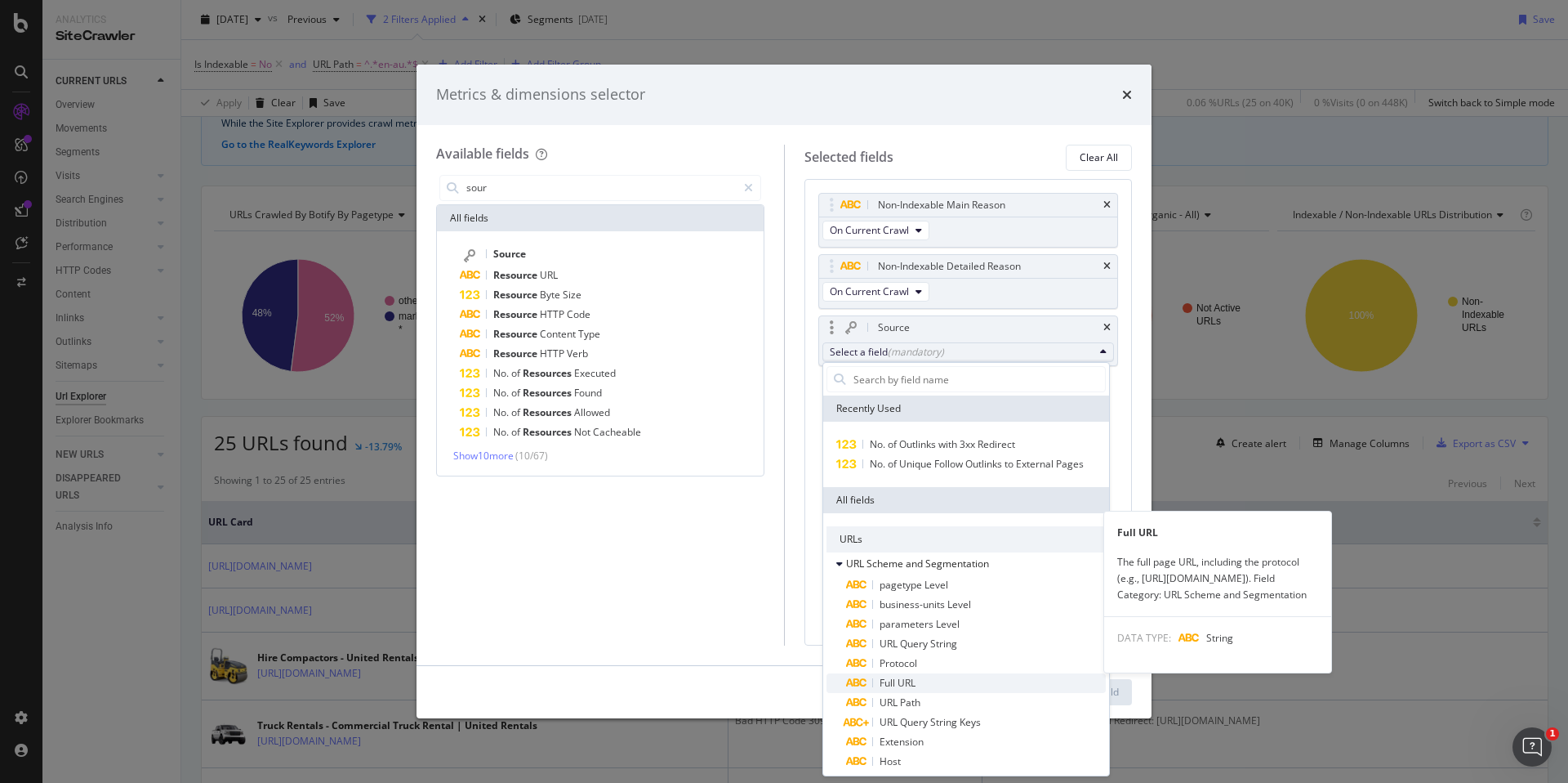
click at [924, 677] on span "Full URL" at bounding box center [976, 683] width 260 height 19
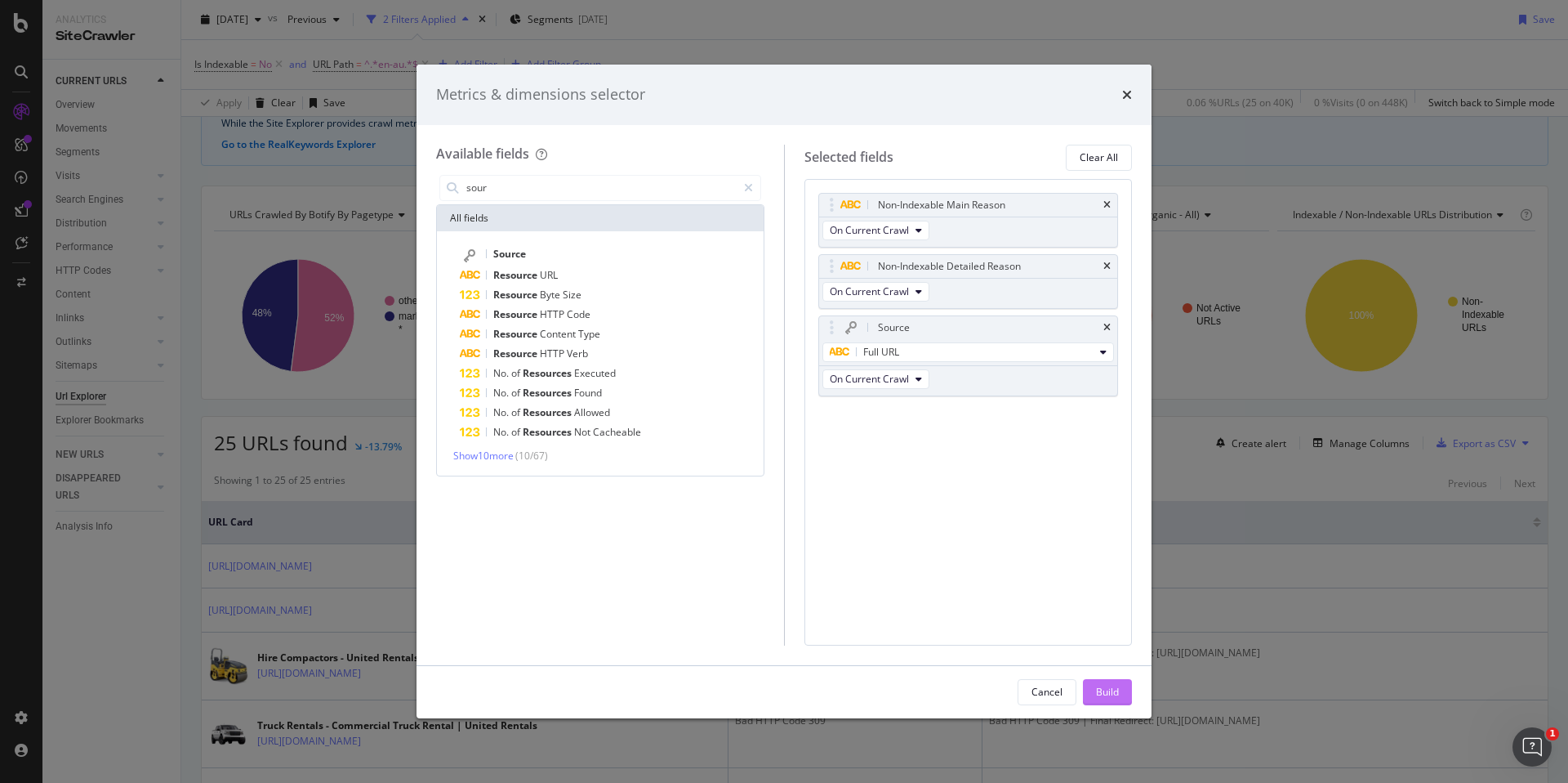
click at [1113, 693] on div "Build" at bounding box center [1108, 691] width 23 height 14
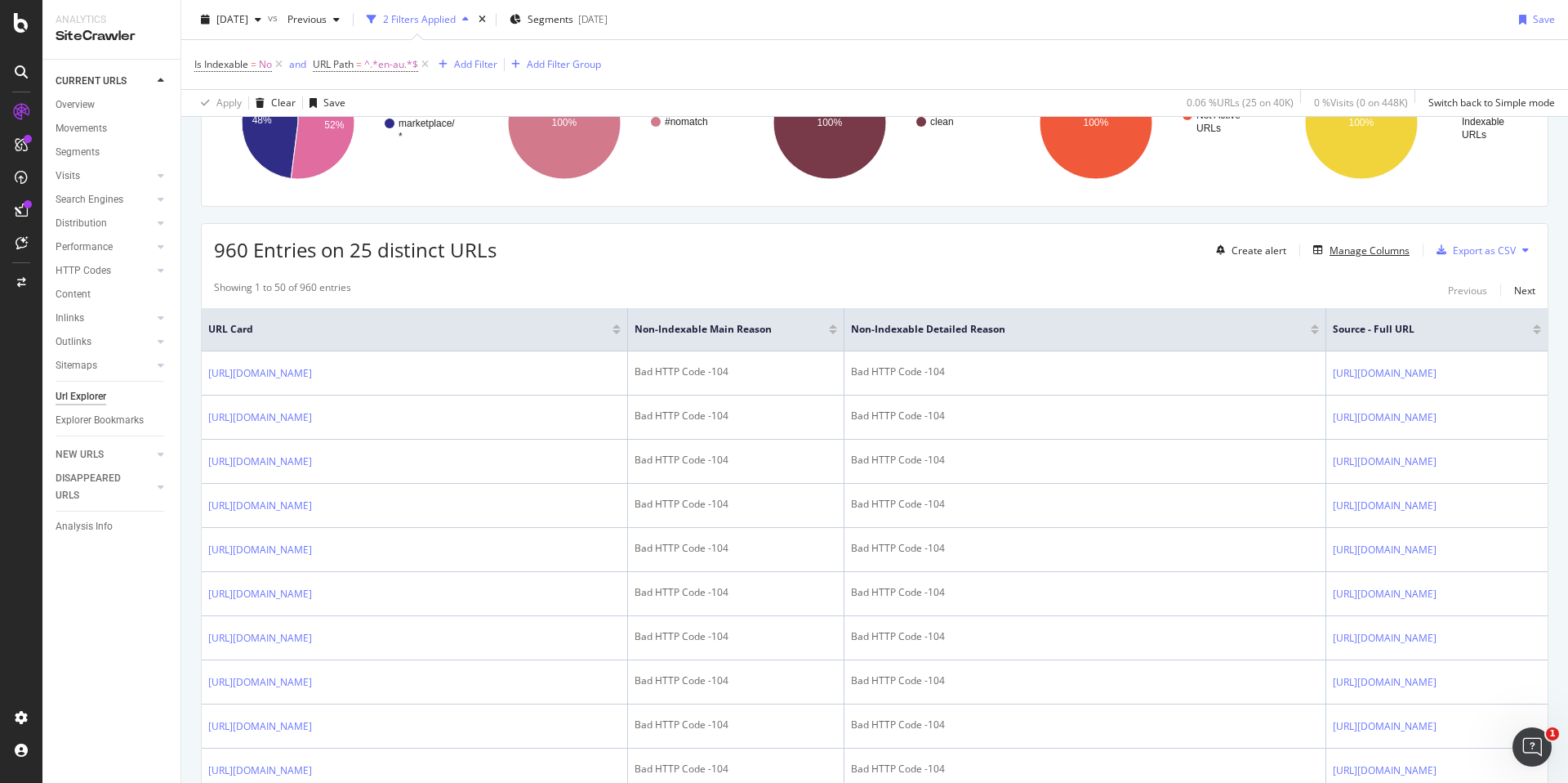
scroll to position [294, 0]
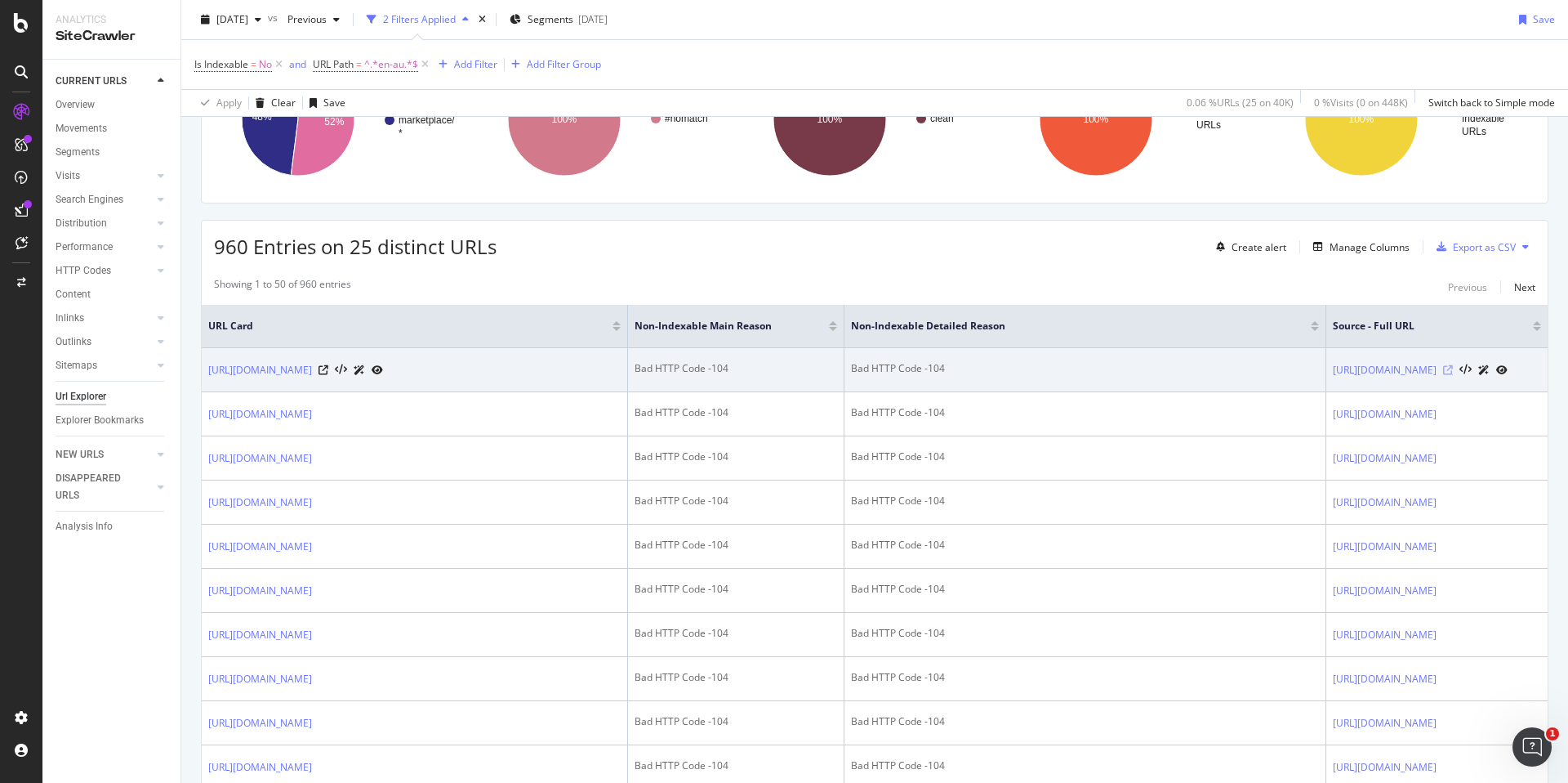
click at [1454, 369] on icon at bounding box center [1448, 370] width 10 height 10
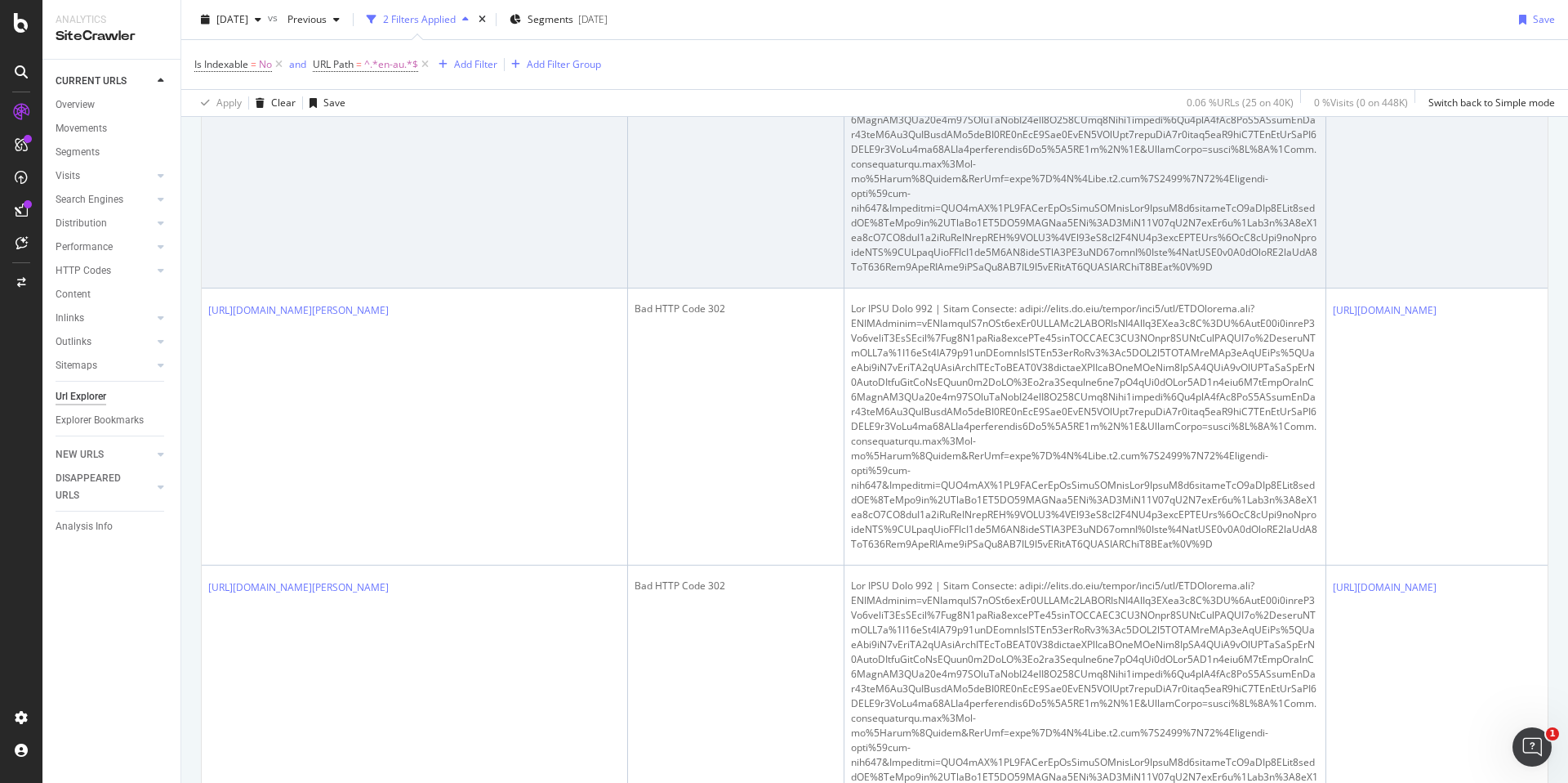
scroll to position [0, 76]
click at [1454, 39] on icon at bounding box center [1448, 34] width 10 height 10
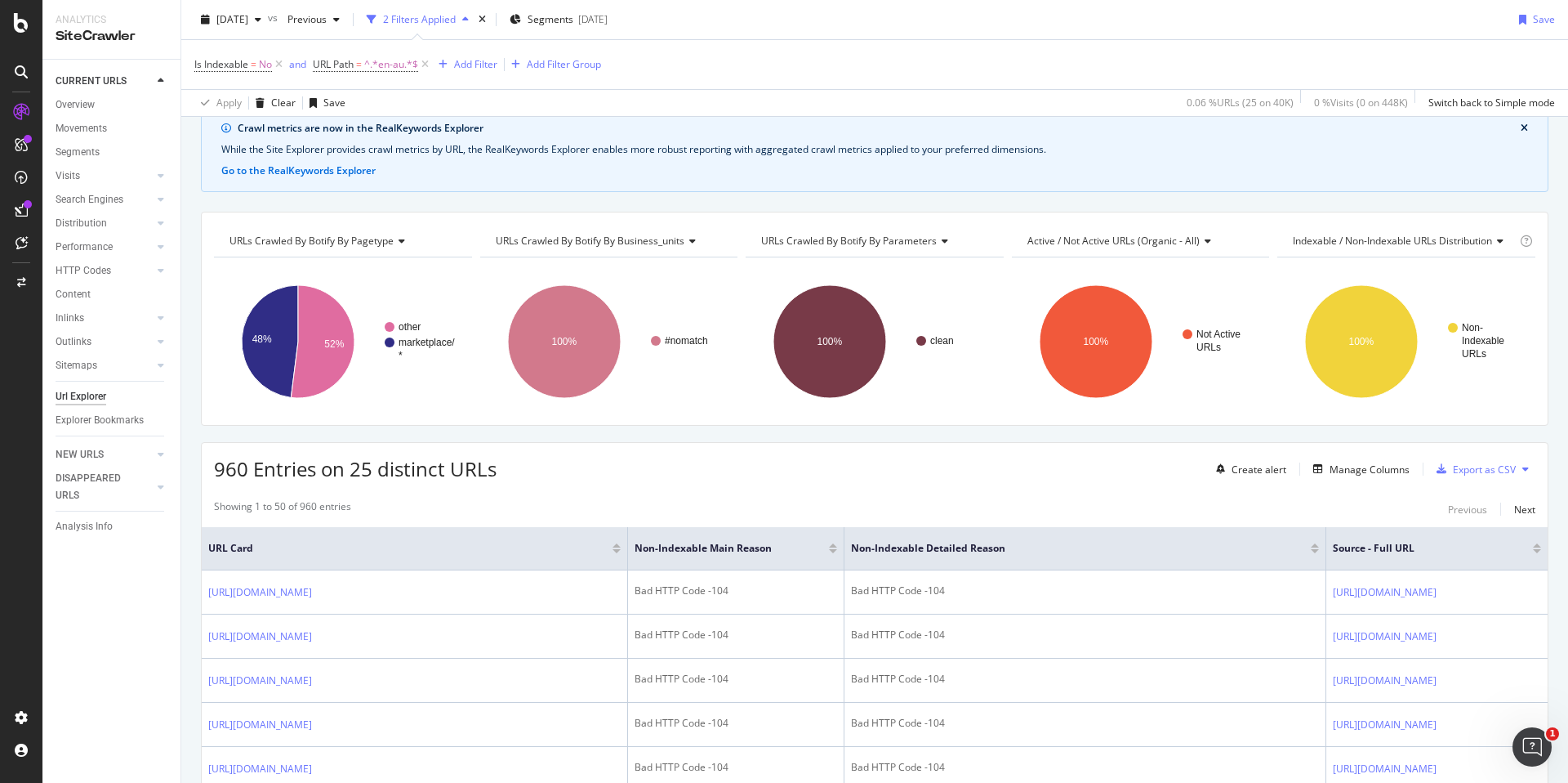
scroll to position [0, 0]
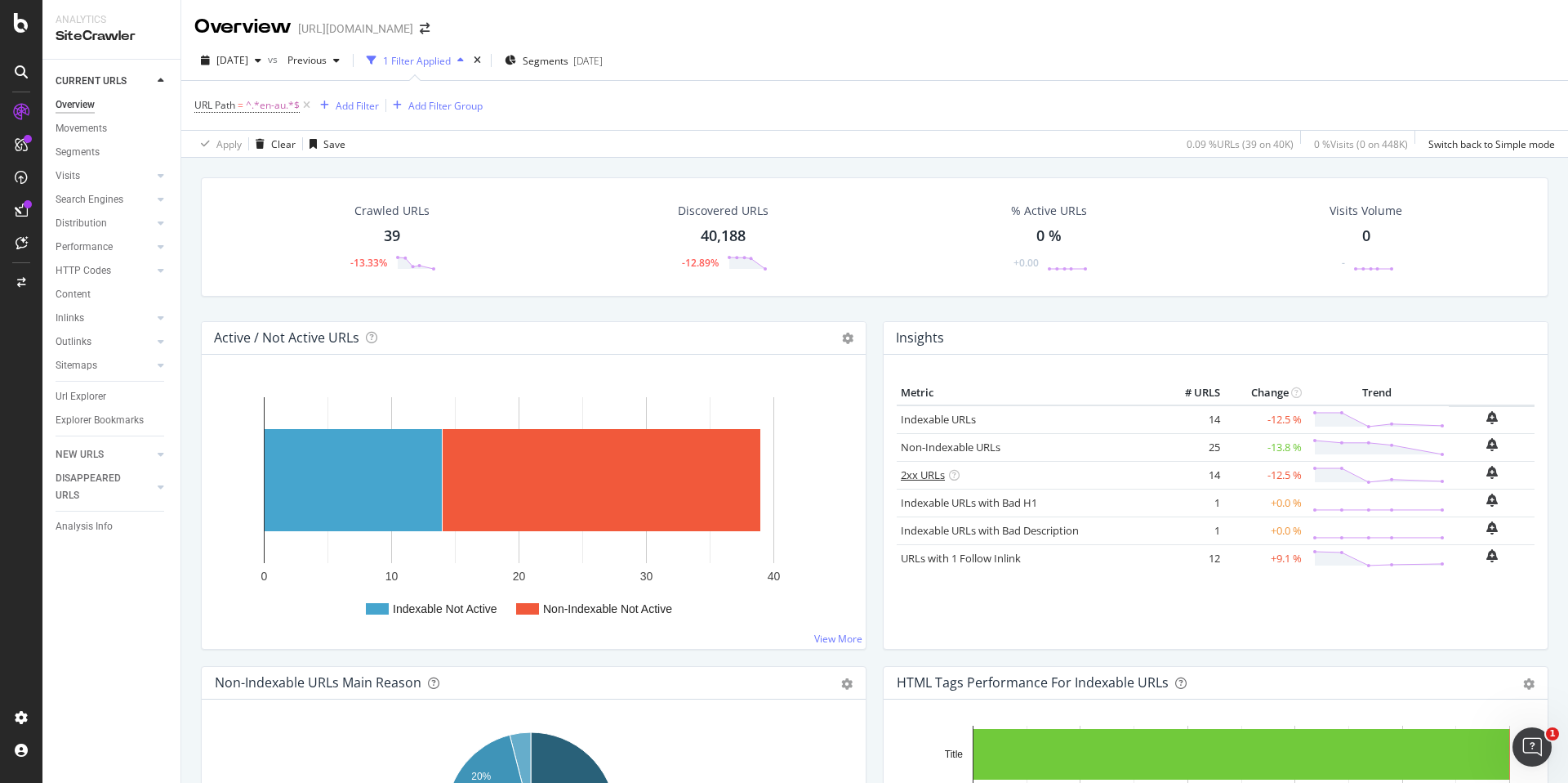
click at [928, 476] on link "2xx URLs" at bounding box center [924, 474] width 45 height 15
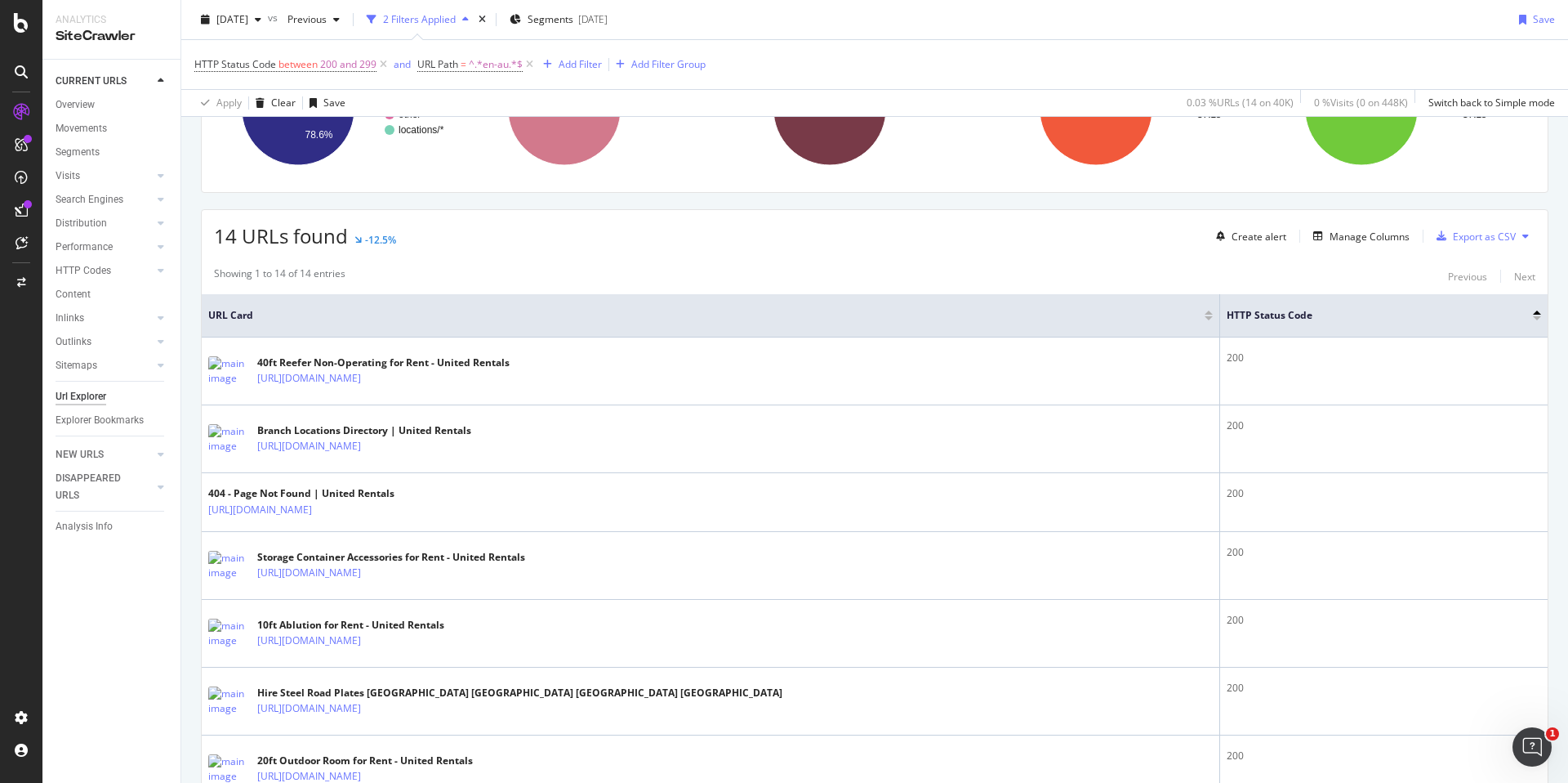
scroll to position [317, 0]
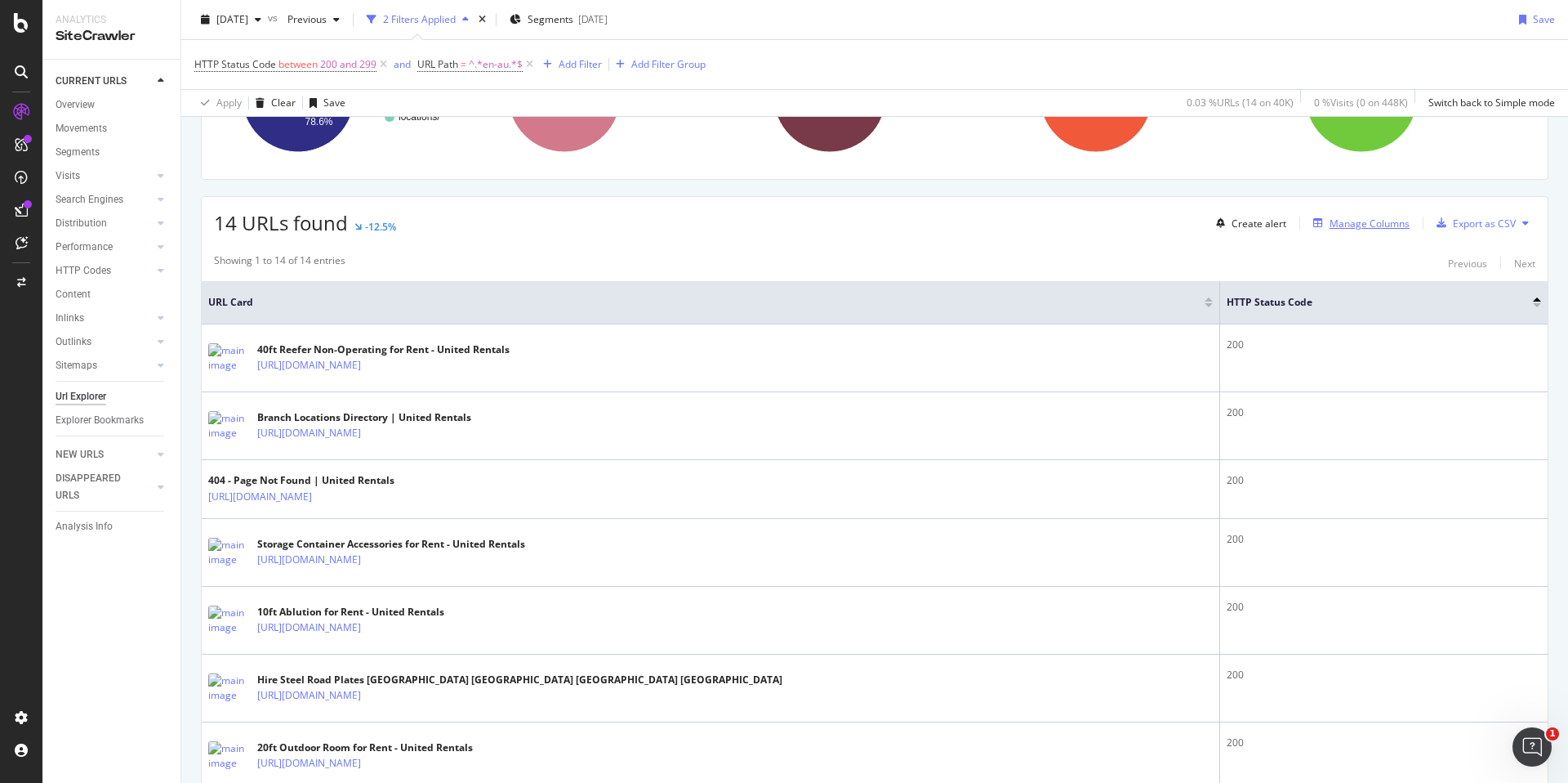
click at [1358, 227] on div "Manage Columns" at bounding box center [1369, 223] width 80 height 14
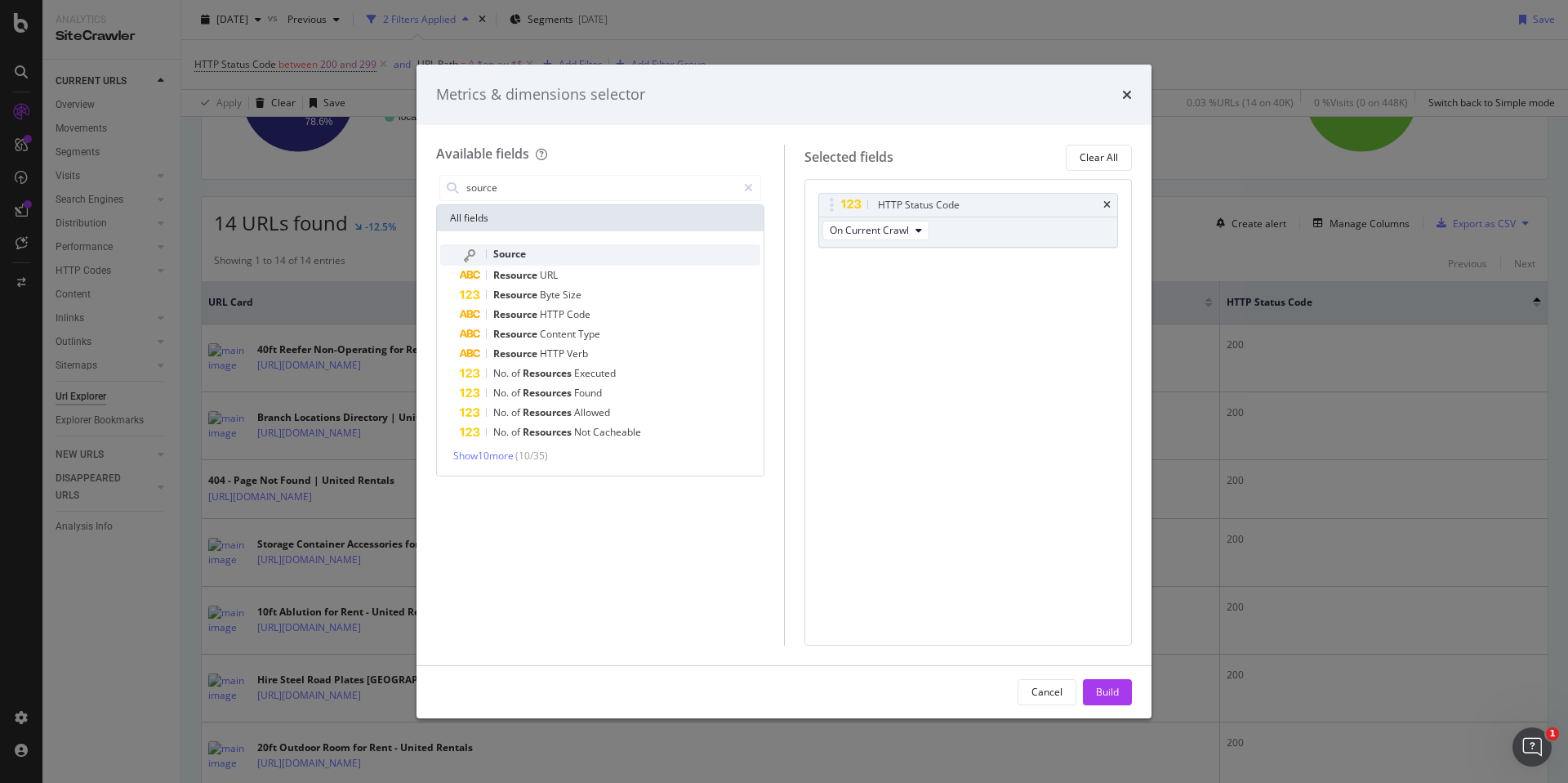
type input "source"
click at [557, 247] on div "Source" at bounding box center [611, 255] width 300 height 21
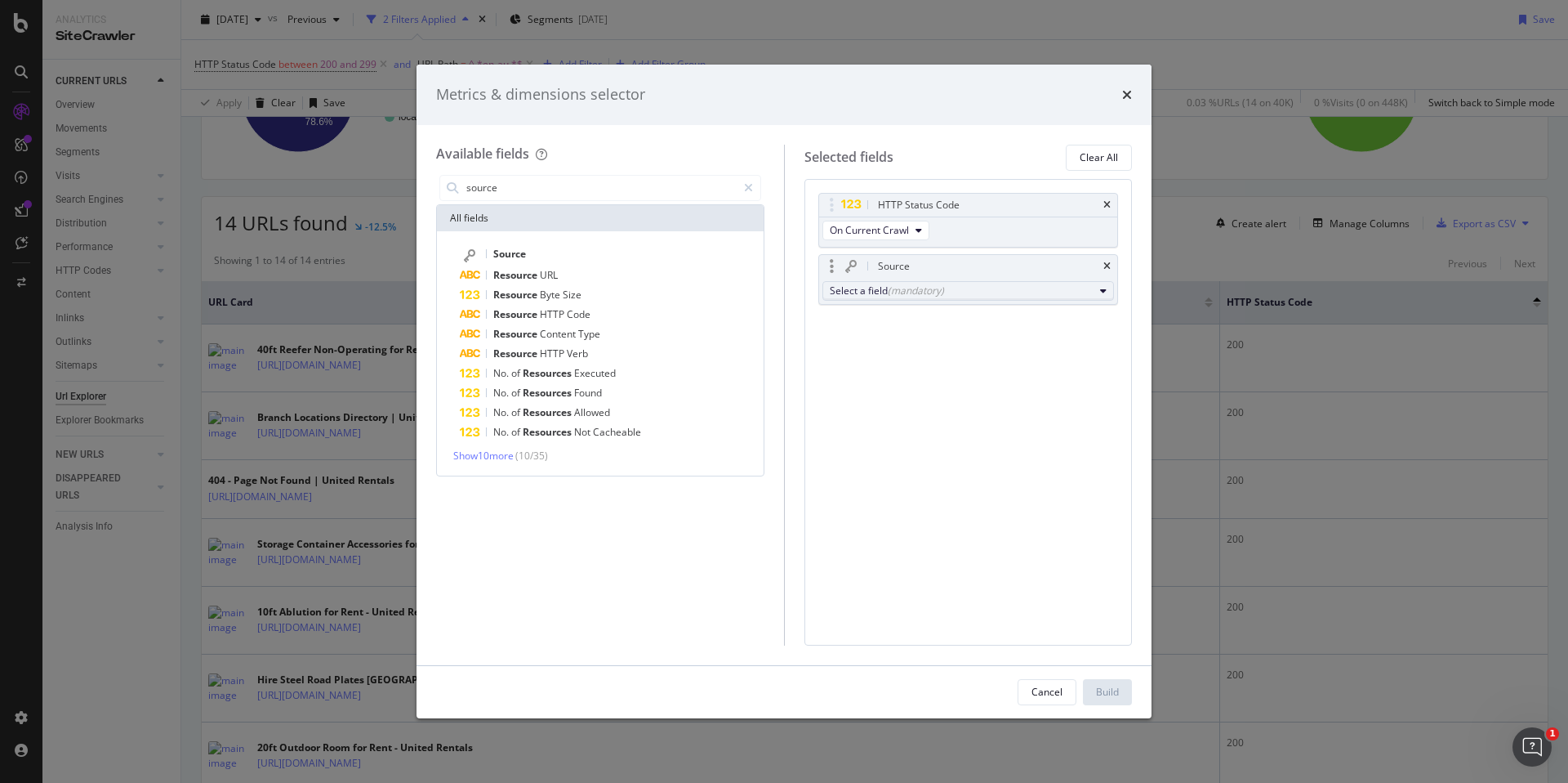
click at [921, 289] on div "(mandatory)" at bounding box center [916, 290] width 56 height 14
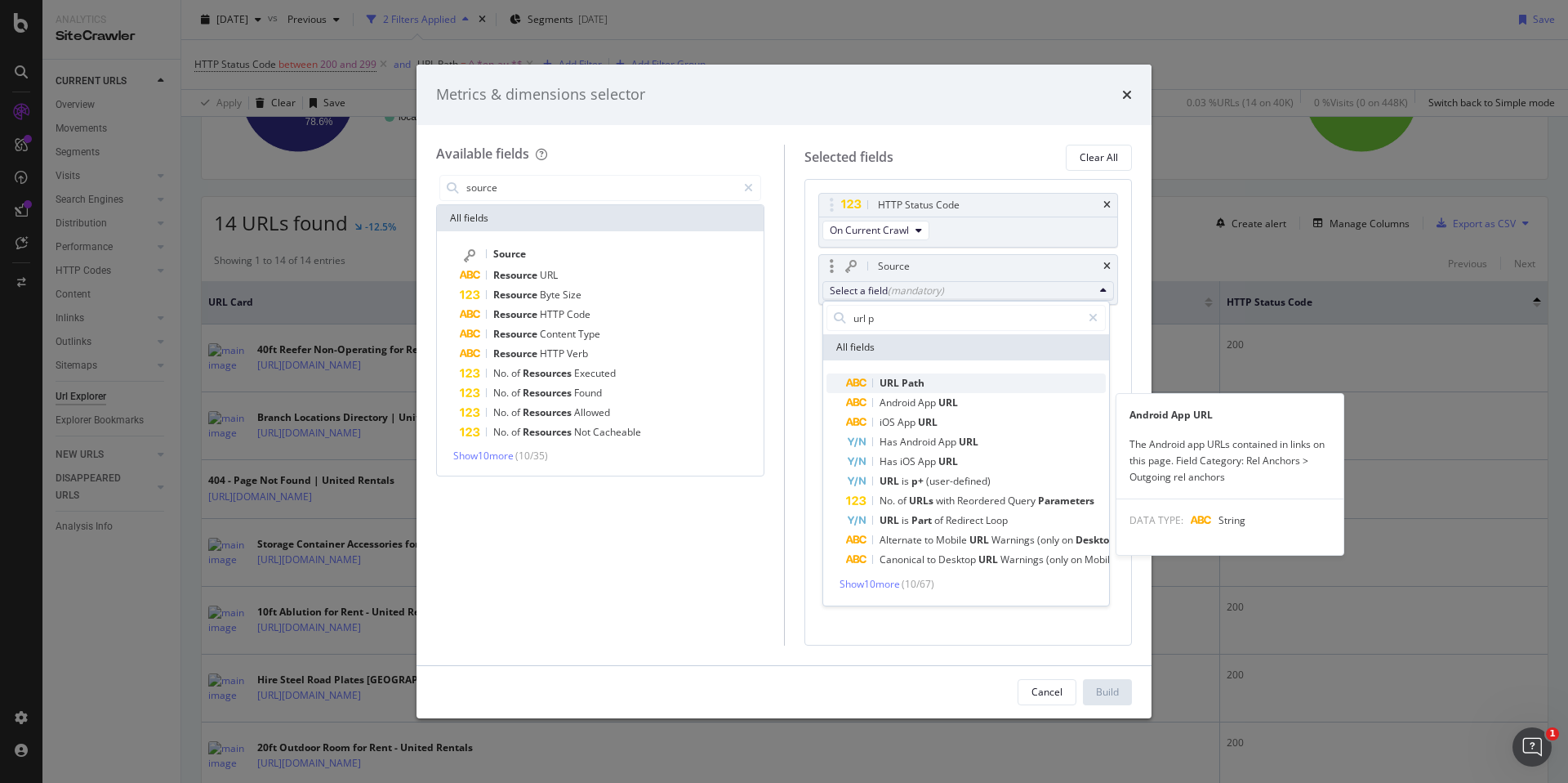
type input "url p"
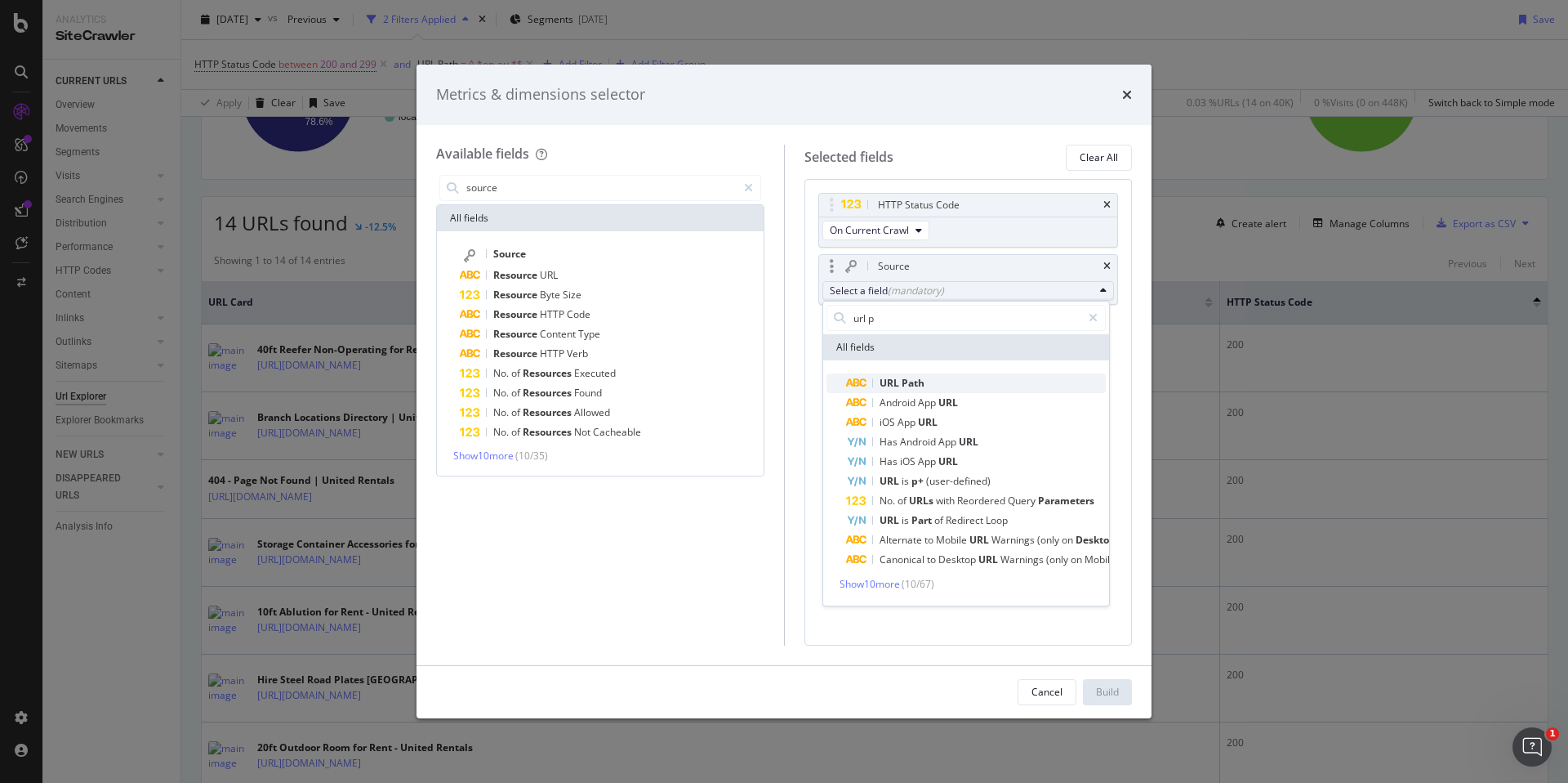
click at [972, 386] on span "URL Path" at bounding box center [976, 383] width 260 height 19
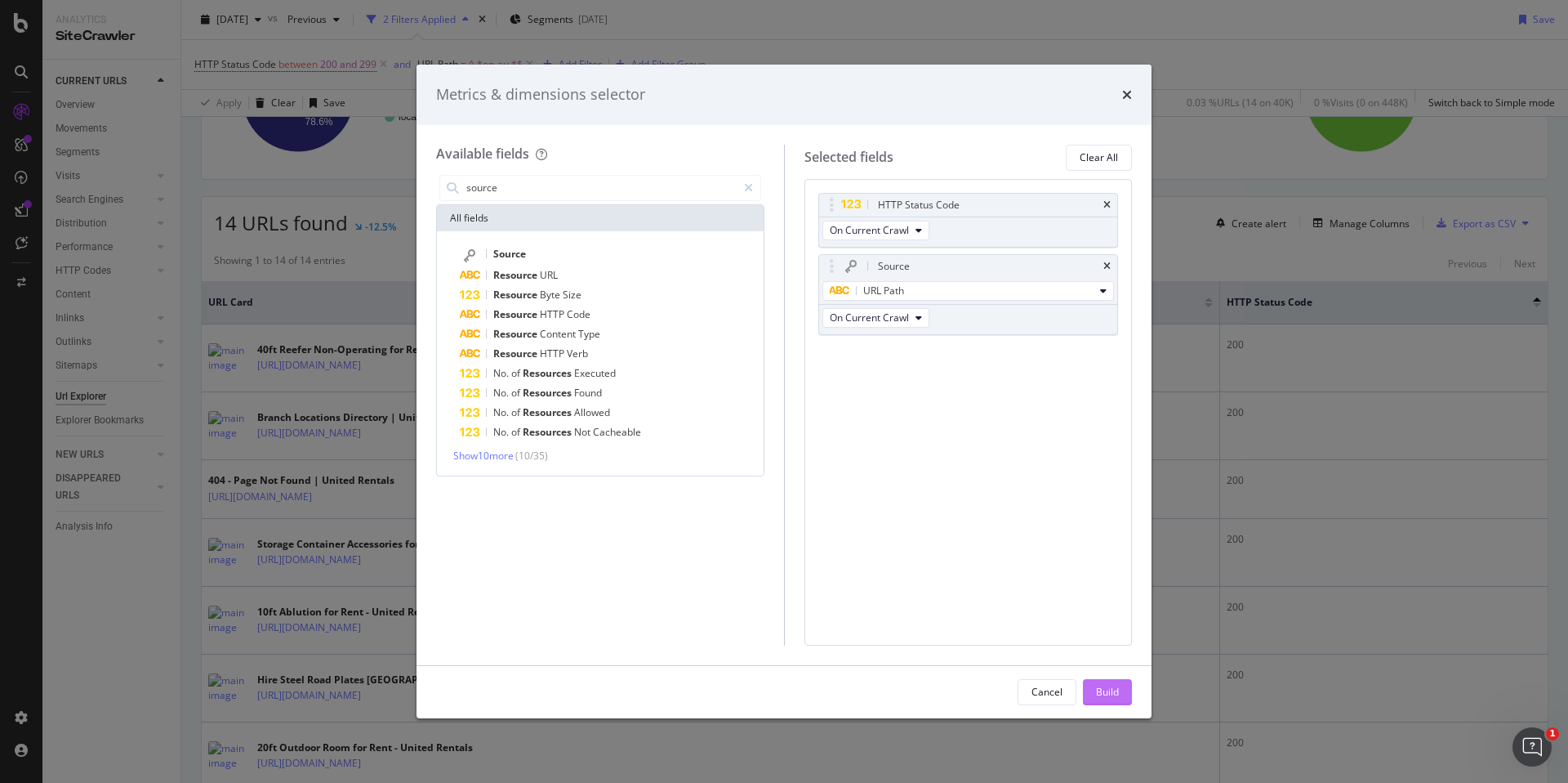
click at [1100, 688] on div "Build" at bounding box center [1108, 691] width 23 height 14
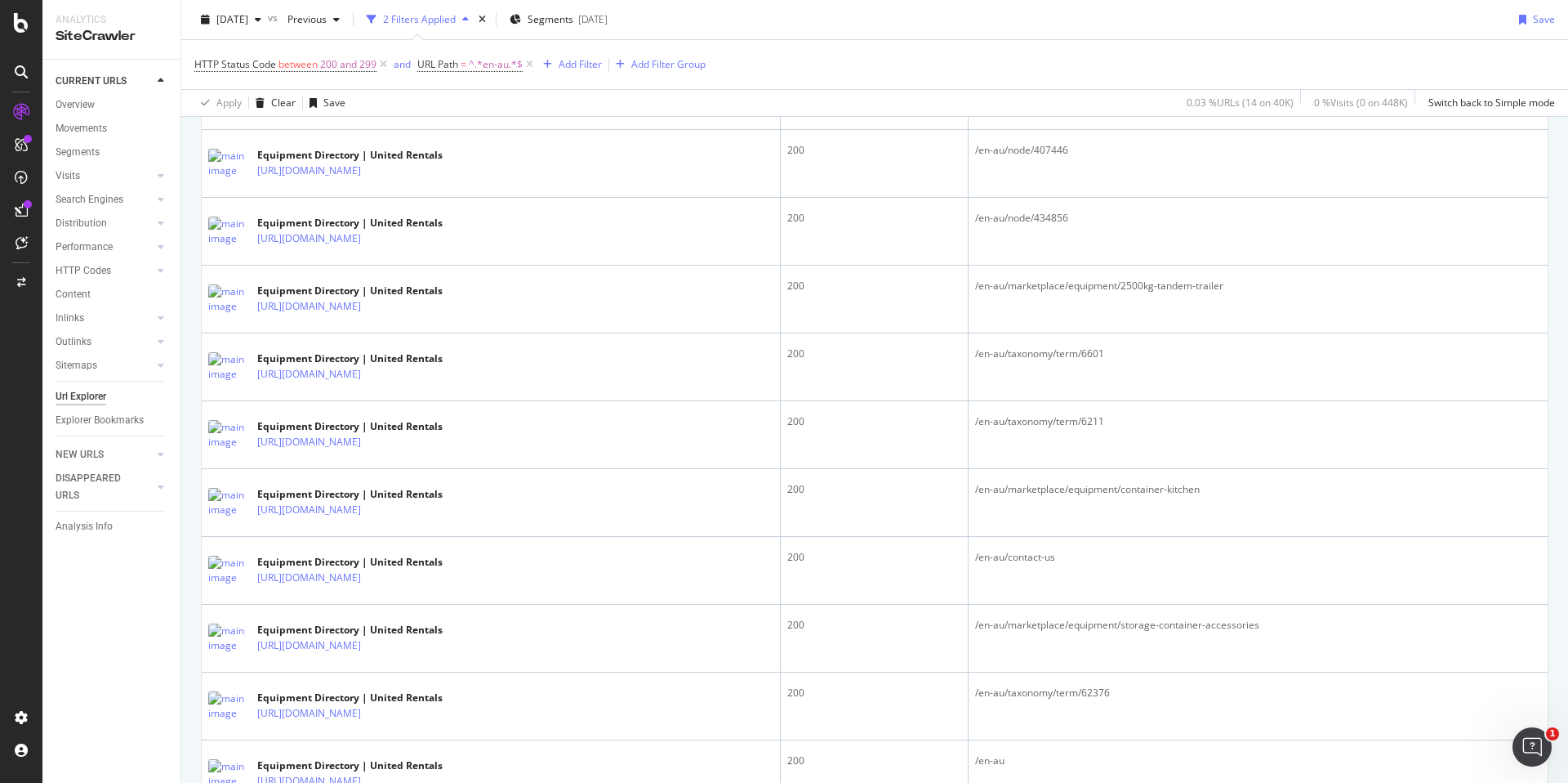
scroll to position [580, 0]
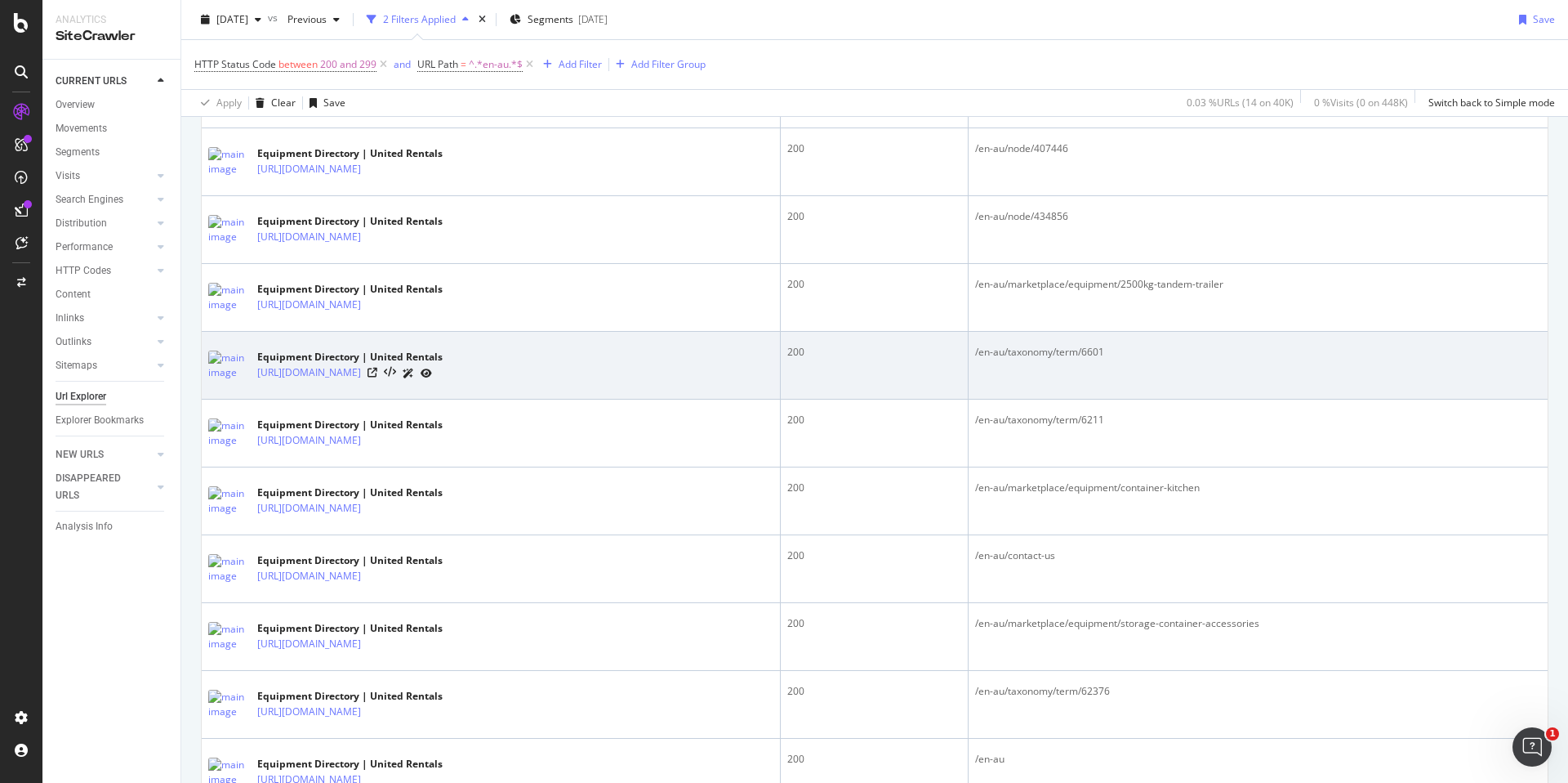
click at [1050, 358] on div "/en-au/taxonomy/term/6601" at bounding box center [1258, 352] width 566 height 15
click at [1069, 355] on div "/en-au/taxonomy/term/6601" at bounding box center [1258, 352] width 566 height 15
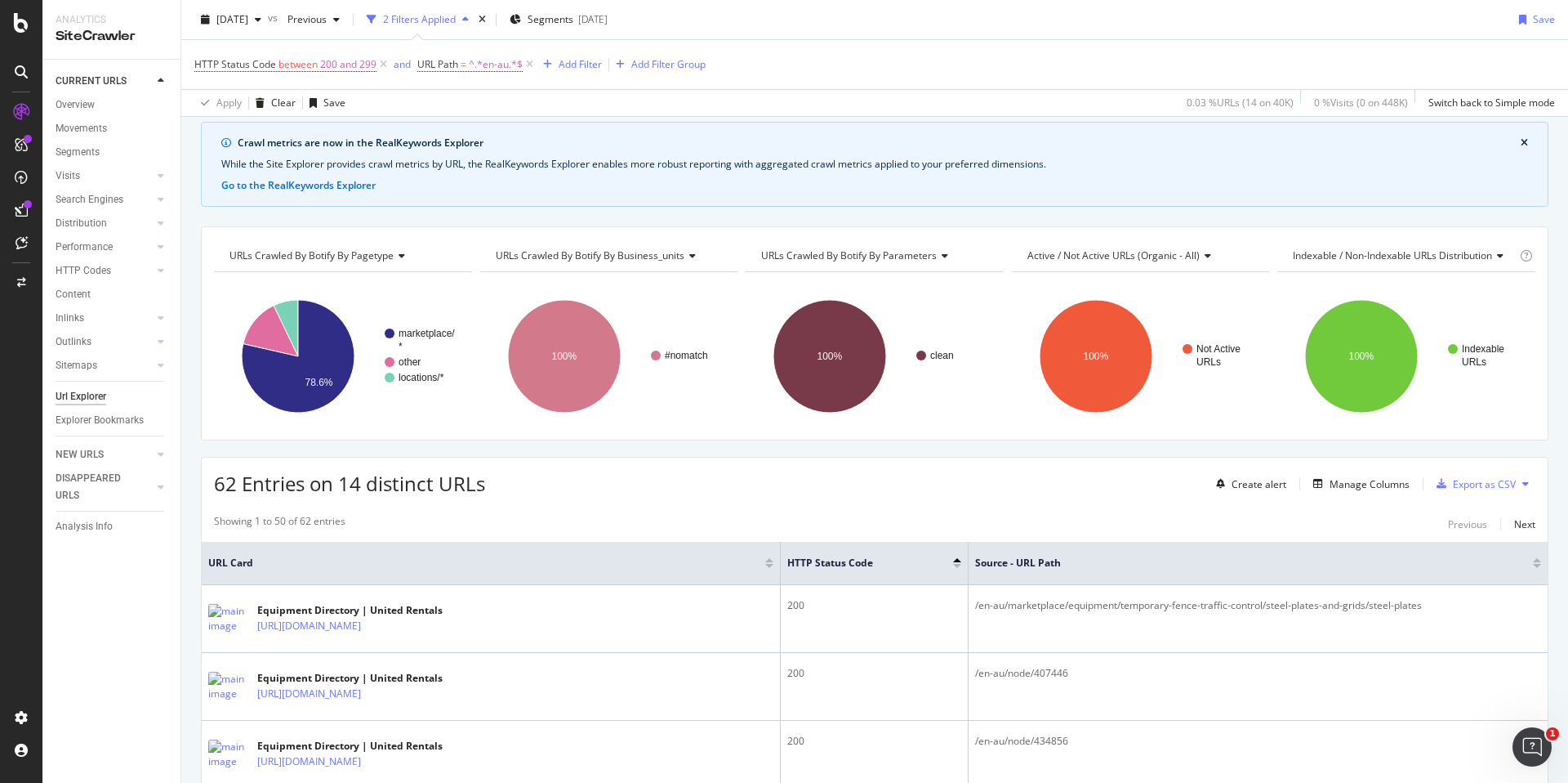
scroll to position [0, 0]
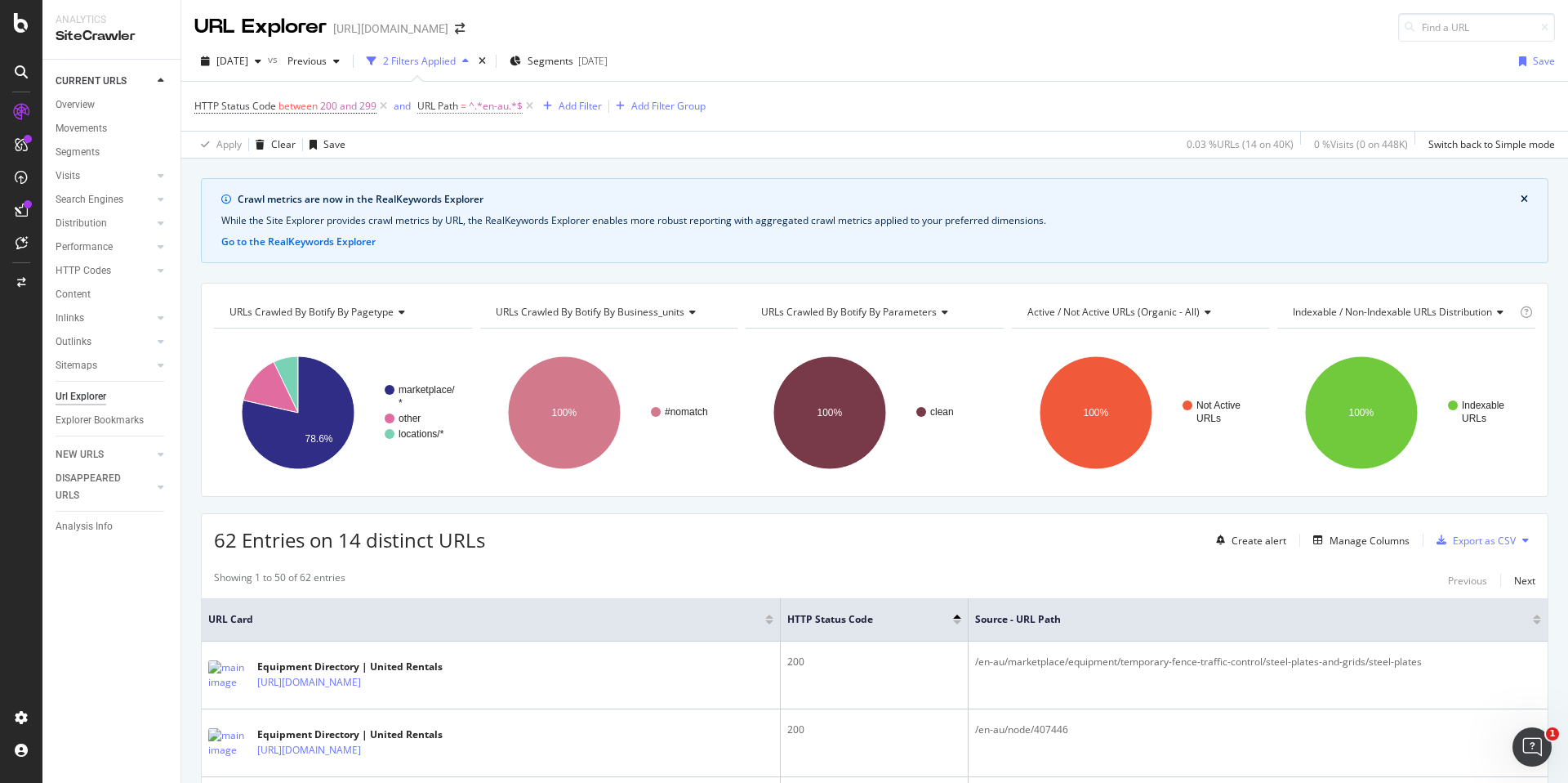
click at [448, 108] on span "URL Path" at bounding box center [438, 106] width 41 height 14
click at [424, 103] on icon at bounding box center [426, 105] width 5 height 10
click at [1046, 538] on div "62 Entries on 14 distinct URLs Create alert Manage Columns Export as CSV" at bounding box center [874, 533] width 1346 height 40
click at [1356, 539] on div "Manage Columns" at bounding box center [1369, 540] width 80 height 14
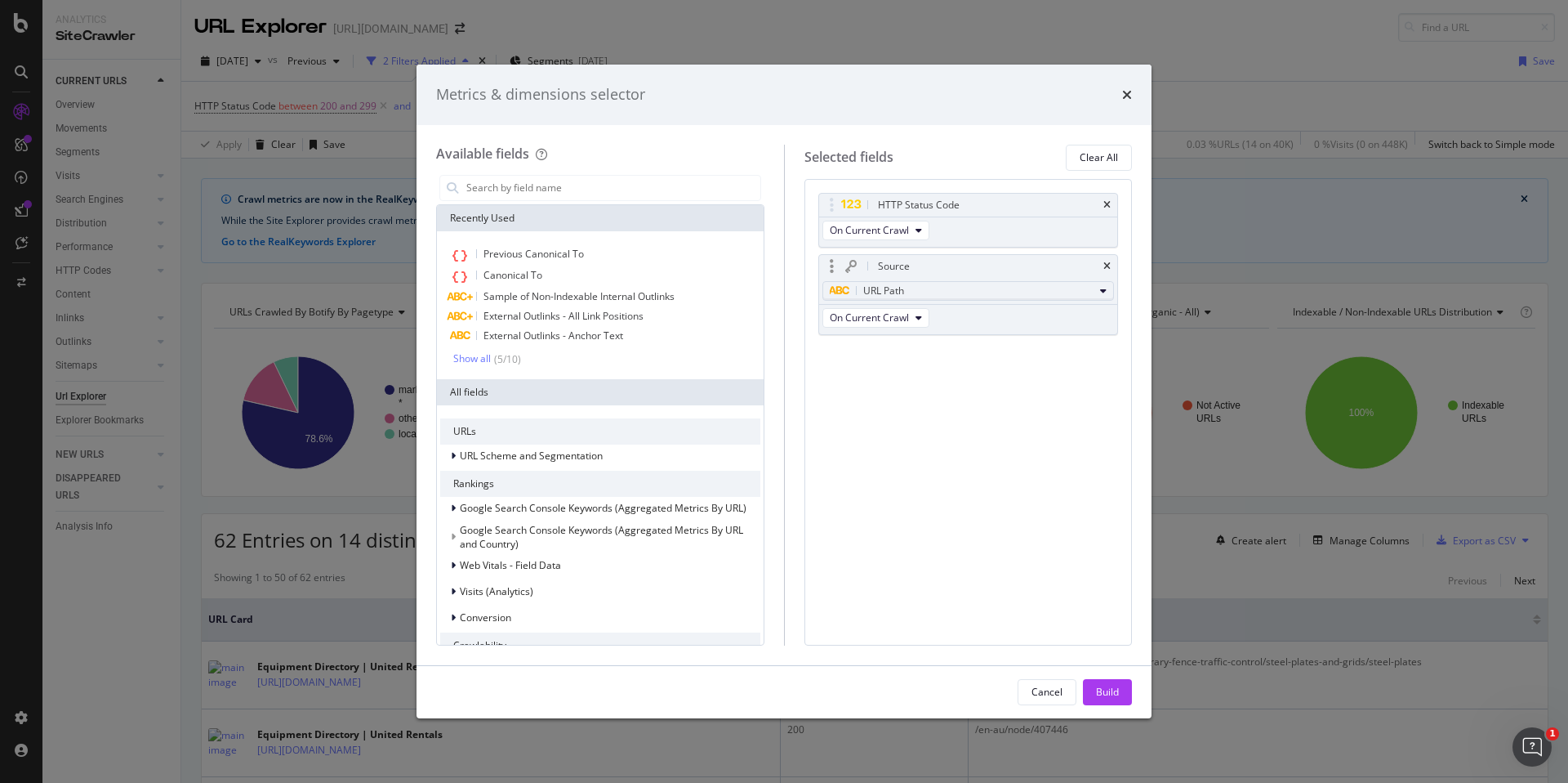
click at [998, 298] on div "URL Path" at bounding box center [961, 291] width 265 height 19
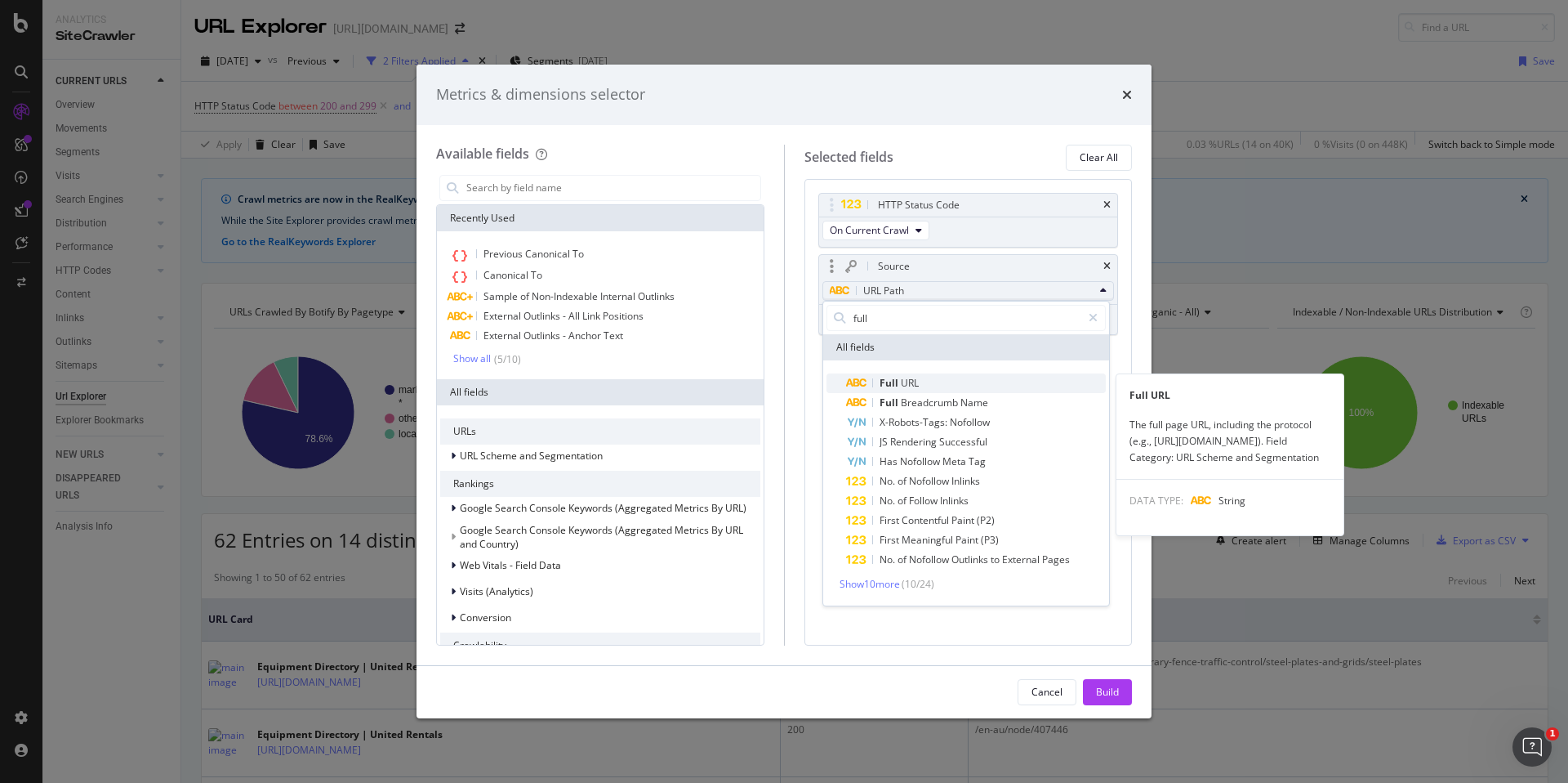
type input "full"
click at [929, 382] on span "Full URL" at bounding box center [976, 383] width 260 height 19
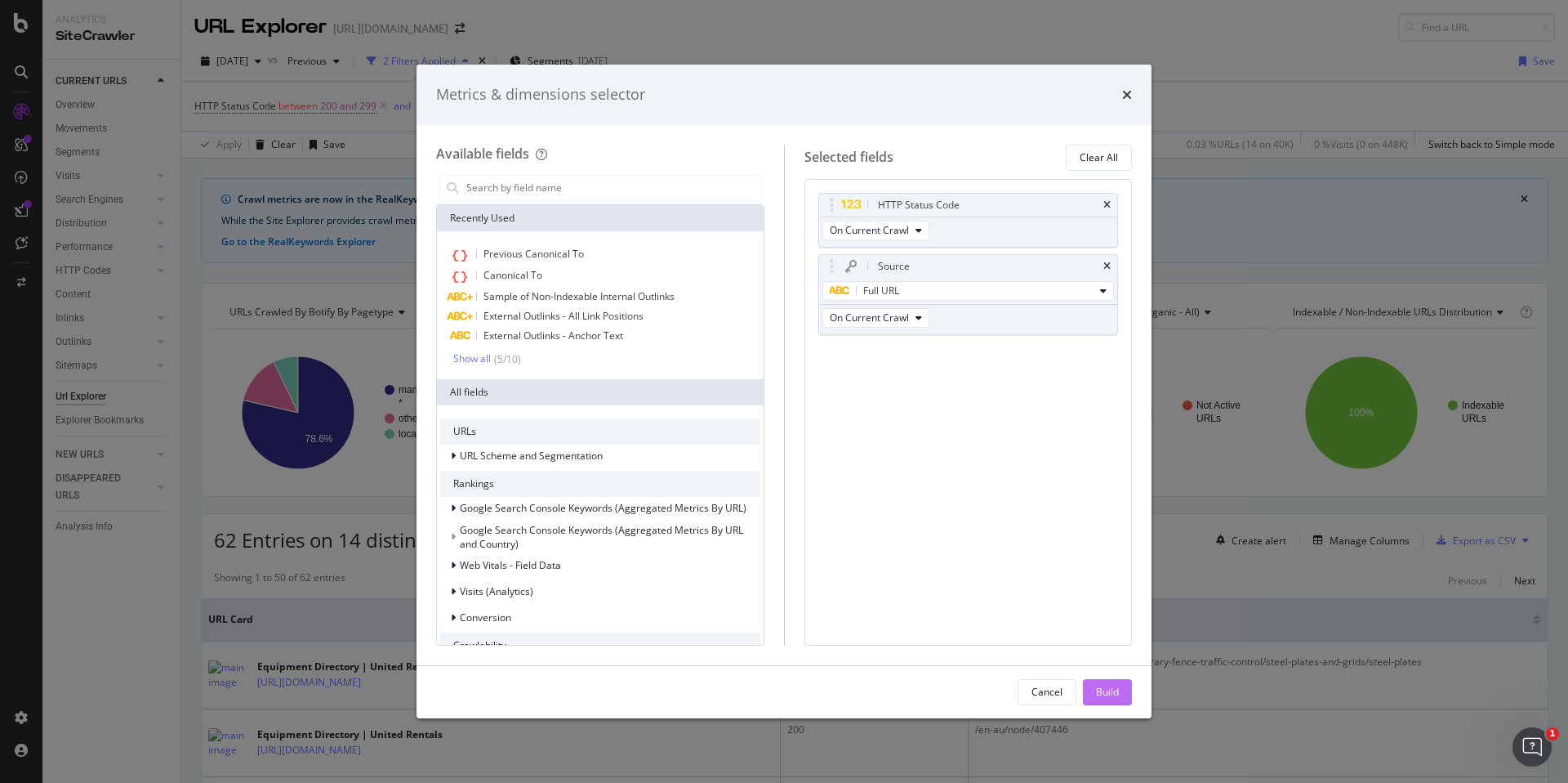
click at [1110, 700] on div "Build" at bounding box center [1108, 691] width 23 height 24
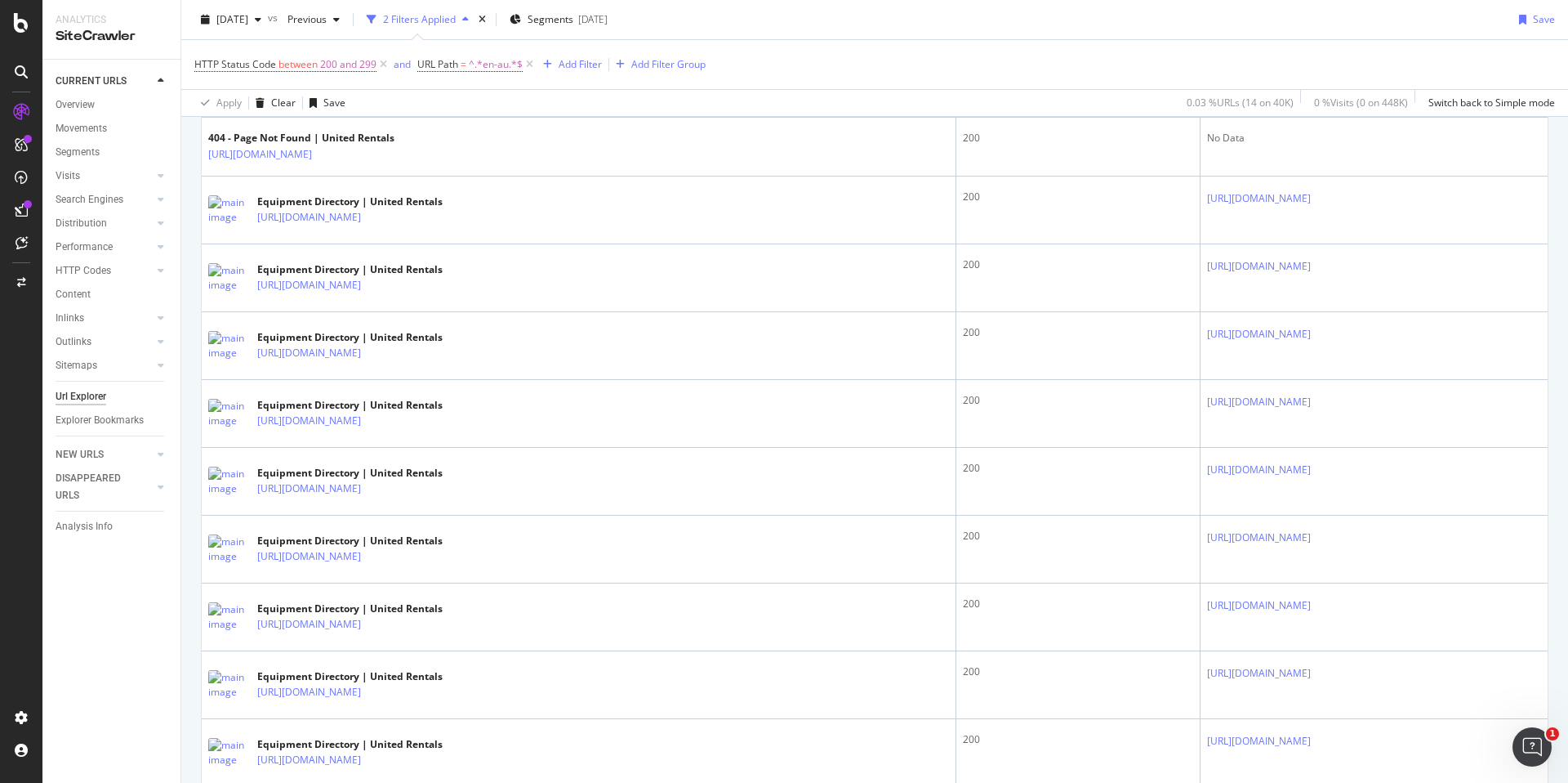
scroll to position [531, 0]
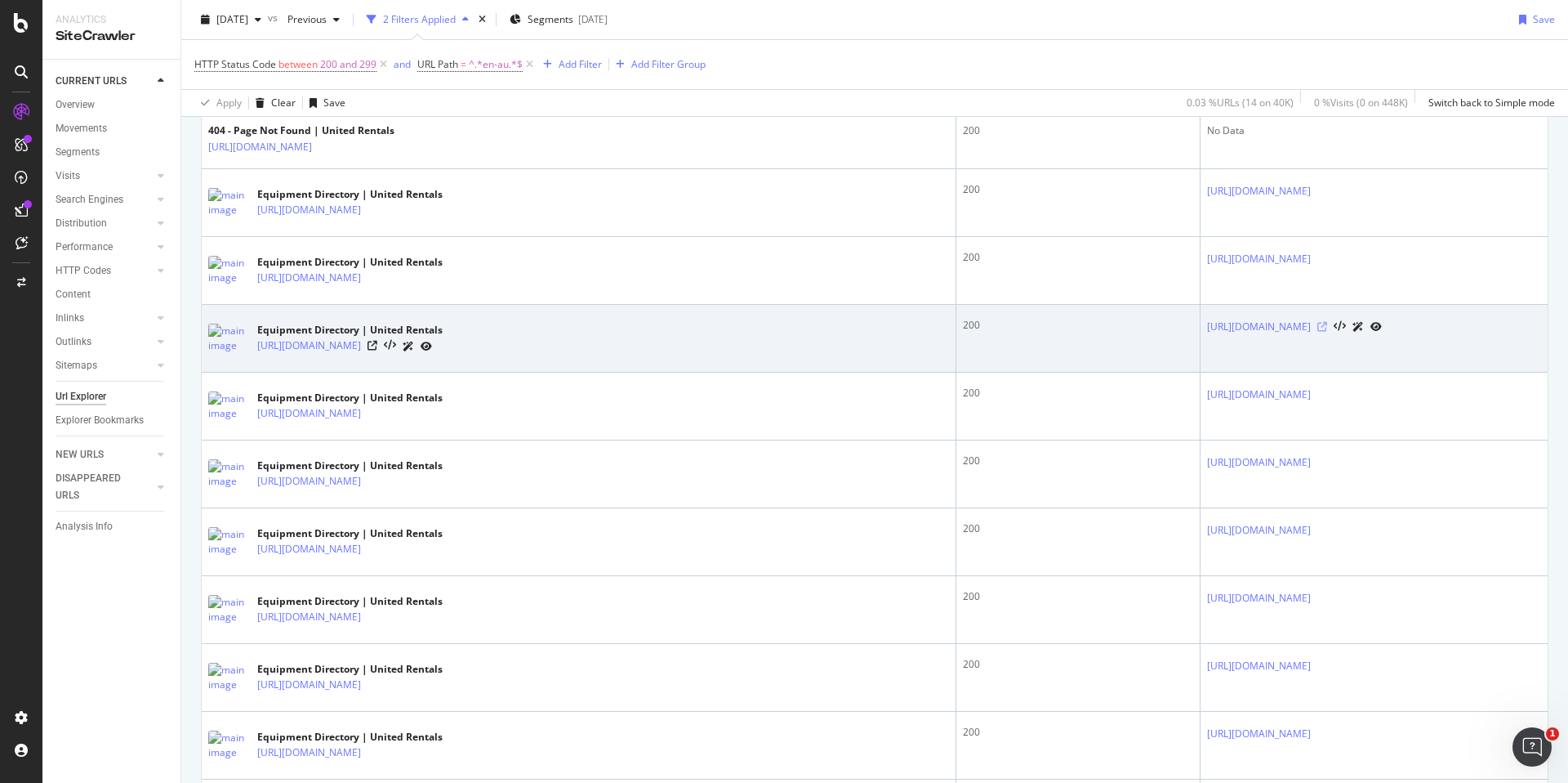
click at [1318, 325] on icon at bounding box center [1323, 327] width 10 height 10
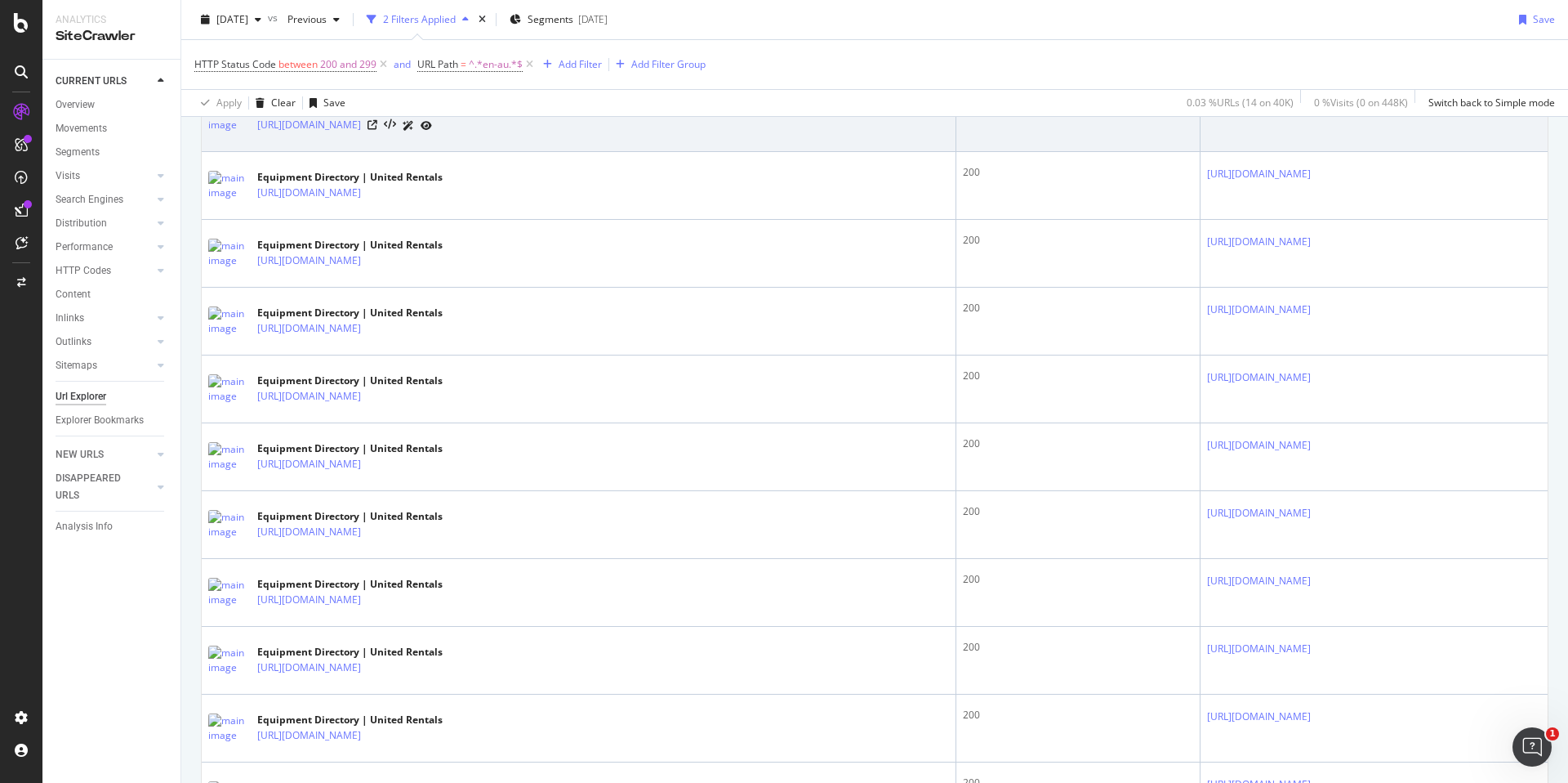
scroll to position [755, 0]
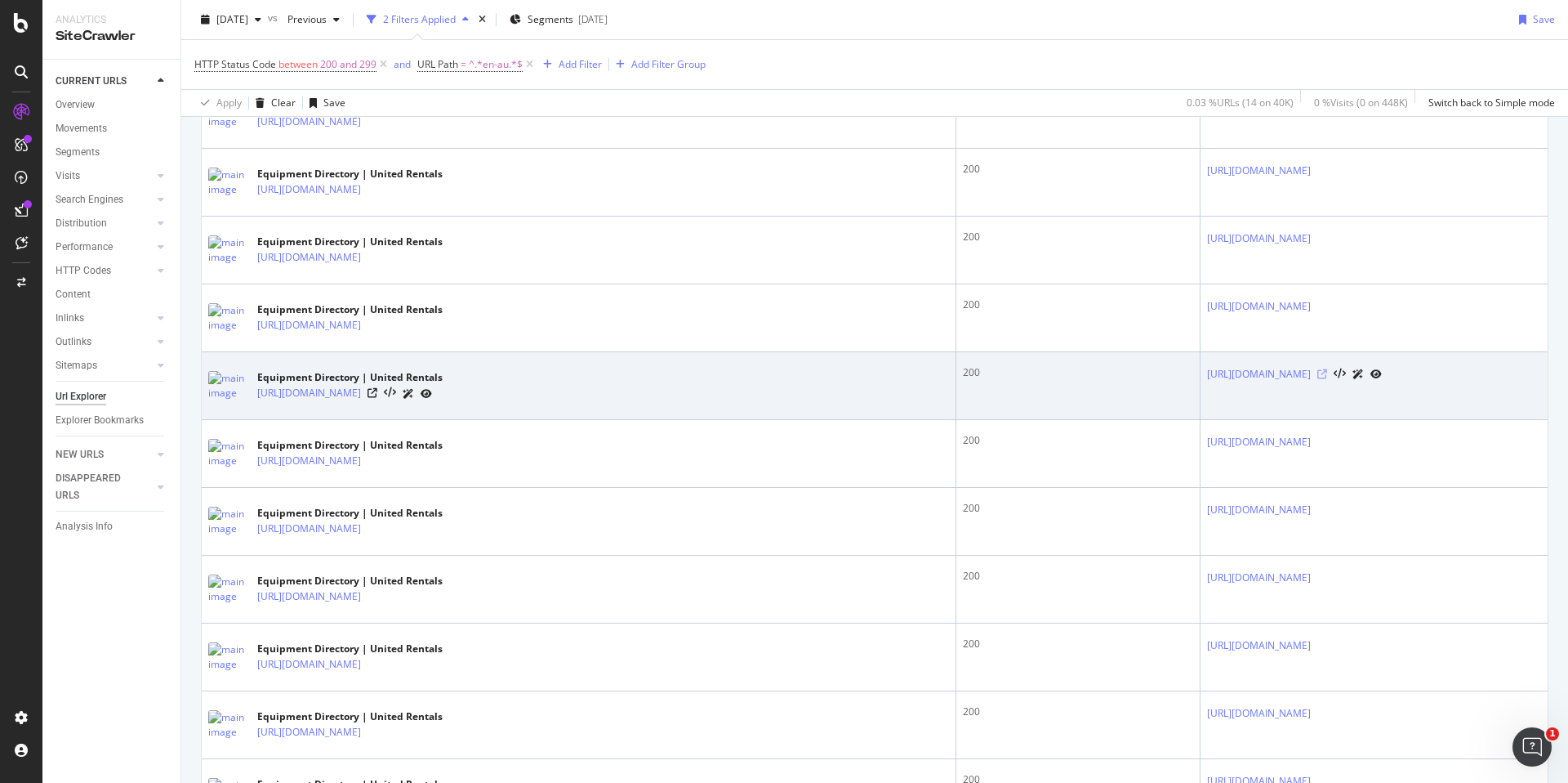
click at [1328, 372] on icon at bounding box center [1323, 374] width 10 height 10
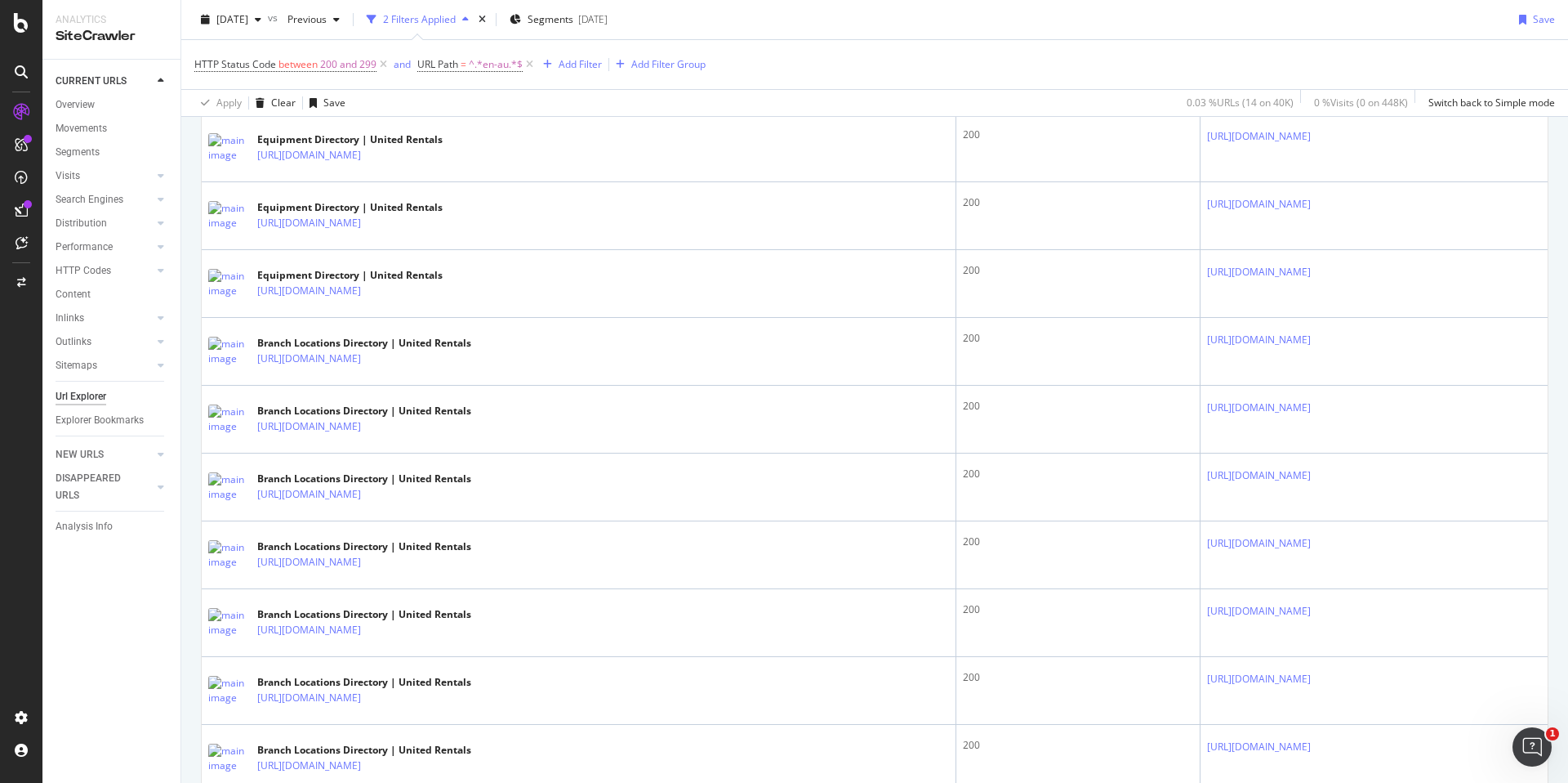
scroll to position [2431, 0]
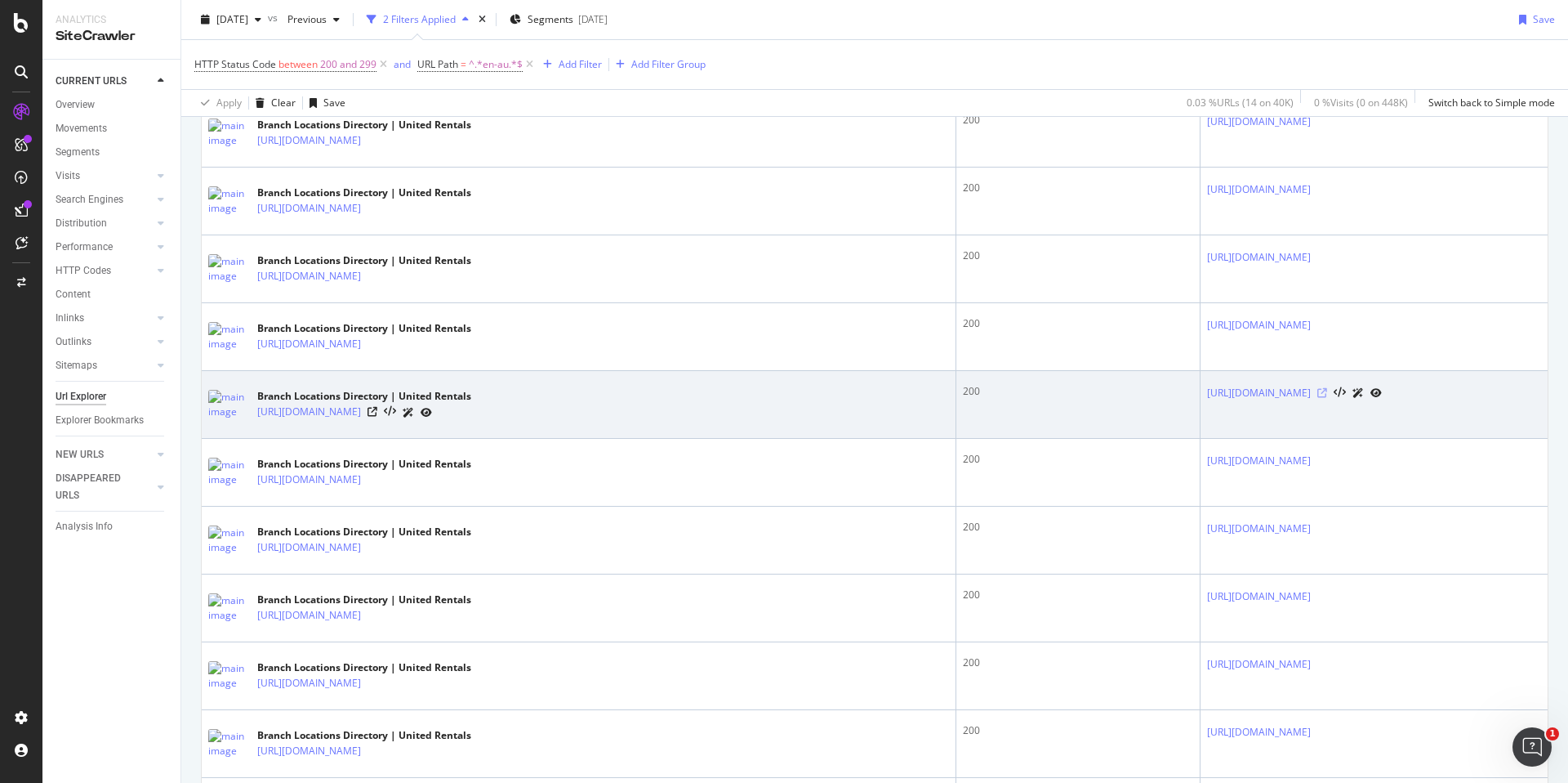
click at [1318, 392] on icon at bounding box center [1323, 392] width 10 height 10
